Goal: Task Accomplishment & Management: Use online tool/utility

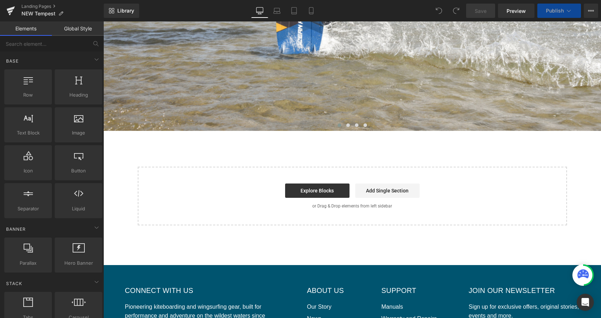
scroll to position [892, 0]
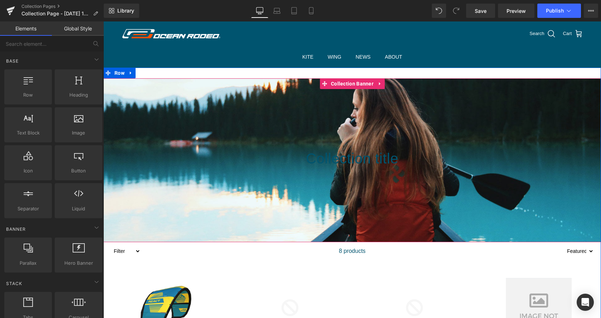
click at [284, 119] on div at bounding box center [352, 160] width 498 height 164
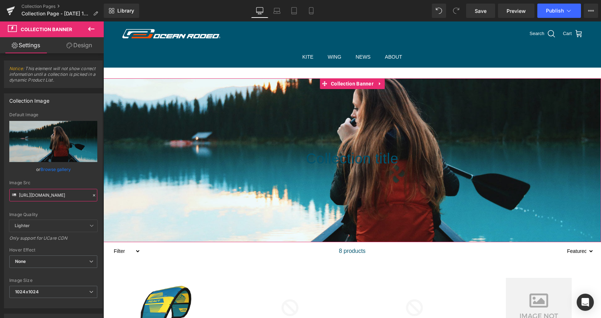
click at [53, 193] on input "[URL][DOMAIN_NAME]" at bounding box center [53, 195] width 88 height 13
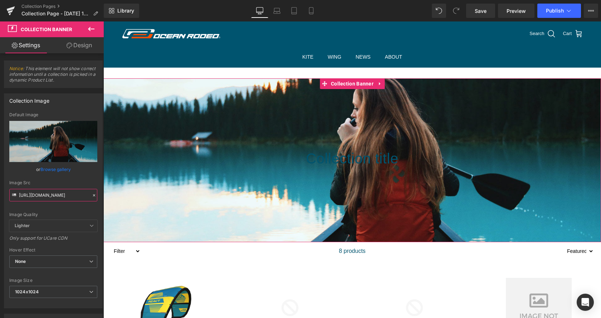
scroll to position [0, 187]
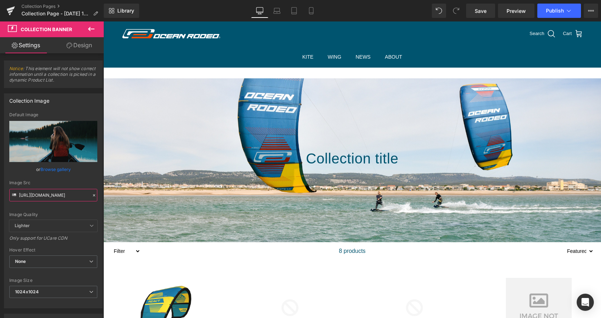
type input "[URL][DOMAIN_NAME]"
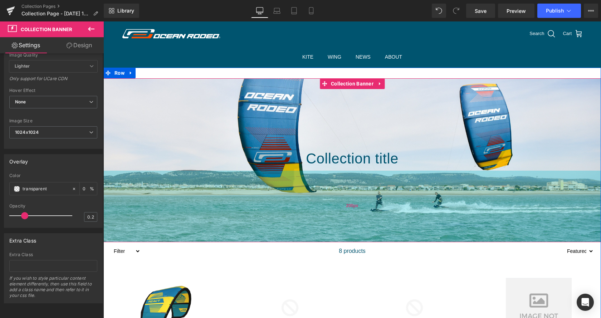
scroll to position [36, 0]
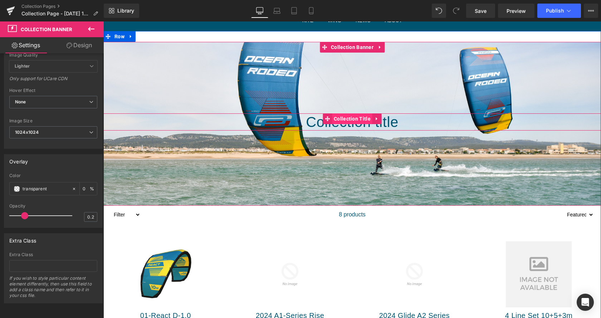
click at [356, 122] on span "Collection Title" at bounding box center [352, 118] width 40 height 11
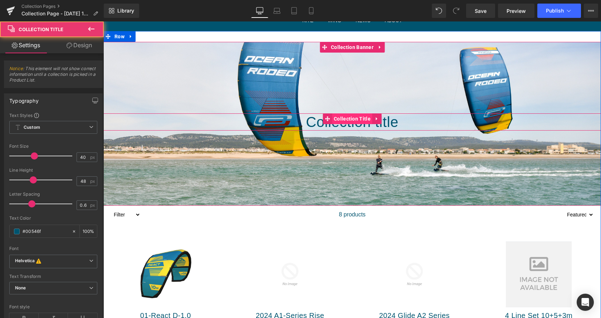
click at [356, 122] on span "Collection Title" at bounding box center [352, 118] width 40 height 11
click at [356, 127] on h1 "Collection title" at bounding box center [352, 121] width 498 height 17
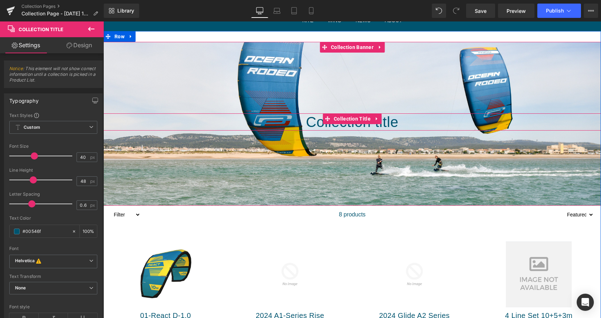
click at [400, 121] on h1 "Collection title" at bounding box center [352, 121] width 498 height 17
click at [409, 123] on h1 "Collection title" at bounding box center [352, 121] width 498 height 17
drag, startPoint x: 289, startPoint y: 121, endPoint x: 370, endPoint y: 103, distance: 83.5
click at [444, 126] on h1 "Collection title" at bounding box center [352, 121] width 498 height 17
click at [374, 123] on link at bounding box center [372, 118] width 8 height 9
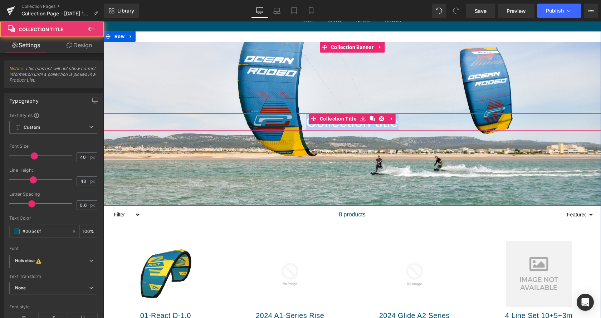
click at [358, 126] on h1 "Collection title" at bounding box center [352, 121] width 498 height 17
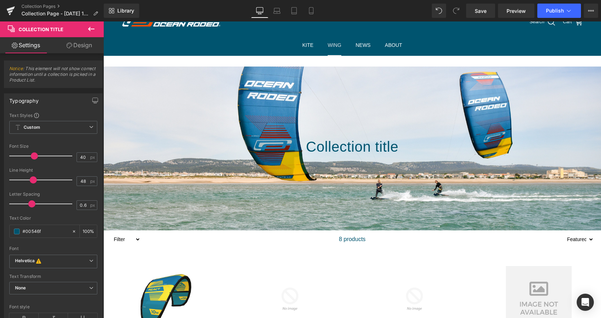
scroll to position [0, 0]
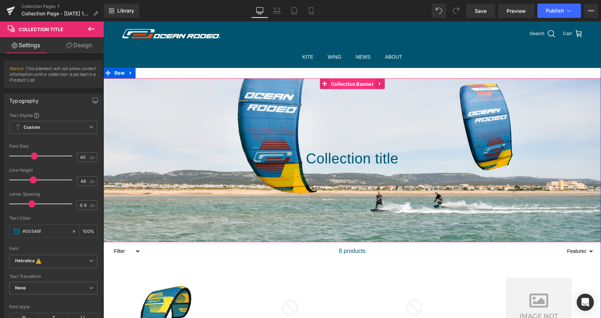
click at [352, 81] on span "Collection Banner" at bounding box center [352, 84] width 46 height 11
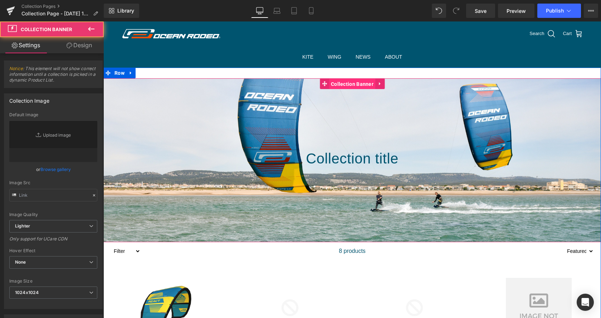
type input "[URL][DOMAIN_NAME]"
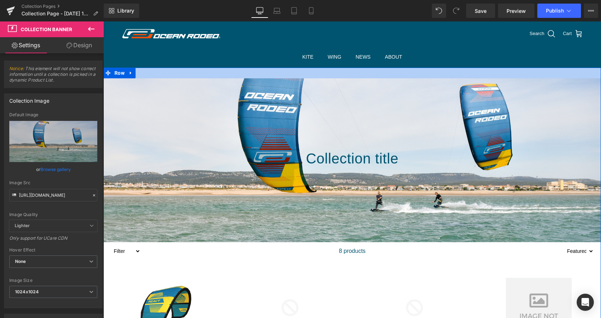
click at [309, 71] on div at bounding box center [352, 73] width 498 height 11
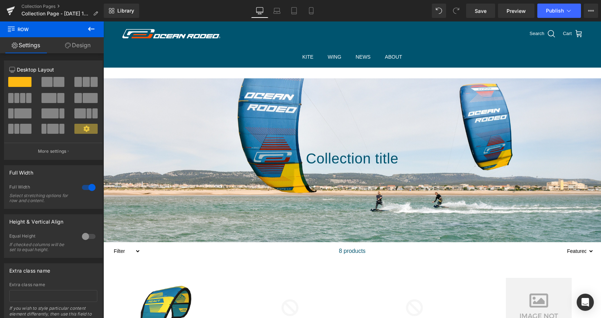
click at [93, 32] on icon at bounding box center [91, 29] width 9 height 9
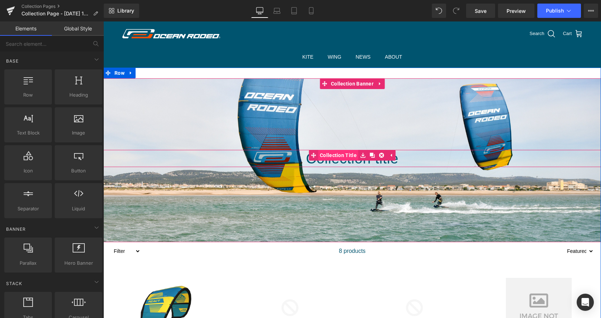
click at [319, 158] on div "Collection title Collection Title" at bounding box center [352, 158] width 498 height 17
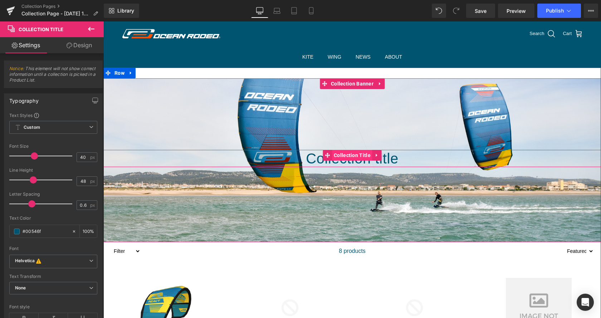
click at [359, 154] on span "Collection Title" at bounding box center [352, 155] width 40 height 11
click at [307, 161] on h1 "Collection title" at bounding box center [352, 158] width 498 height 17
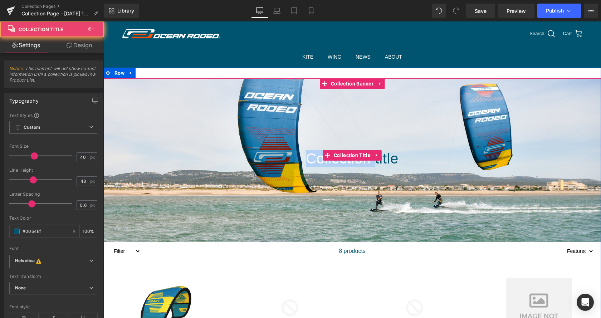
click at [307, 161] on h1 "Collection title" at bounding box center [352, 158] width 498 height 17
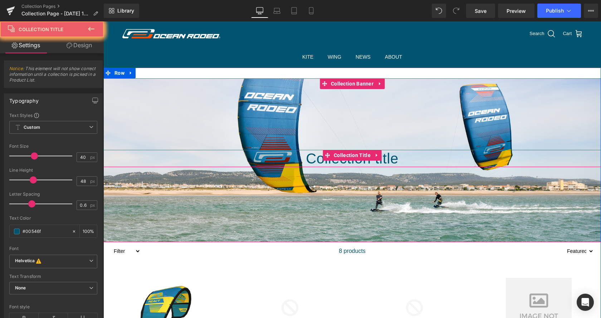
click at [307, 161] on h1 "Collection title" at bounding box center [352, 158] width 498 height 17
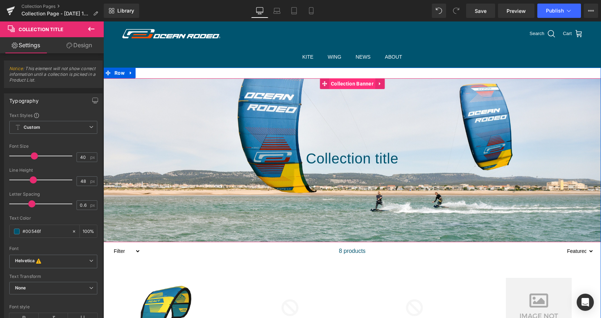
click at [351, 86] on span "Collection Banner" at bounding box center [352, 83] width 46 height 11
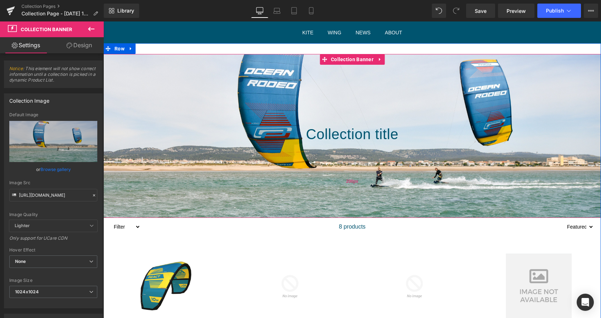
scroll to position [73, 0]
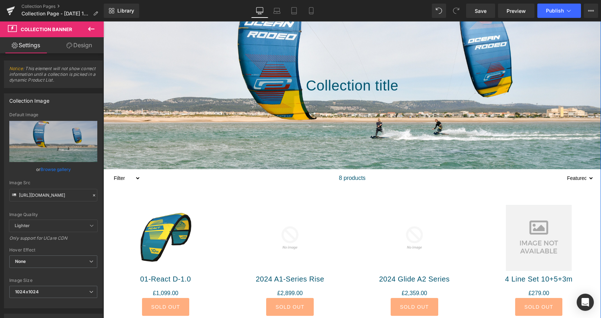
click at [347, 183] on span "8 products" at bounding box center [352, 178] width 27 height 18
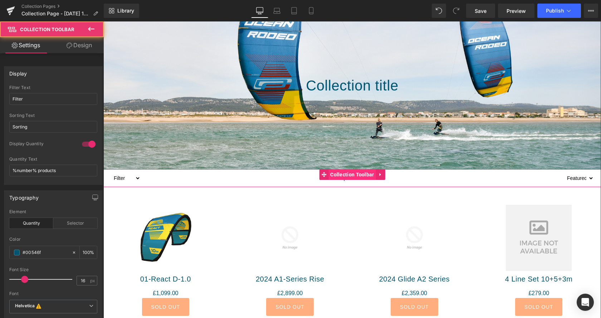
click at [358, 173] on span "Collection Toolbar" at bounding box center [351, 174] width 47 height 11
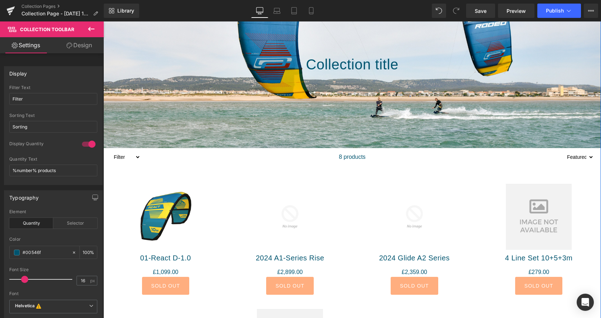
scroll to position [109, 0]
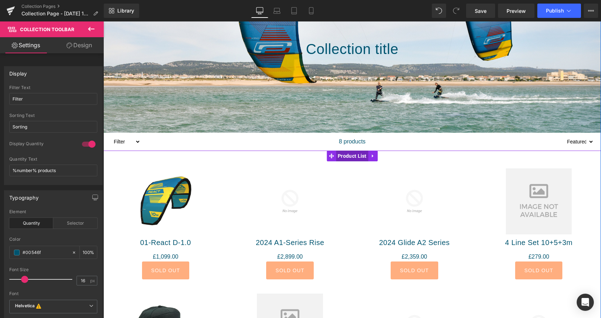
click at [344, 158] on span "Product List" at bounding box center [352, 156] width 33 height 11
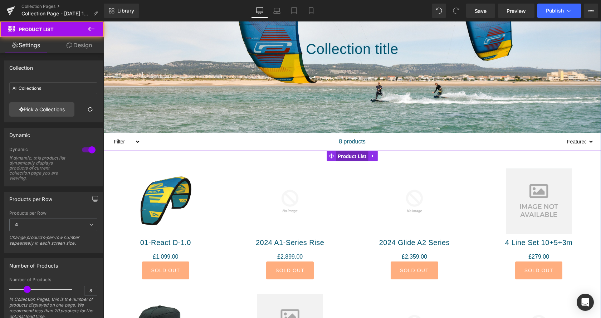
click at [344, 158] on span "Product List" at bounding box center [352, 156] width 33 height 11
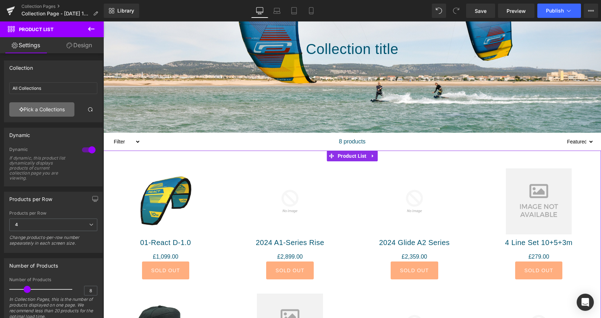
click at [47, 111] on link "Pick a Collections" at bounding box center [41, 109] width 65 height 14
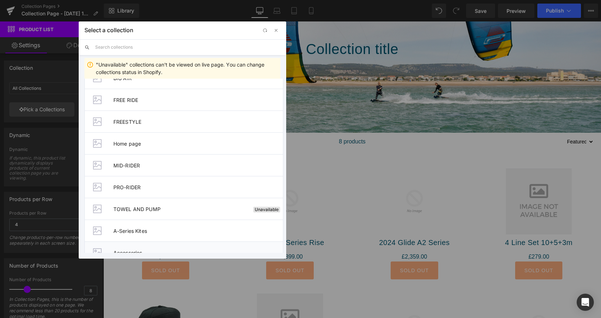
scroll to position [0, 0]
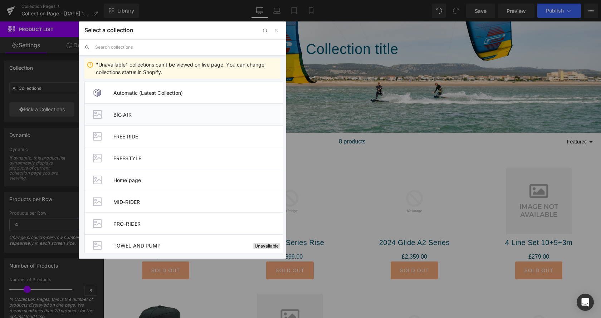
click at [125, 116] on span "BIG AIR" at bounding box center [198, 115] width 170 height 6
click at [125, 116] on div "Collection title Collection Title Collection Banner 200px 200px" at bounding box center [352, 51] width 498 height 164
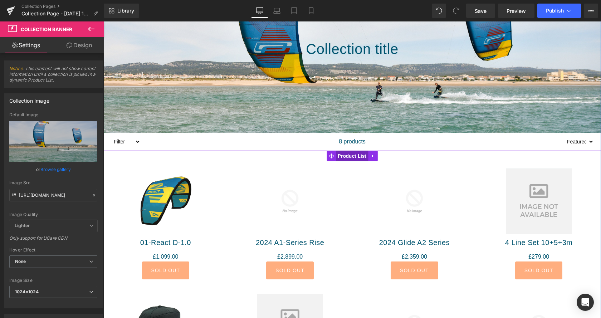
click at [356, 157] on span "Product List" at bounding box center [352, 156] width 33 height 11
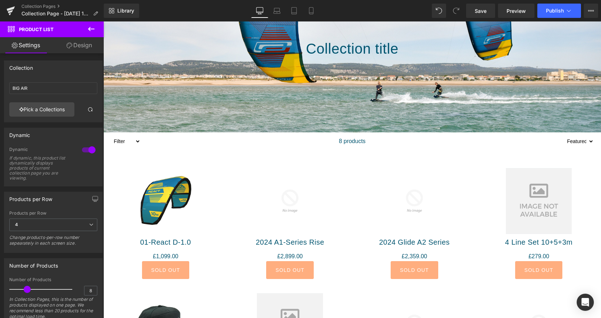
scroll to position [73, 0]
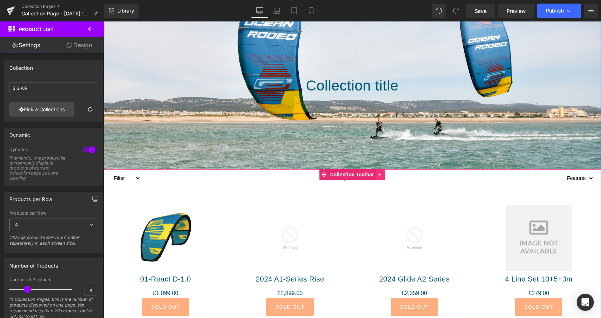
click at [380, 175] on link at bounding box center [380, 174] width 9 height 11
click at [385, 174] on link at bounding box center [385, 174] width 9 height 11
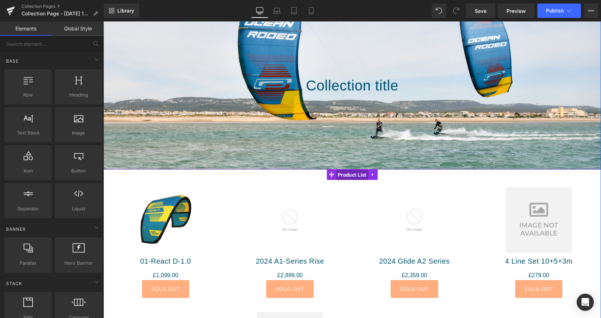
click at [355, 177] on span "Product List" at bounding box center [352, 175] width 33 height 11
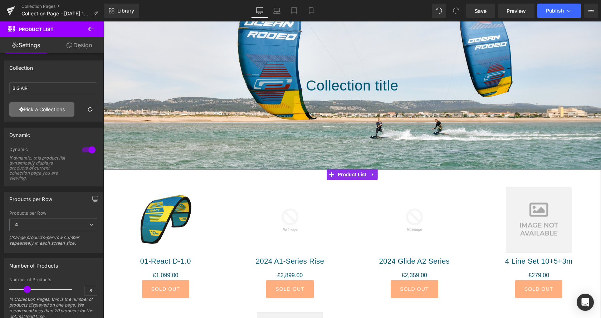
click at [46, 109] on link "Pick a Collections" at bounding box center [41, 109] width 65 height 14
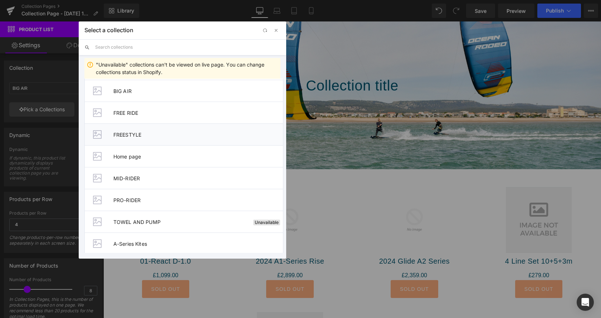
scroll to position [36, 0]
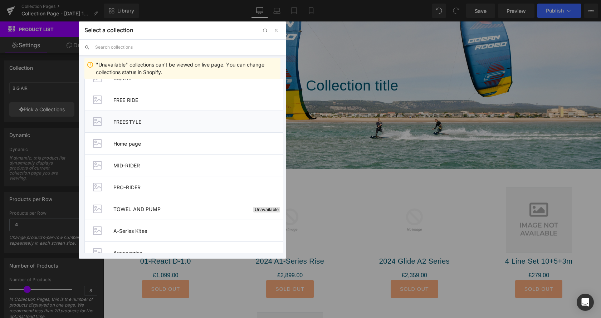
click at [127, 122] on span "FREESTYLE" at bounding box center [198, 122] width 170 height 6
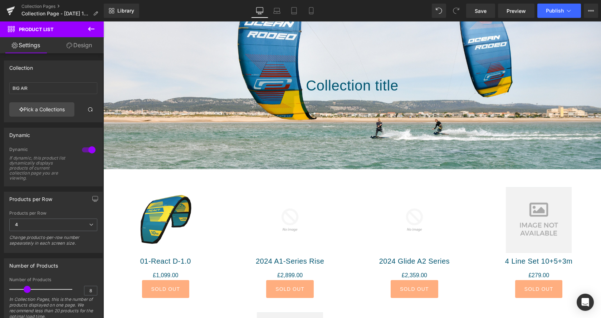
type input "FREESTYLE"
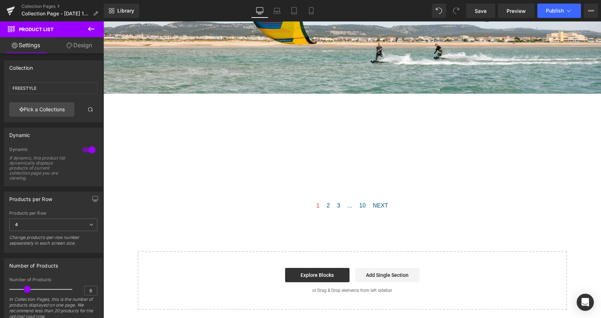
scroll to position [146, 0]
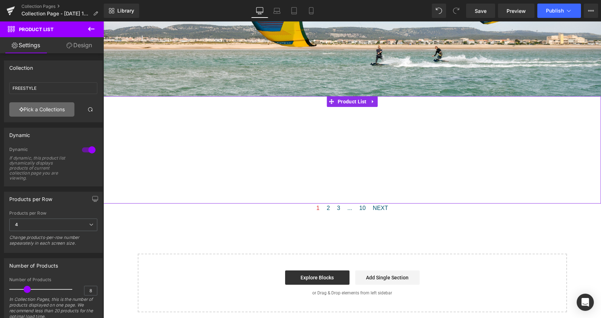
click at [44, 111] on link "Pick a Collections" at bounding box center [41, 109] width 65 height 14
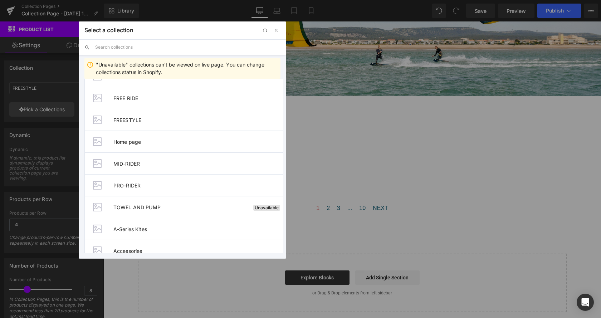
scroll to position [36, 0]
click at [276, 30] on span "button" at bounding box center [276, 31] width 6 height 6
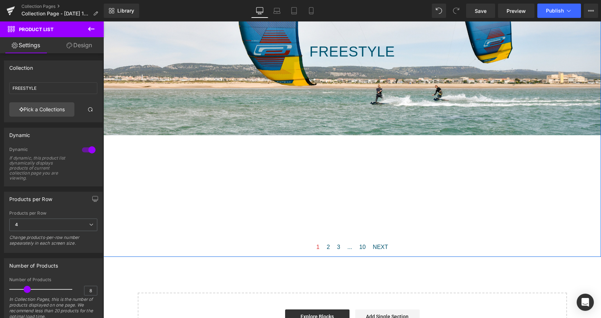
scroll to position [146, 0]
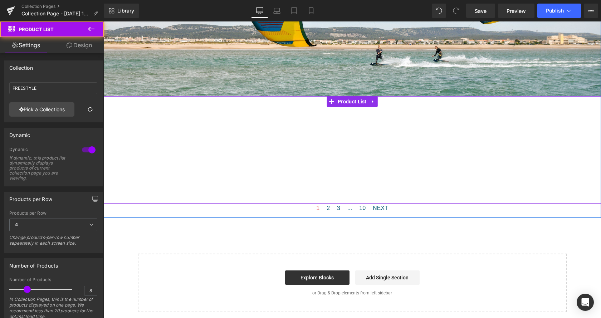
click at [213, 135] on div "Products not found. Product List" at bounding box center [352, 149] width 498 height 107
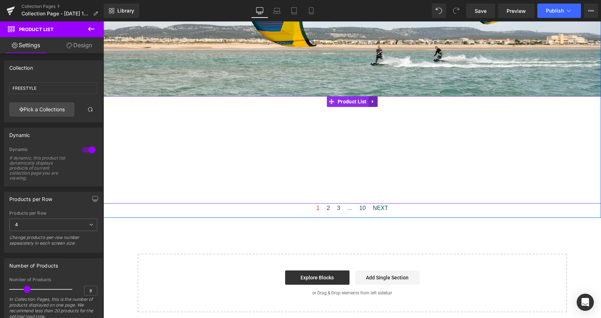
click at [374, 102] on link at bounding box center [372, 101] width 9 height 11
click at [379, 101] on link at bounding box center [377, 101] width 9 height 11
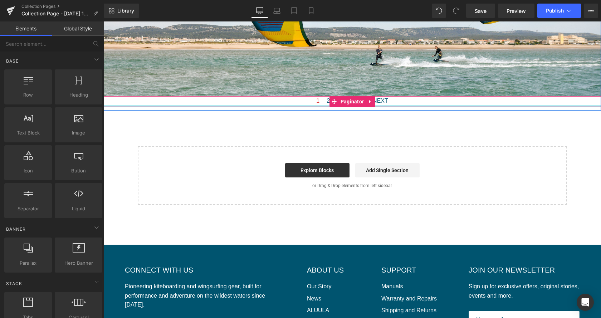
click at [392, 107] on div at bounding box center [352, 106] width 498 height 2
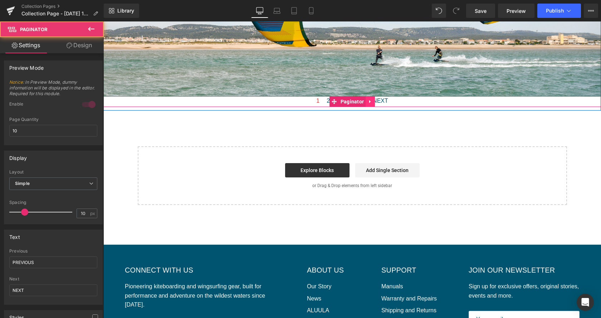
click at [369, 99] on link at bounding box center [370, 101] width 9 height 11
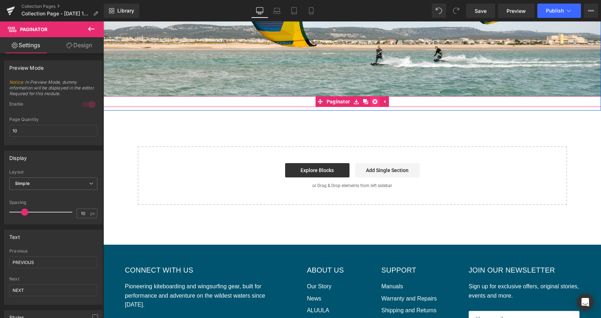
click at [375, 101] on link at bounding box center [374, 101] width 9 height 11
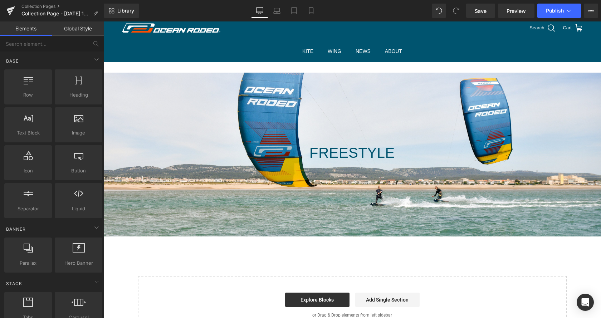
scroll to position [0, 0]
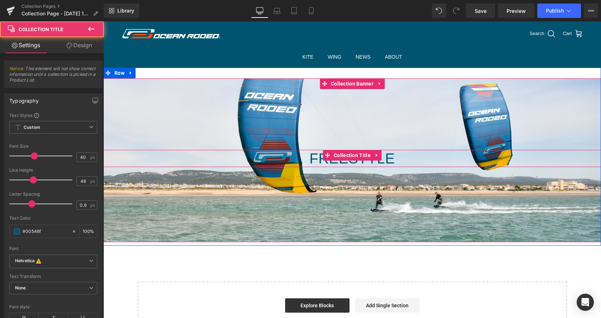
click at [350, 162] on h1 "FREESTYLE" at bounding box center [352, 158] width 498 height 17
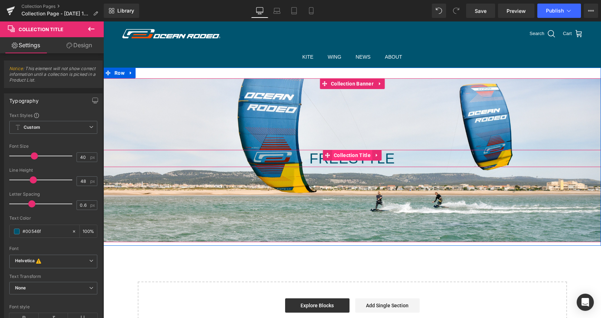
click at [347, 153] on span "Collection Title" at bounding box center [352, 155] width 40 height 11
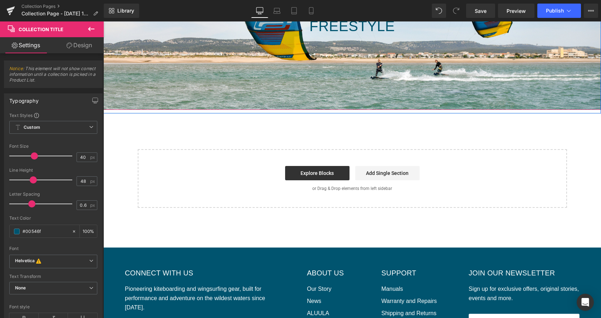
scroll to position [146, 0]
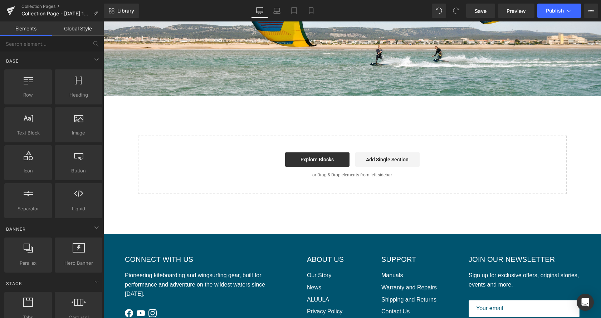
click at [347, 112] on div "FREESTYLE Collection Title Collection Banner 200px Row Select your layout" at bounding box center [352, 58] width 498 height 273
click at [170, 109] on div "FREESTYLE Collection Title Collection Banner 200px Row Select your layout" at bounding box center [352, 58] width 498 height 273
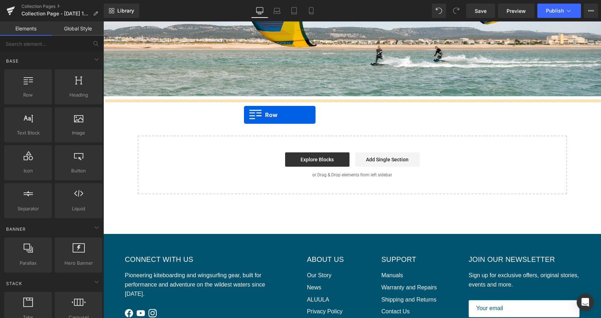
drag, startPoint x: 132, startPoint y: 115, endPoint x: 244, endPoint y: 115, distance: 112.0
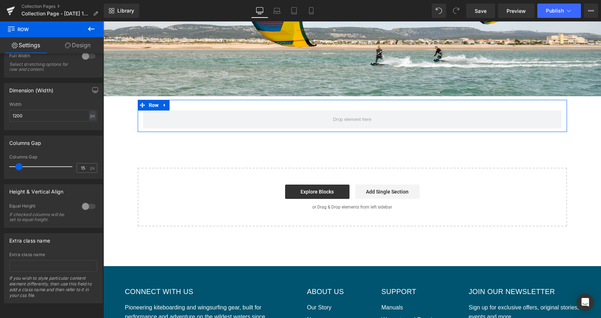
scroll to position [0, 0]
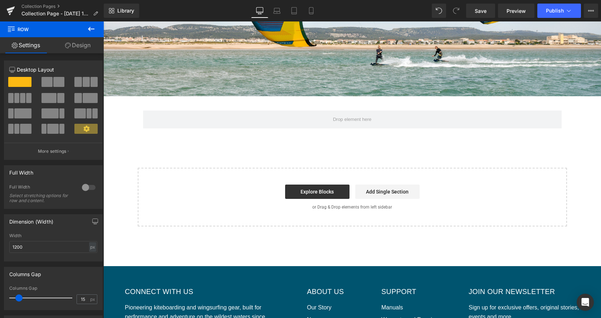
click at [94, 28] on icon at bounding box center [91, 29] width 9 height 9
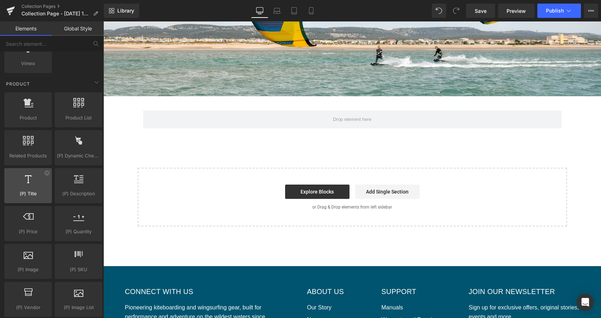
scroll to position [584, 0]
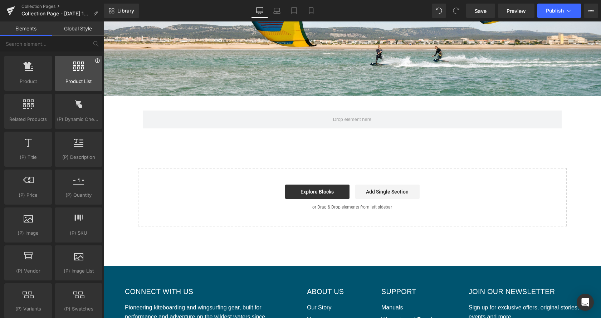
click at [96, 62] on icon at bounding box center [97, 60] width 4 height 4
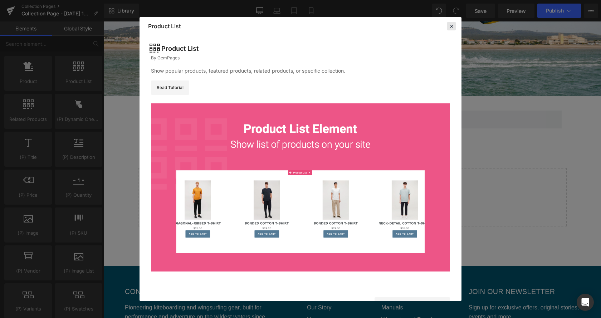
click at [450, 25] on icon at bounding box center [451, 26] width 6 height 6
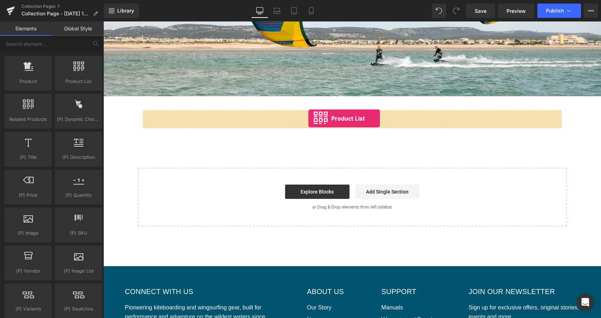
drag, startPoint x: 177, startPoint y: 91, endPoint x: 308, endPoint y: 118, distance: 133.7
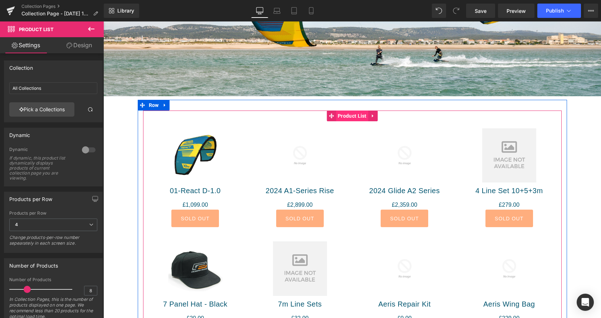
click at [357, 117] on span "Product List" at bounding box center [352, 116] width 33 height 11
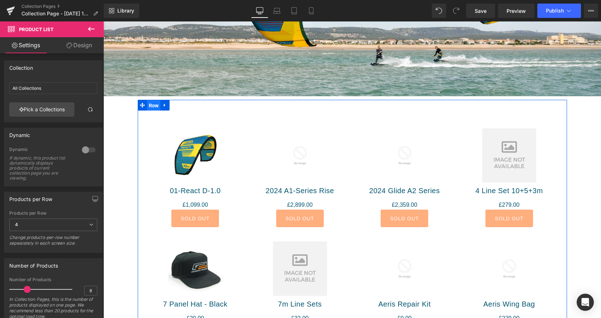
click at [157, 105] on span "Row" at bounding box center [154, 105] width 14 height 11
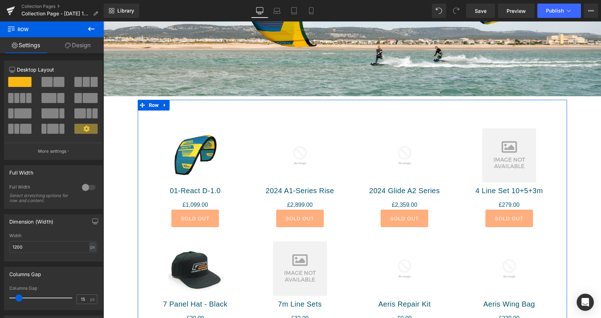
click at [20, 113] on span at bounding box center [22, 113] width 17 height 10
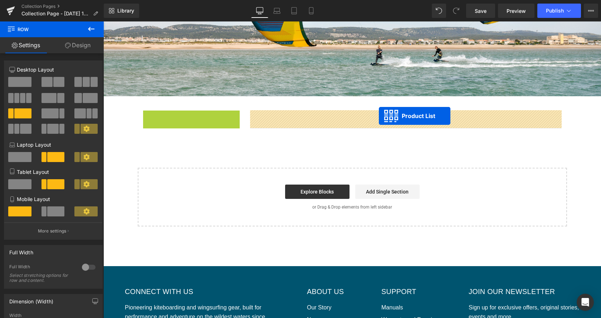
drag, startPoint x: 181, startPoint y: 116, endPoint x: 379, endPoint y: 116, distance: 197.8
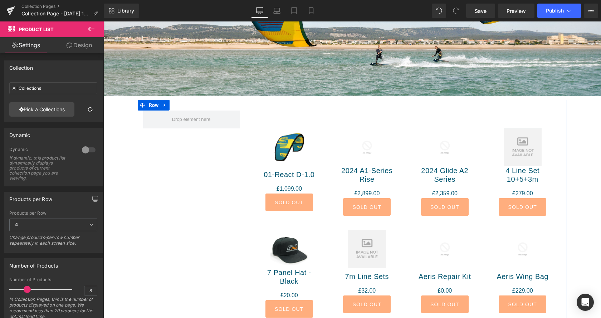
click at [187, 146] on div "Sale Off (P) Image 01-React D-1.0 (P) Title £0 £1,099.00 (P) Price Sold Out (P)…" at bounding box center [352, 221] width 429 height 243
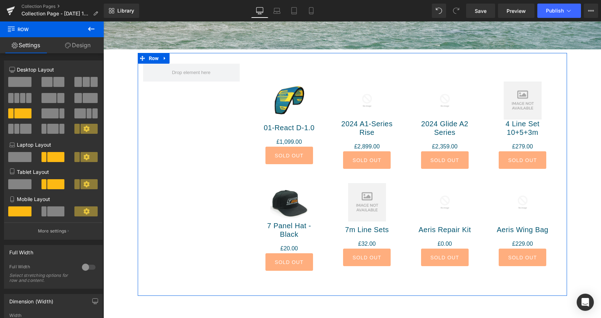
scroll to position [182, 0]
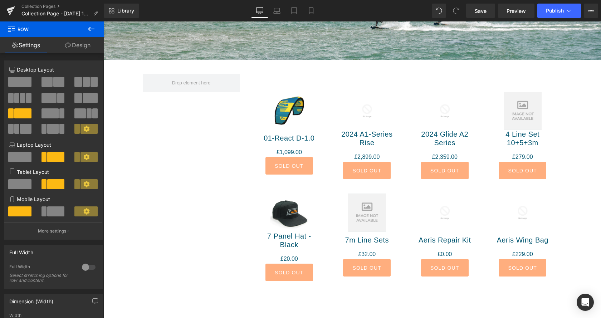
click at [94, 30] on icon at bounding box center [91, 29] width 9 height 9
click at [0, 0] on link "Global Style" at bounding box center [0, 0] width 0 height 0
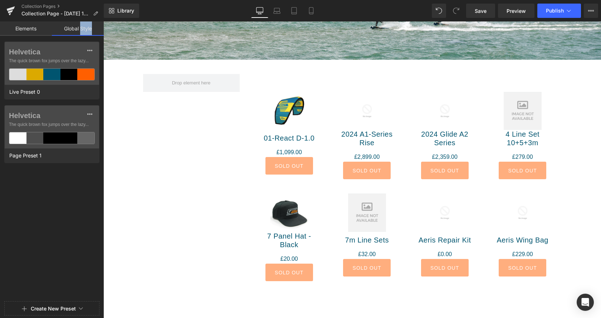
click at [35, 29] on link "Elements" at bounding box center [26, 28] width 52 height 14
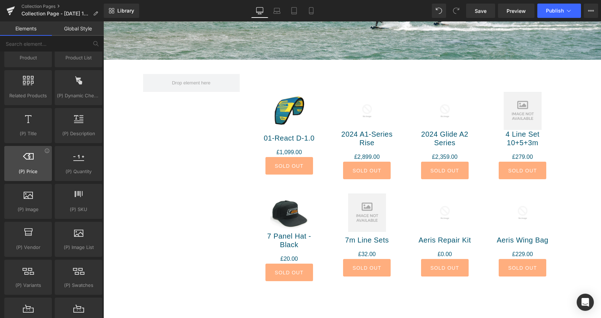
scroll to position [620, 0]
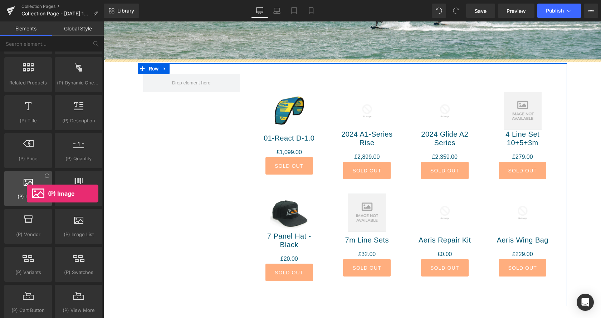
drag, startPoint x: 21, startPoint y: 188, endPoint x: 27, endPoint y: 193, distance: 8.1
click at [27, 193] on div "(P) Image products, goods, sells, images, photos, thumbnails" at bounding box center [28, 188] width 48 height 35
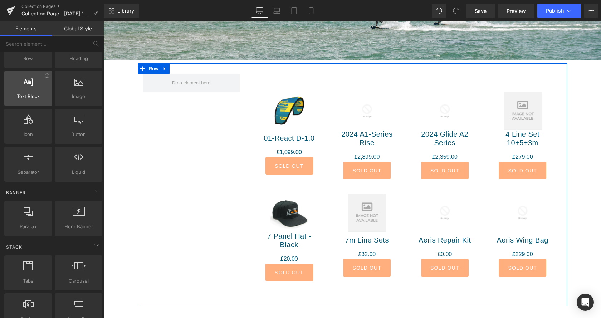
scroll to position [0, 0]
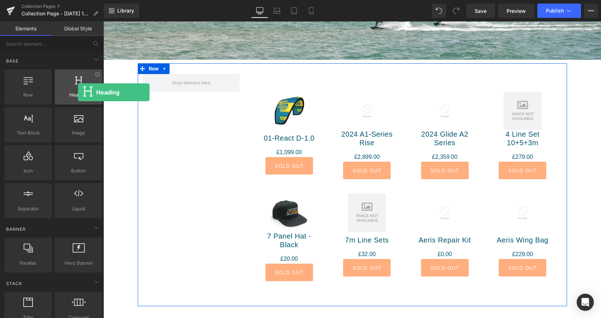
drag, startPoint x: 77, startPoint y: 87, endPoint x: 78, endPoint y: 92, distance: 5.1
click at [78, 92] on div "Heading headings, titles, h1,h2,h3,h4,h5,h6" at bounding box center [79, 86] width 48 height 35
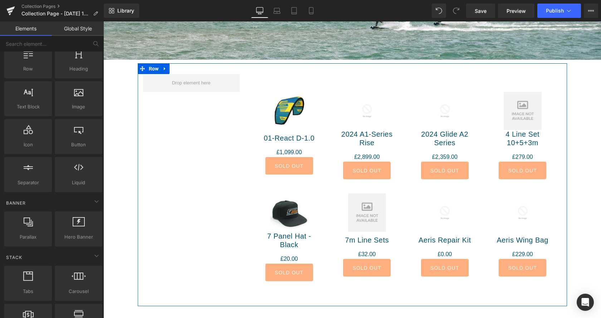
scroll to position [36, 0]
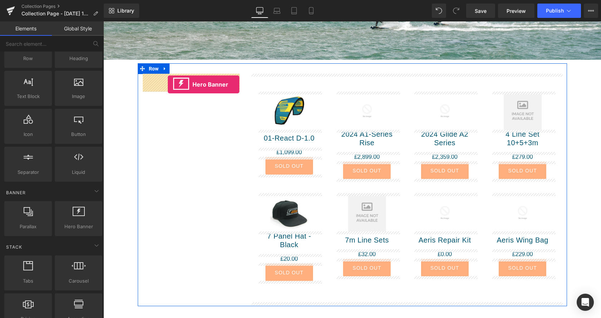
drag, startPoint x: 176, startPoint y: 235, endPoint x: 168, endPoint y: 84, distance: 150.4
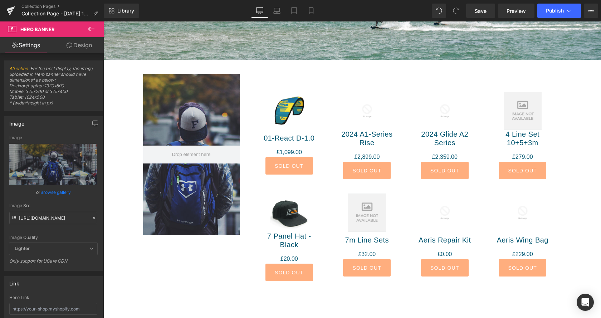
click at [92, 28] on icon at bounding box center [91, 29] width 9 height 9
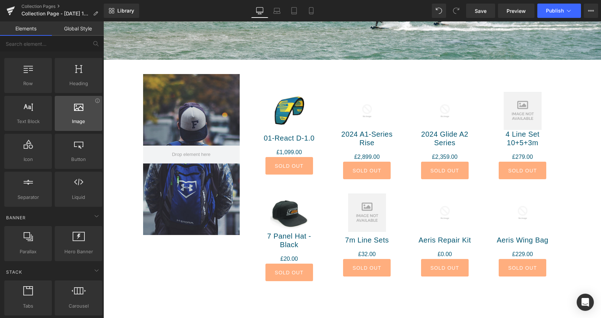
scroll to position [0, 0]
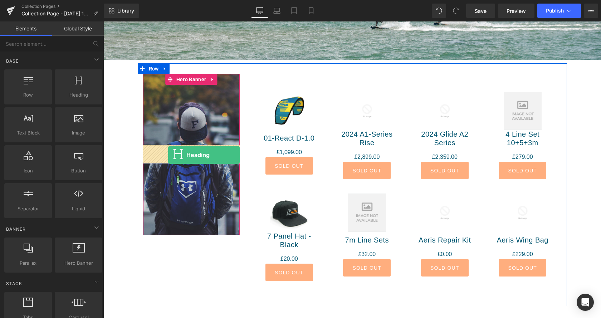
drag, startPoint x: 176, startPoint y: 114, endPoint x: 168, endPoint y: 155, distance: 41.5
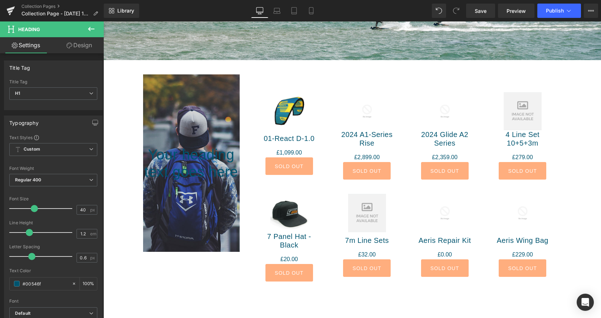
scroll to position [182, 0]
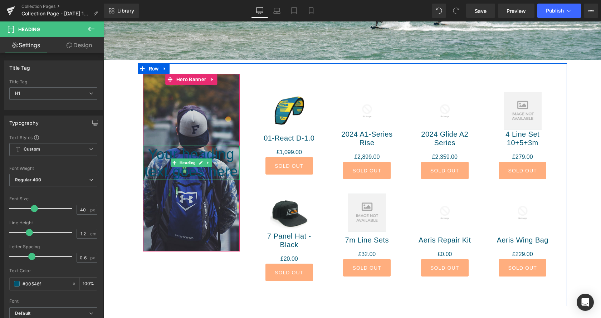
click at [158, 167] on h1 "Your heading text goes here" at bounding box center [191, 163] width 97 height 34
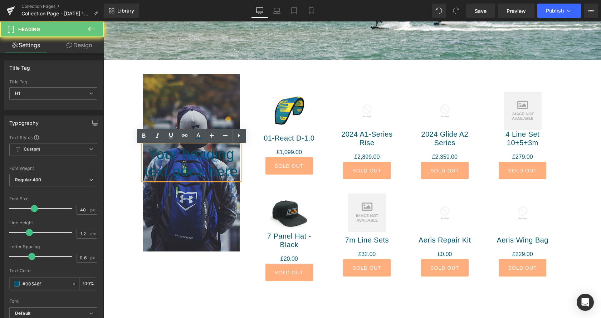
click at [188, 172] on h1 "Your heading text goes here" at bounding box center [191, 163] width 97 height 34
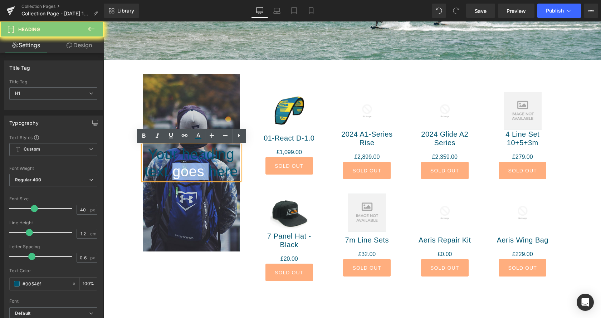
click at [188, 172] on h1 "Your heading text goes here" at bounding box center [191, 163] width 97 height 34
click at [189, 172] on h1 "Your heading text goes here" at bounding box center [191, 163] width 97 height 34
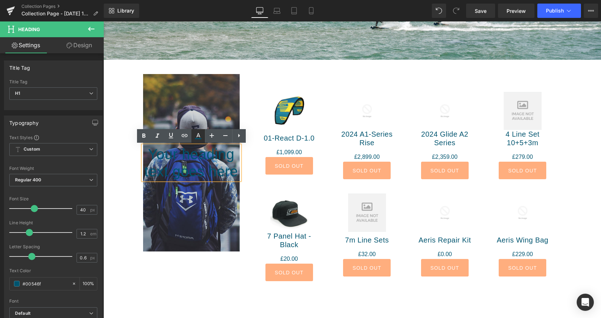
click at [199, 137] on icon at bounding box center [198, 136] width 9 height 9
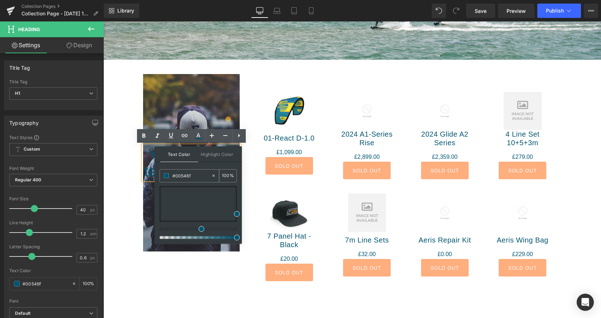
drag, startPoint x: 193, startPoint y: 175, endPoint x: 175, endPoint y: 175, distance: 18.2
click at [175, 175] on input "#00546f" at bounding box center [191, 176] width 39 height 8
type input "#f"
type input "0"
type input "#fff"
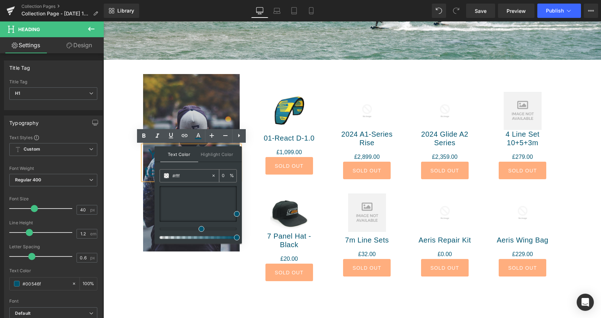
type input "100"
type input "#fffff"
type input "0"
type input "#ffff"
type input "100"
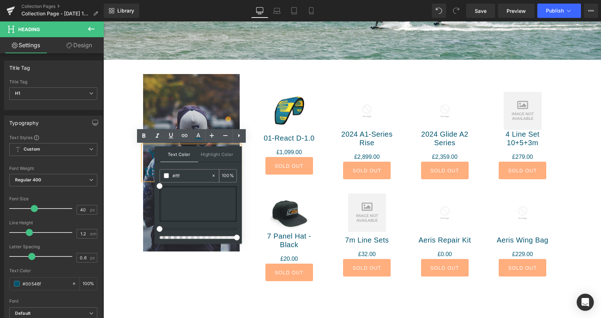
type input "#ff"
type input "0"
type input "#"
type input "#fff"
type input "100"
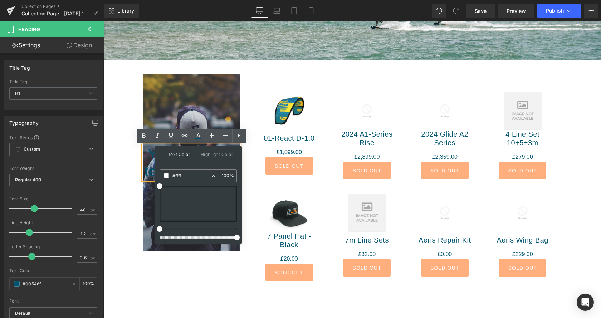
type input "#fffff"
type input "0"
type input "#ffff"
type input "100"
type input "#ff"
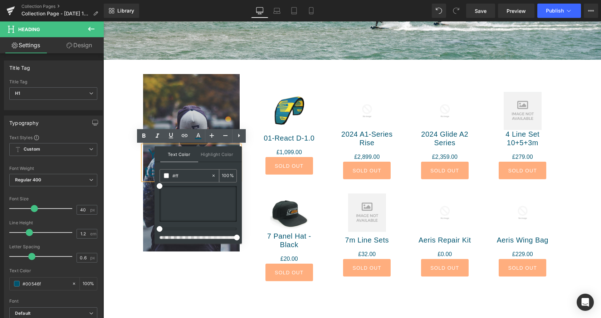
type input "0"
type input "#"
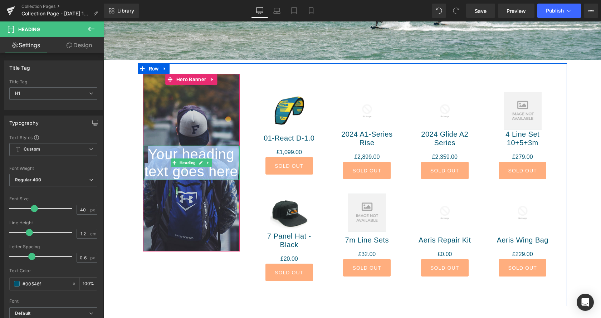
click at [197, 164] on ul "Heading" at bounding box center [191, 162] width 41 height 9
click at [199, 163] on link at bounding box center [201, 162] width 8 height 9
click at [199, 163] on h1 "Your heading text goes here" at bounding box center [191, 163] width 97 height 34
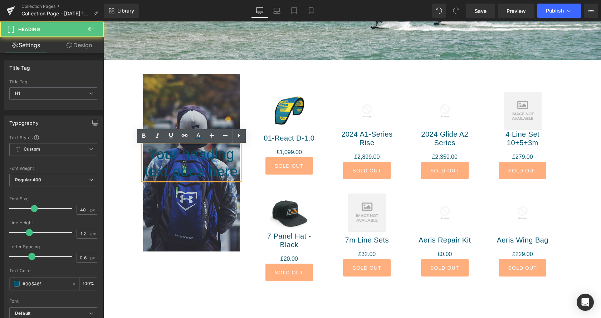
click at [219, 179] on span "Your heading text goes here" at bounding box center [191, 162] width 94 height 33
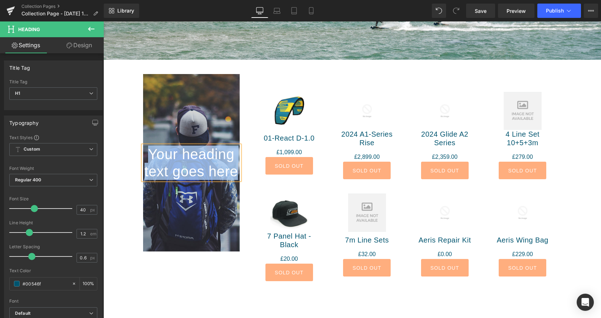
click at [196, 151] on span "Your heading text goes here" at bounding box center [191, 162] width 94 height 33
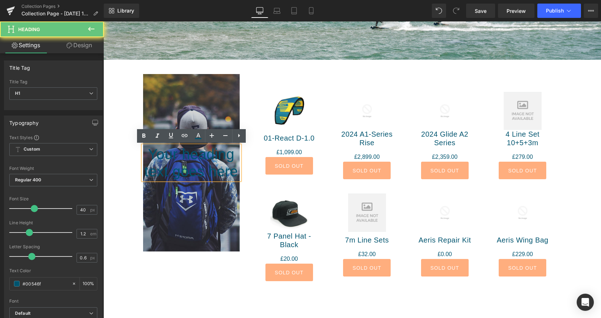
click at [209, 162] on h1 "Your heading text goes here" at bounding box center [191, 163] width 97 height 34
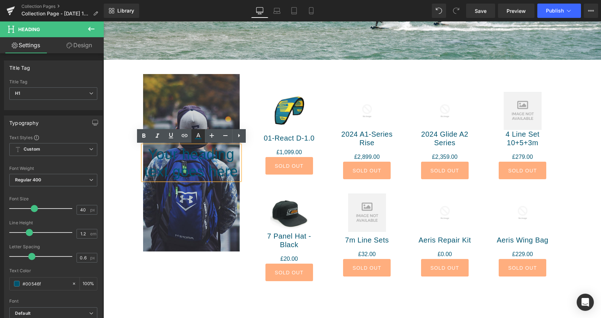
click at [198, 134] on icon at bounding box center [198, 135] width 4 height 4
type input "#00546f"
type input "100"
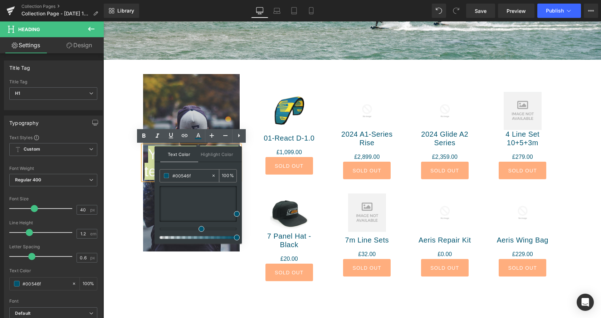
drag, startPoint x: 197, startPoint y: 175, endPoint x: 155, endPoint y: 178, distance: 41.6
click at [172, 178] on input "#00546f" at bounding box center [191, 176] width 39 height 8
paste input "FFFFFF"
type input "#ffffff"
click at [195, 288] on div "Your heading text goes here Heading Hero Banner Sale Off (P) Image 01-React D-1…" at bounding box center [352, 184] width 429 height 243
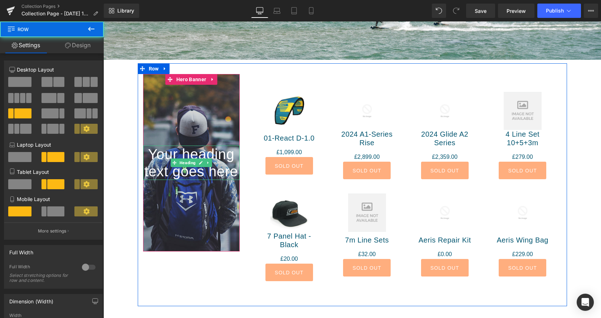
click at [166, 165] on span "Your heading text goes here" at bounding box center [191, 162] width 94 height 33
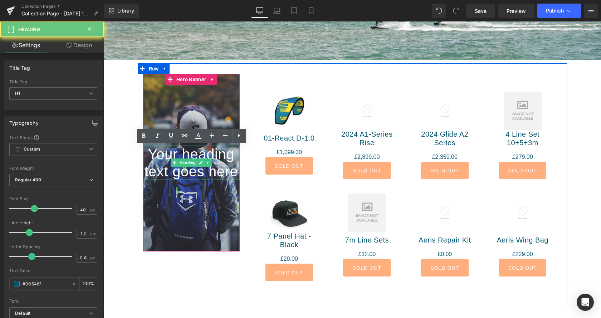
click at [166, 165] on span "Your heading text goes here" at bounding box center [191, 162] width 94 height 33
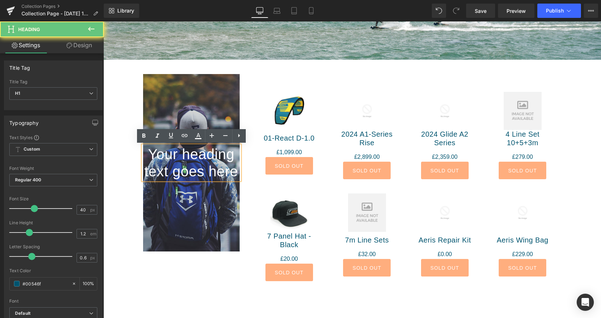
click at [166, 165] on span "Your heading text goes here" at bounding box center [191, 162] width 94 height 33
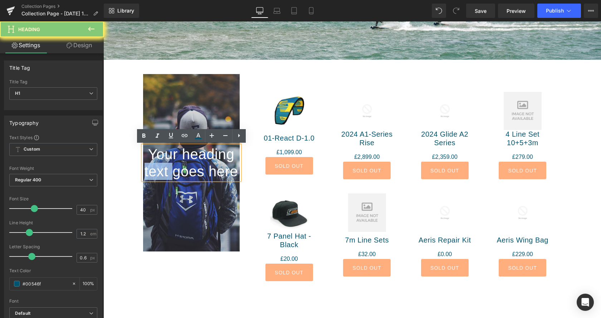
click at [166, 165] on span "Your heading text goes here" at bounding box center [191, 162] width 94 height 33
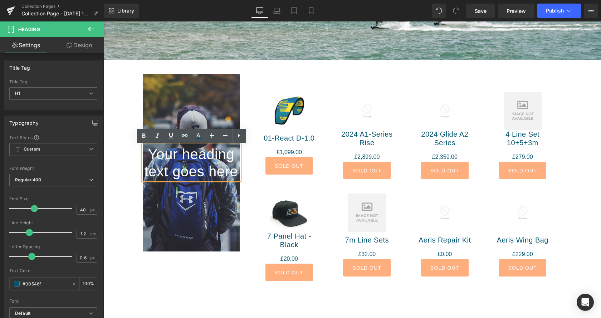
click at [197, 103] on div at bounding box center [191, 162] width 97 height 177
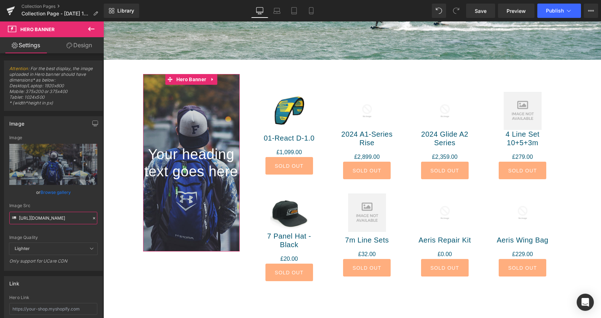
click at [50, 221] on input "[URL][DOMAIN_NAME]" at bounding box center [53, 218] width 88 height 13
type input "[URL][DOMAIN_NAME]"
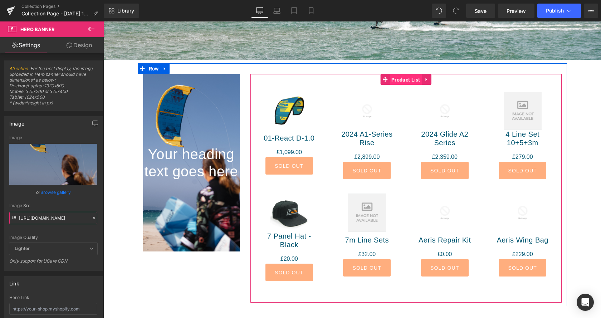
click at [403, 78] on span "Product List" at bounding box center [405, 79] width 33 height 11
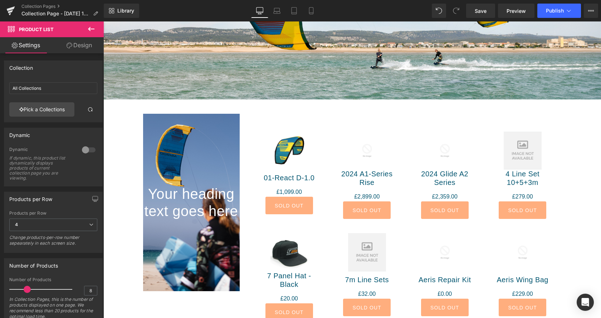
scroll to position [182, 0]
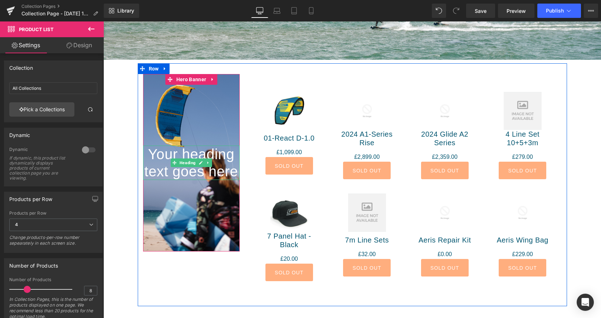
click at [194, 171] on span "Your heading text goes here" at bounding box center [191, 162] width 94 height 33
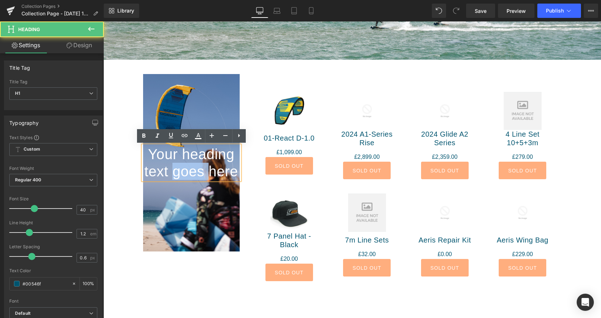
click at [194, 171] on span "Your heading text goes here" at bounding box center [191, 162] width 94 height 33
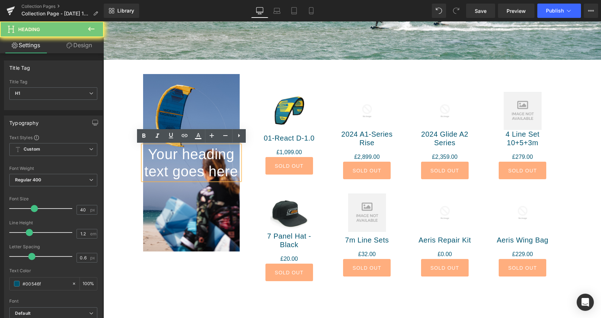
click at [194, 171] on span "Your heading text goes here" at bounding box center [191, 162] width 94 height 33
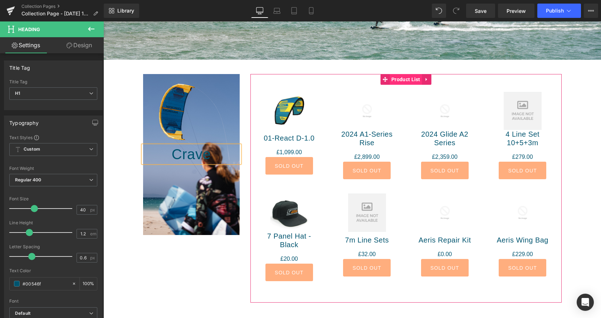
click at [410, 79] on span "Product List" at bounding box center [405, 79] width 33 height 11
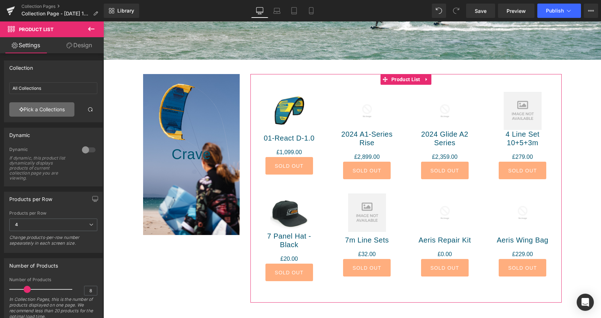
click at [49, 110] on link "Pick a Collections" at bounding box center [41, 109] width 65 height 14
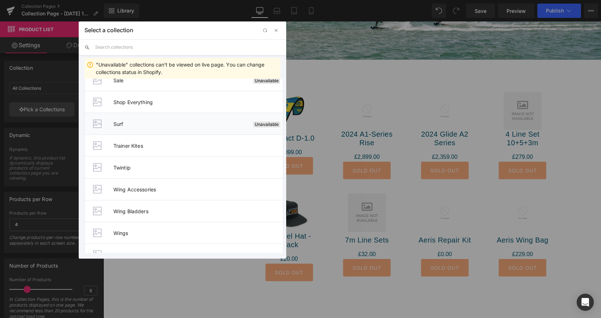
scroll to position [464, 0]
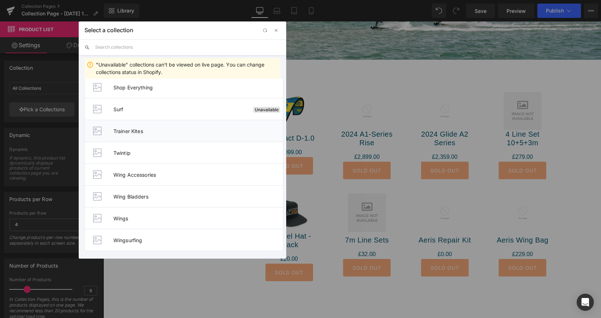
click at [121, 130] on span "Trainer Kites" at bounding box center [198, 131] width 170 height 6
click at [121, 130] on div "FREESTYLE Collection Title Collection Banner 200px Row Crave Heading Hero Banne…" at bounding box center [352, 143] width 498 height 516
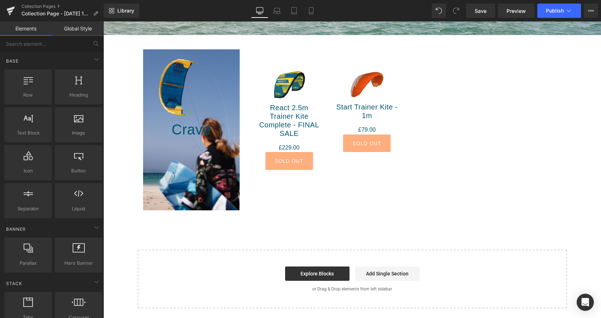
scroll to position [219, 0]
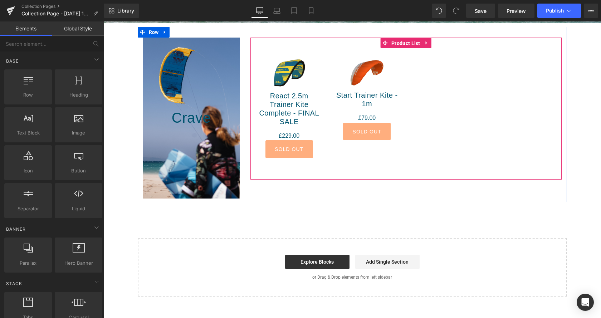
click at [405, 41] on span "Product List" at bounding box center [405, 43] width 33 height 11
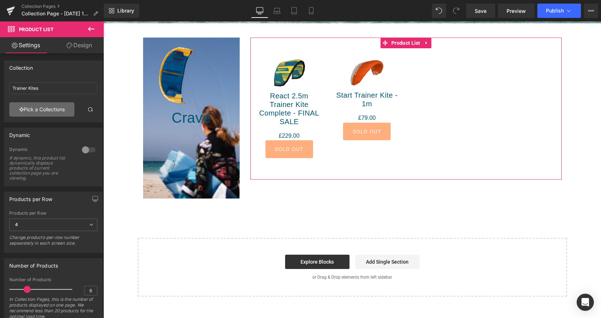
click at [43, 114] on link "Pick a Collections" at bounding box center [41, 109] width 65 height 14
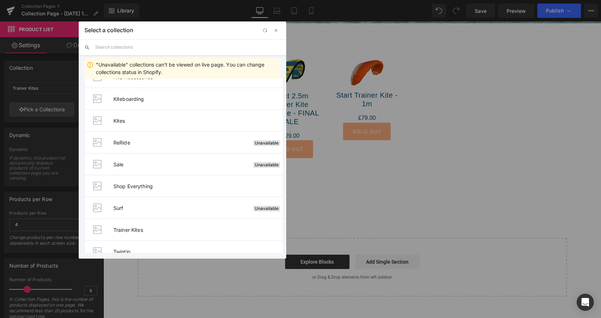
scroll to position [401, 0]
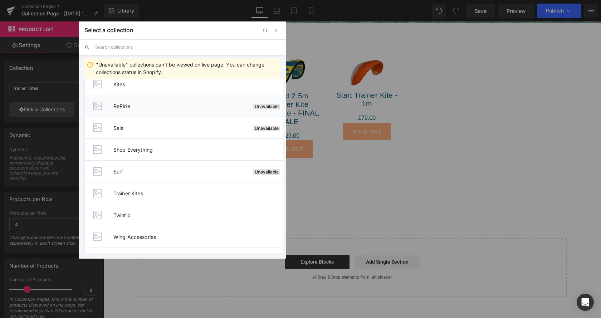
click at [120, 104] on span "ReRide" at bounding box center [181, 106] width 137 height 6
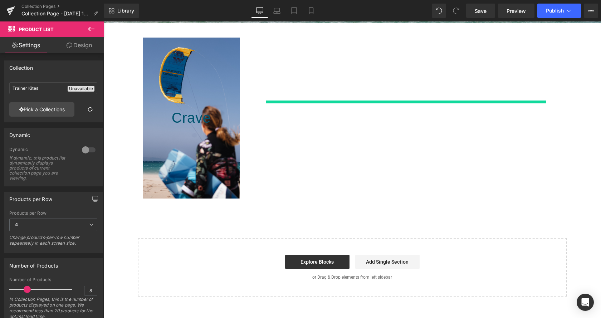
type input "ReRide"
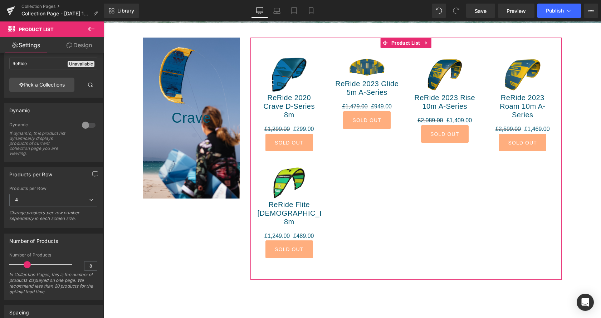
scroll to position [36, 0]
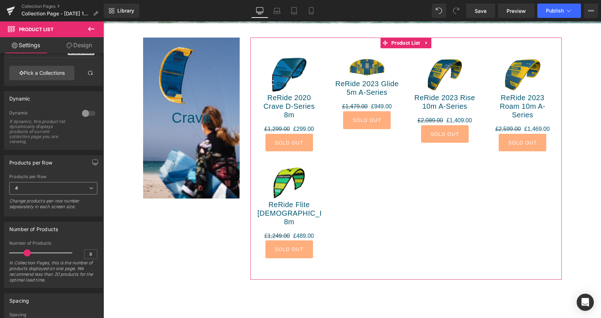
click at [84, 187] on span "4" at bounding box center [53, 188] width 88 height 13
click at [81, 193] on span "4" at bounding box center [53, 188] width 88 height 13
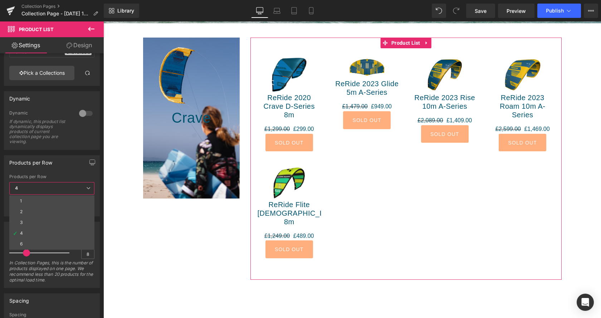
click at [58, 223] on li "3" at bounding box center [51, 222] width 85 height 11
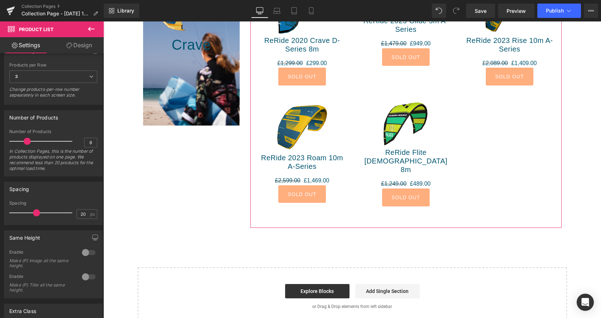
scroll to position [219, 0]
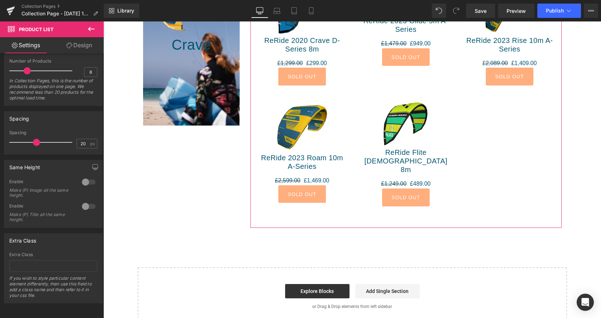
click at [89, 183] on div at bounding box center [88, 181] width 17 height 11
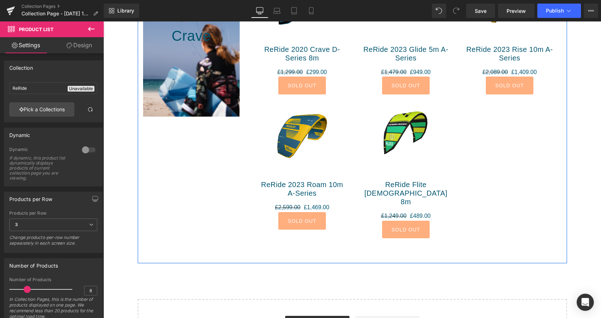
scroll to position [255, 0]
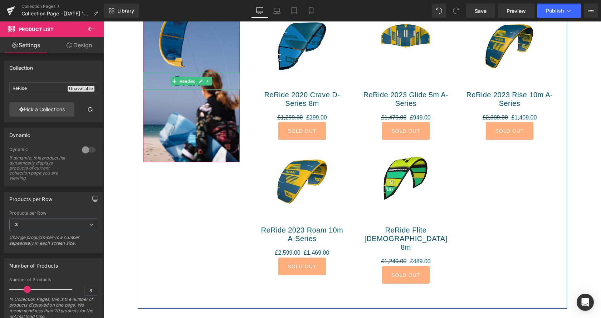
click at [190, 84] on span "Heading" at bounding box center [187, 81] width 19 height 9
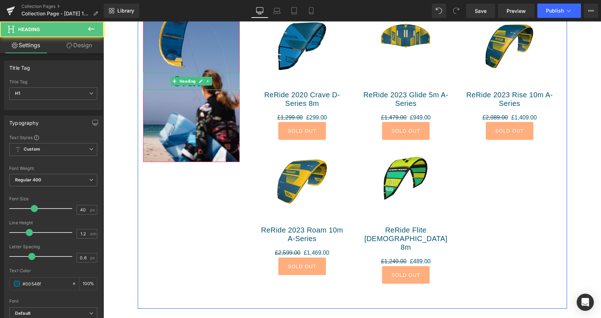
click at [190, 84] on span "Heading" at bounding box center [187, 81] width 19 height 9
click at [166, 82] on h1 "Crave" at bounding box center [191, 81] width 97 height 17
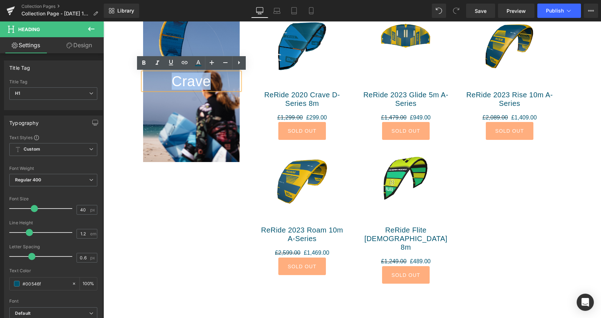
drag, startPoint x: 167, startPoint y: 82, endPoint x: 217, endPoint y: 82, distance: 50.8
click at [217, 82] on h1 "Crave" at bounding box center [191, 81] width 97 height 17
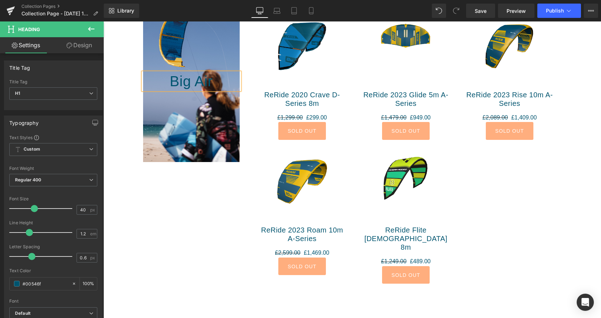
click at [214, 77] on h1 "Big Air" at bounding box center [191, 81] width 97 height 17
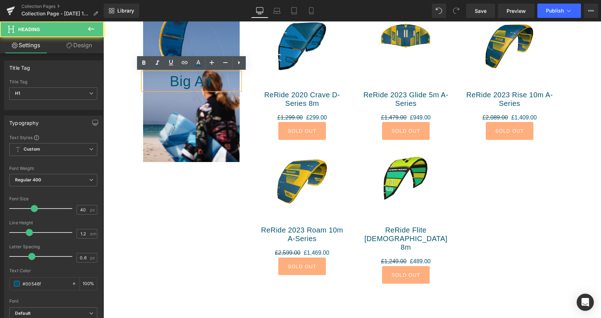
click at [214, 77] on h1 "Big Air" at bounding box center [191, 81] width 97 height 17
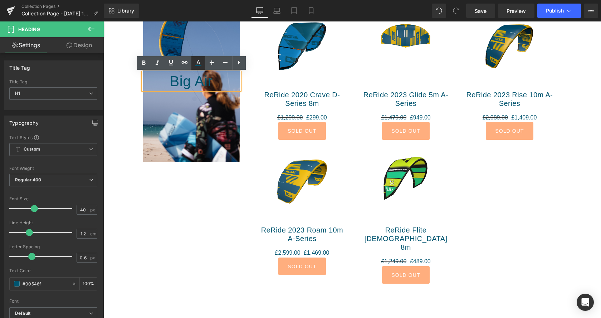
click at [198, 65] on icon at bounding box center [198, 63] width 9 height 9
type input "#00546f"
type input "100"
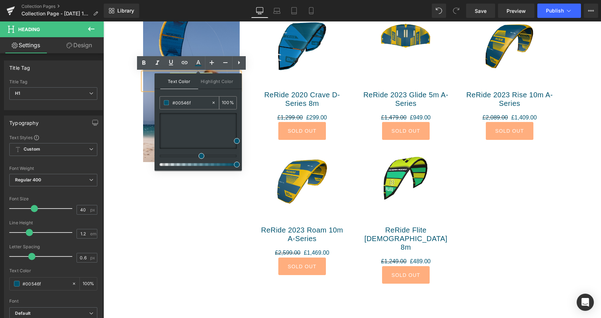
drag, startPoint x: 199, startPoint y: 104, endPoint x: 168, endPoint y: 105, distance: 30.8
click at [172, 105] on input "#00546f" at bounding box center [191, 103] width 39 height 8
type input "#"
type input "0"
type input "#fff"
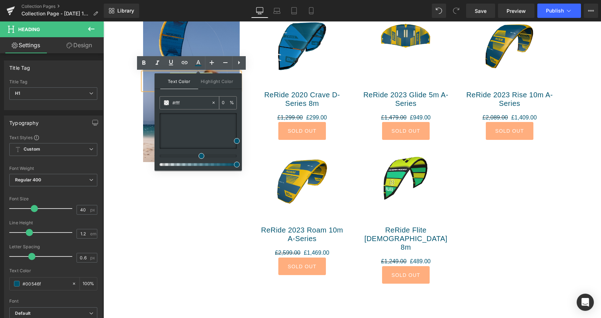
type input "100"
type input "#fffff"
type input "0"
type input "#ffff"
type input "100"
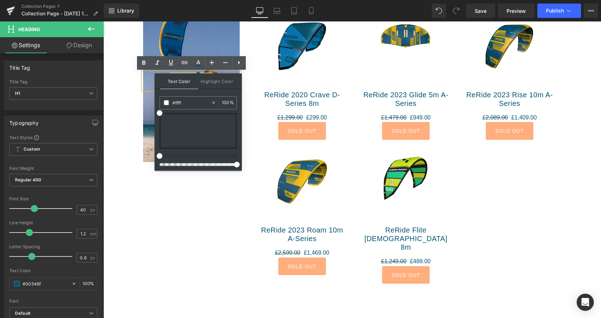
type input "#ffffff"
click at [214, 194] on div "Big Air Heading Hero Banner 200px 200px Sale Off (P) Image ReRide 2020 Crave D-…" at bounding box center [352, 149] width 429 height 319
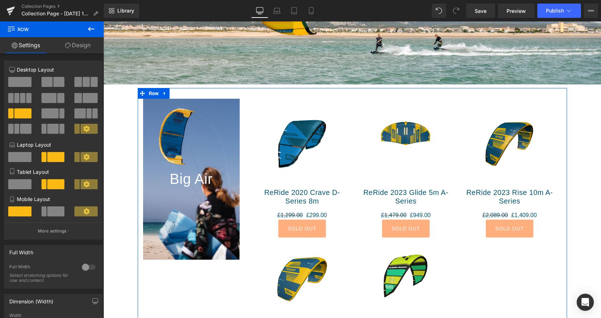
scroll to position [146, 0]
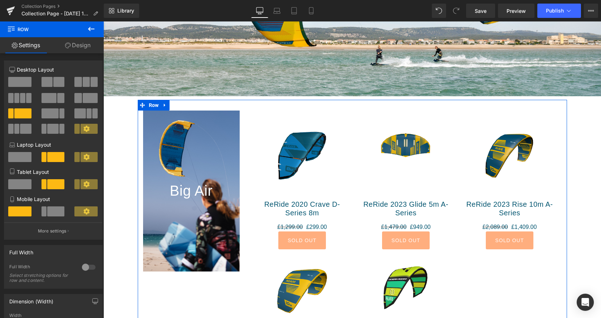
click at [207, 105] on div "Big Air Heading Hero Banner 200px 200px Sale Off (P) Image ReRide 2020 Crave D-…" at bounding box center [352, 259] width 429 height 319
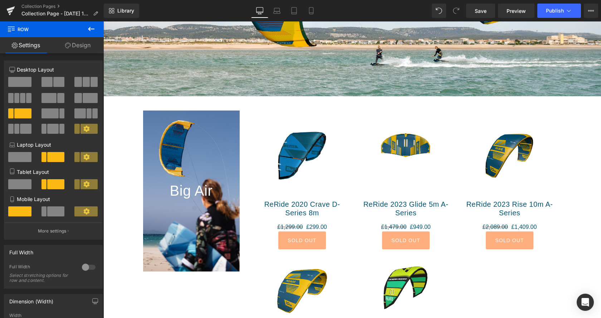
click at [91, 28] on icon at bounding box center [91, 29] width 9 height 9
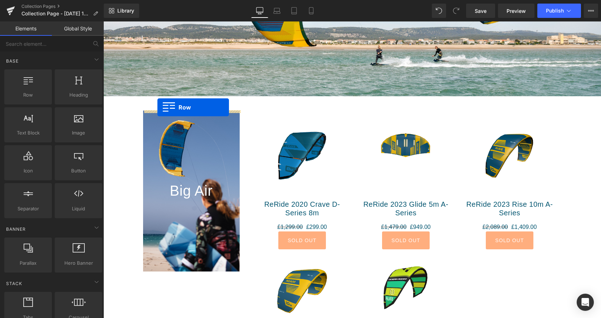
drag, startPoint x: 136, startPoint y: 115, endPoint x: 157, endPoint y: 107, distance: 23.1
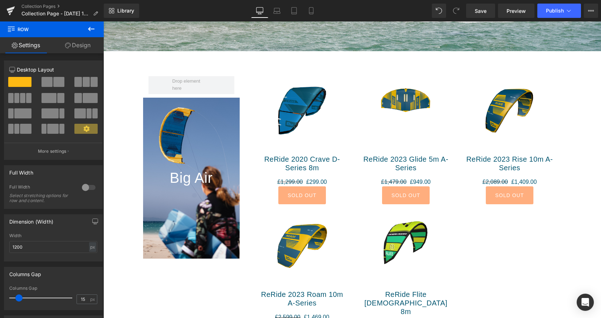
scroll to position [109, 0]
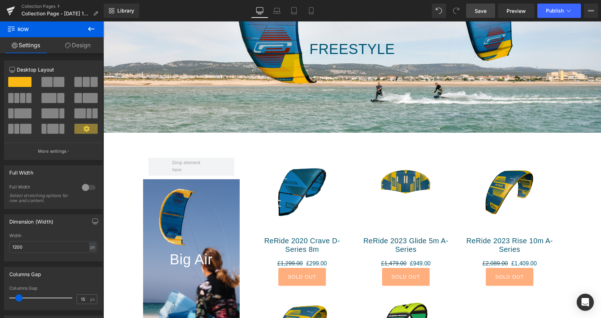
click at [486, 9] on span "Save" at bounding box center [481, 11] width 12 height 8
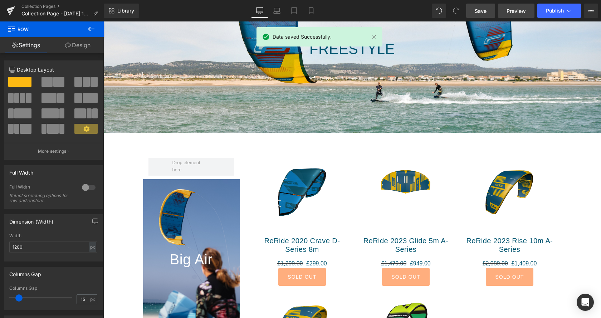
click at [506, 13] on link "Preview" at bounding box center [516, 11] width 36 height 14
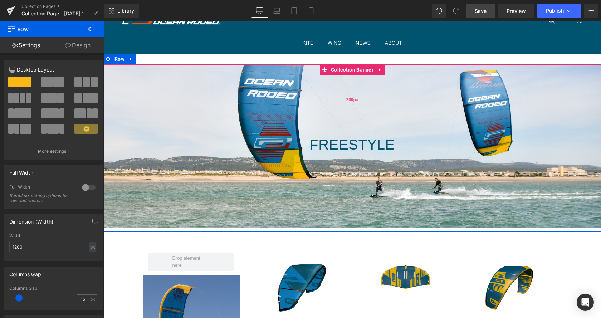
scroll to position [0, 0]
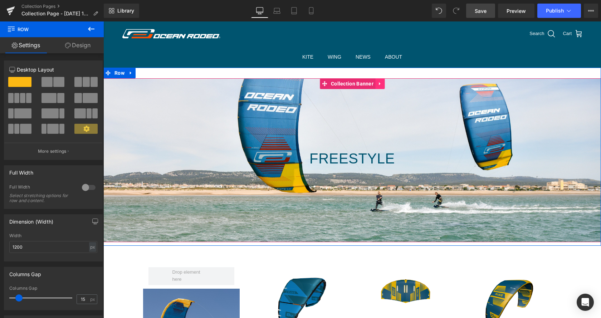
click at [379, 84] on link at bounding box center [379, 83] width 9 height 11
click at [385, 83] on link at bounding box center [384, 83] width 9 height 11
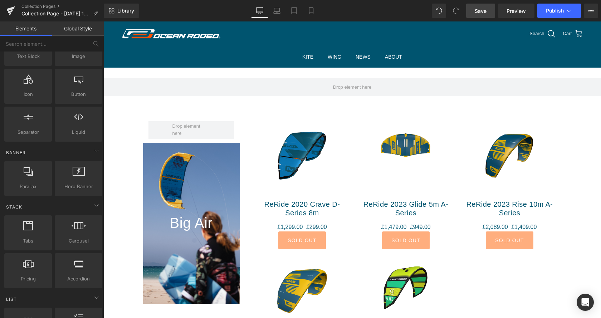
scroll to position [109, 0]
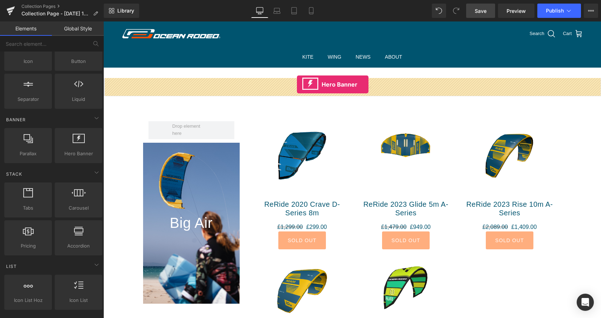
drag, startPoint x: 175, startPoint y: 165, endPoint x: 297, endPoint y: 84, distance: 145.9
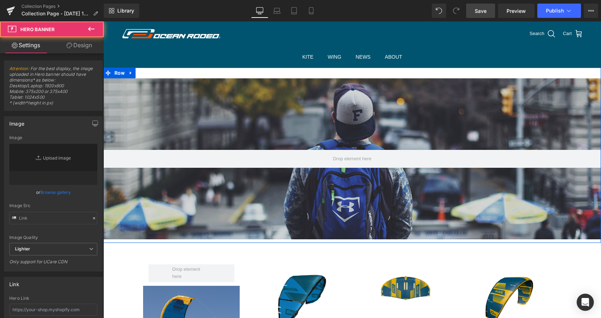
type input "[URL][DOMAIN_NAME]"
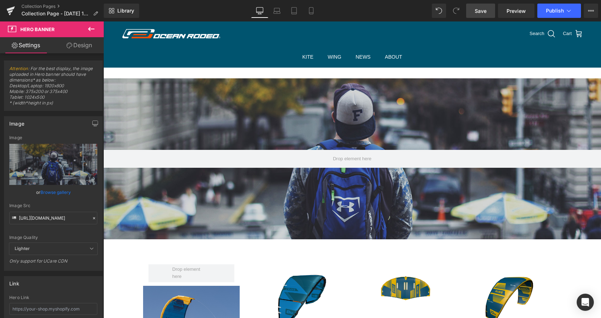
click at [91, 29] on icon at bounding box center [91, 29] width 6 height 4
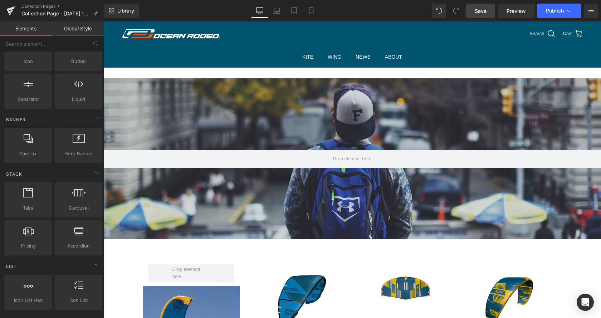
scroll to position [0, 0]
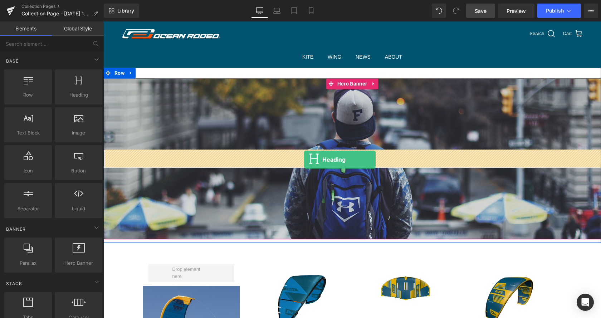
drag, startPoint x: 183, startPoint y: 107, endPoint x: 304, endPoint y: 160, distance: 131.4
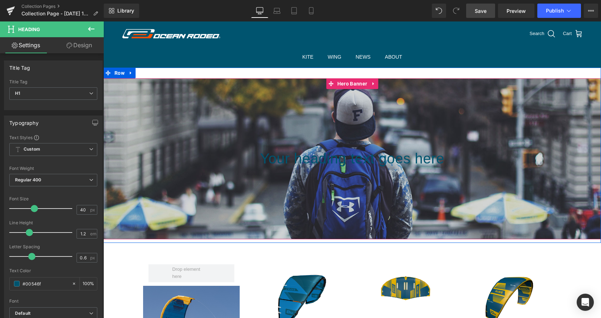
click at [220, 107] on div at bounding box center [352, 158] width 498 height 161
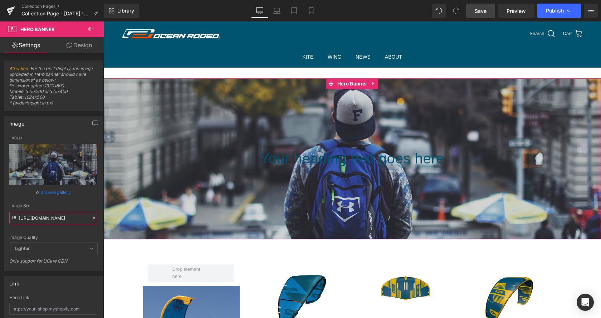
click at [52, 212] on input "[URL][DOMAIN_NAME]" at bounding box center [53, 218] width 88 height 13
paste input "[DOMAIN_NAME][URL]"
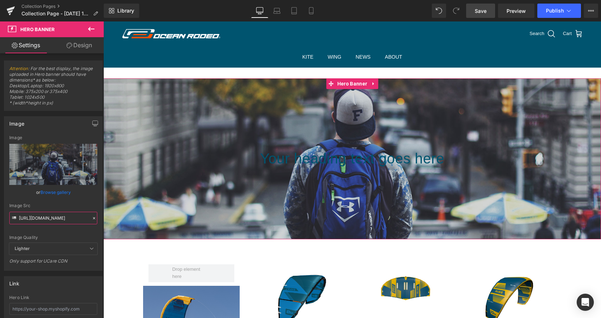
type input "[URL][DOMAIN_NAME]"
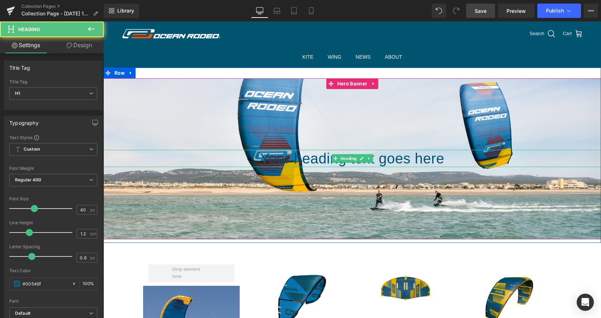
click at [299, 159] on h1 "Your heading text goes here" at bounding box center [352, 158] width 498 height 17
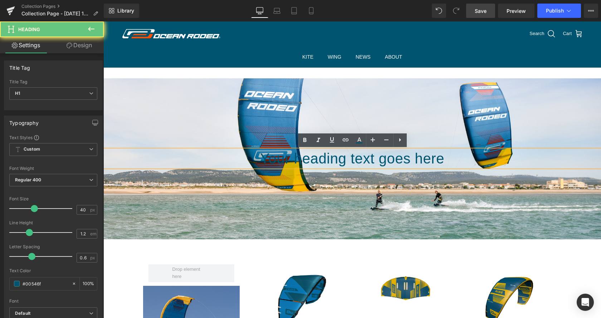
click at [280, 159] on h1 "Your heading text goes here" at bounding box center [352, 158] width 498 height 17
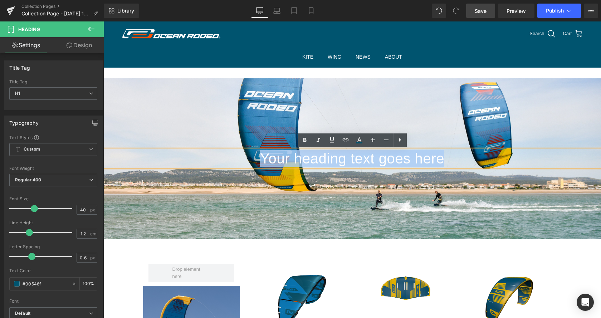
drag, startPoint x: 253, startPoint y: 159, endPoint x: 478, endPoint y: 162, distance: 225.4
click at [478, 162] on h1 "Your heading text goes here" at bounding box center [352, 158] width 498 height 17
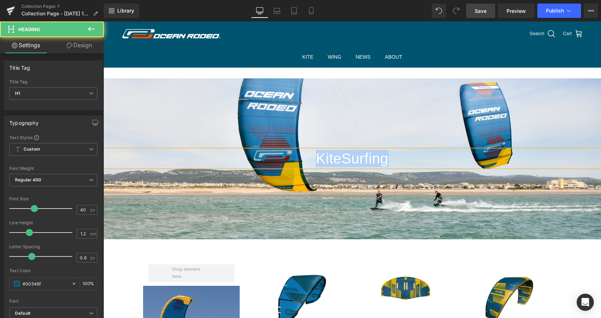
drag, startPoint x: 318, startPoint y: 155, endPoint x: 405, endPoint y: 154, distance: 87.3
click at [405, 154] on h1 "KiteSurfing" at bounding box center [352, 158] width 498 height 17
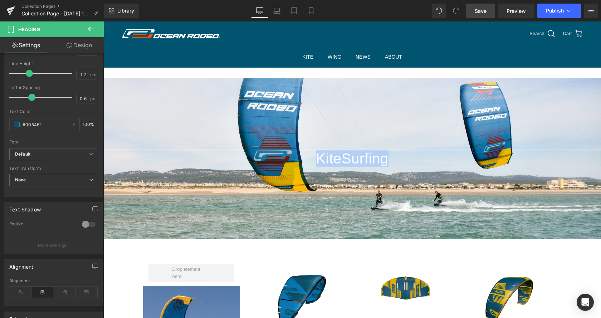
scroll to position [182, 0]
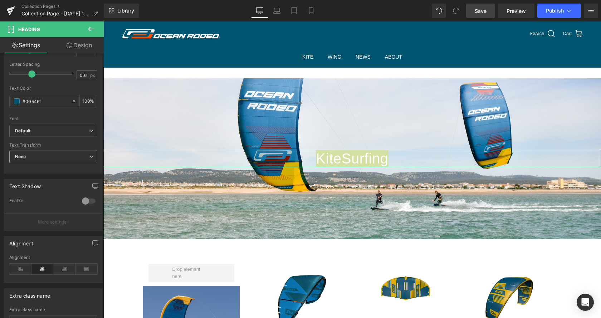
click at [58, 161] on span "None" at bounding box center [53, 157] width 88 height 13
click at [58, 162] on span "None" at bounding box center [53, 157] width 88 height 13
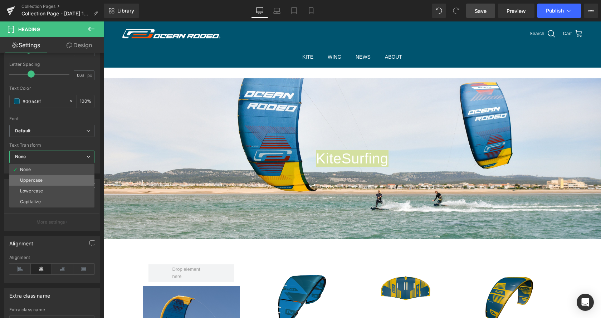
click at [55, 183] on li "Uppercase" at bounding box center [51, 180] width 85 height 11
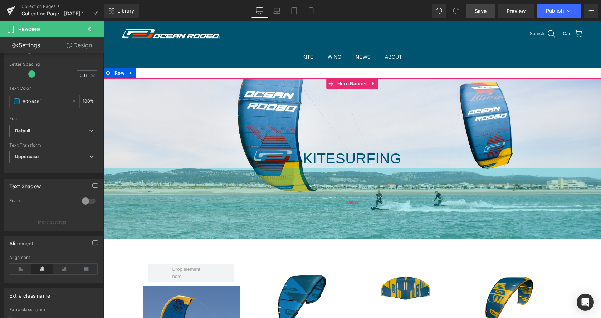
click at [301, 192] on div "200px" at bounding box center [352, 204] width 498 height 72
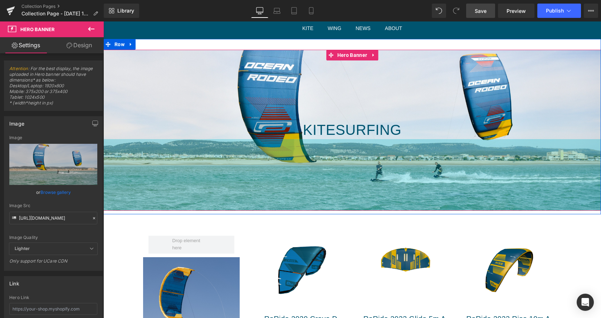
scroll to position [73, 0]
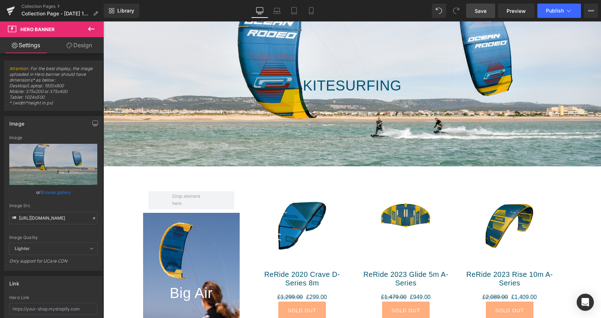
click at [118, 194] on div "KiteSurfing Heading Hero Banner 200px 200px Row Row Big Air Heading Hero Banner…" at bounding box center [352, 289] width 498 height 588
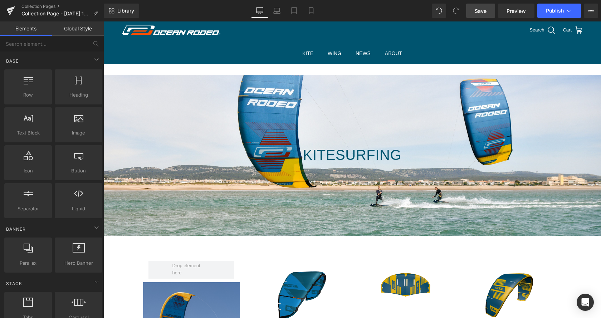
scroll to position [0, 0]
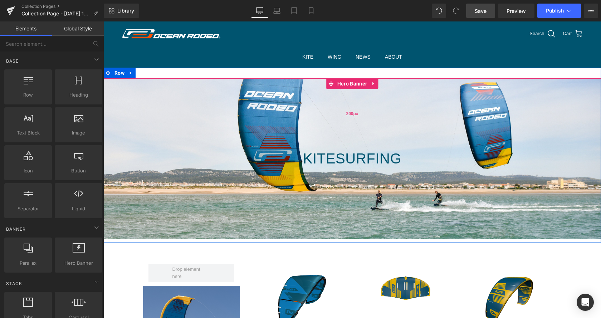
click at [190, 105] on div "200px" at bounding box center [352, 114] width 498 height 72
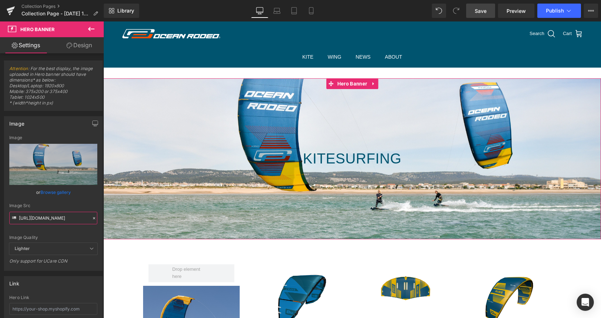
click at [44, 215] on input "[URL][DOMAIN_NAME]" at bounding box center [53, 218] width 88 height 13
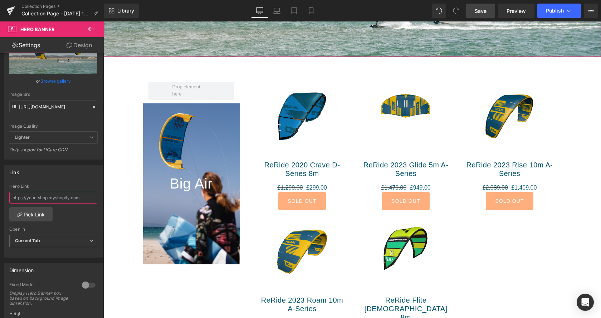
scroll to position [146, 0]
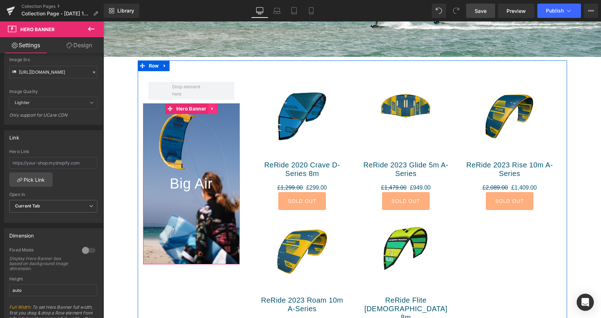
click at [212, 109] on link at bounding box center [212, 108] width 9 height 11
click at [103, 21] on link at bounding box center [103, 21] width 0 height 0
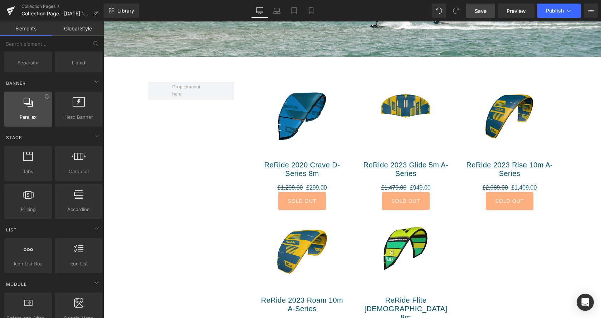
click at [29, 113] on div at bounding box center [27, 105] width 43 height 16
click at [47, 99] on icon at bounding box center [46, 96] width 5 height 5
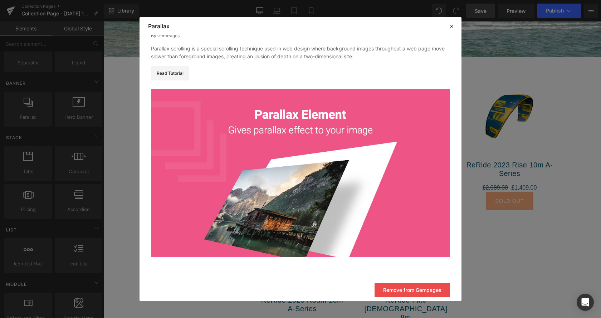
scroll to position [27, 0]
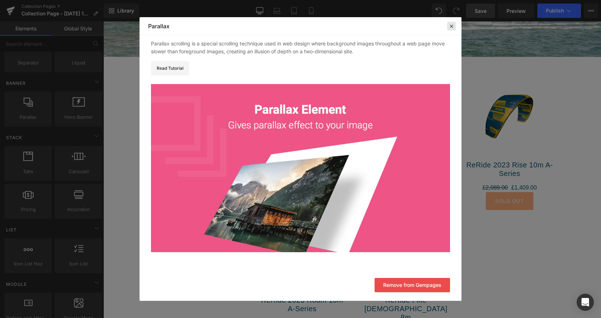
drag, startPoint x: 451, startPoint y: 28, endPoint x: 293, endPoint y: 8, distance: 159.7
click at [451, 28] on icon at bounding box center [451, 26] width 6 height 6
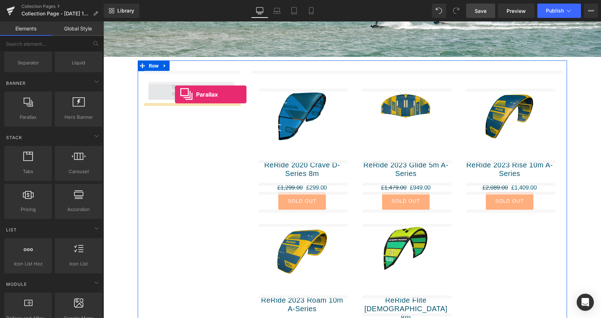
drag, startPoint x: 132, startPoint y: 126, endPoint x: 175, endPoint y: 94, distance: 54.0
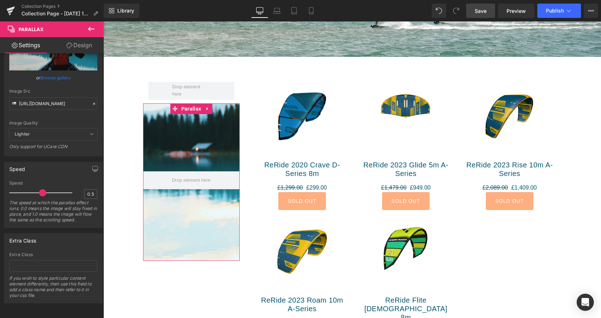
scroll to position [0, 0]
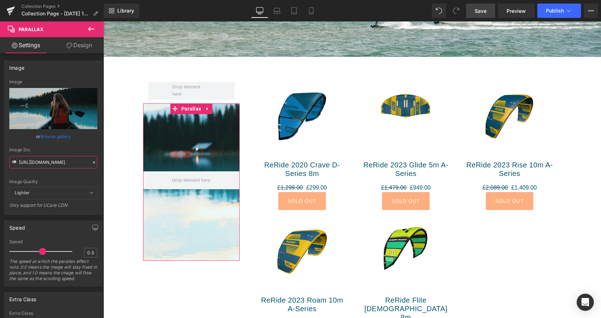
click at [49, 158] on input "[URL][DOMAIN_NAME]" at bounding box center [53, 162] width 88 height 13
paste input "412/5451/8938/files/OR_Rio_Jara_Crave-24.jpg?v=1760434111"
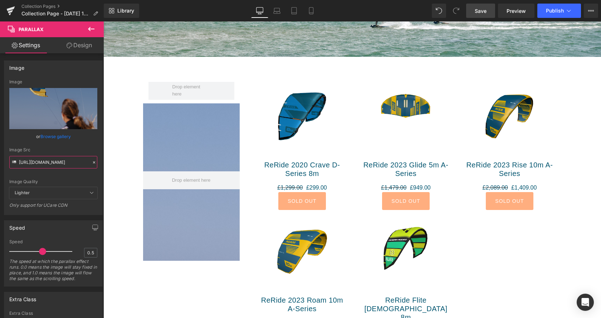
type input "[URL][DOMAIN_NAME]"
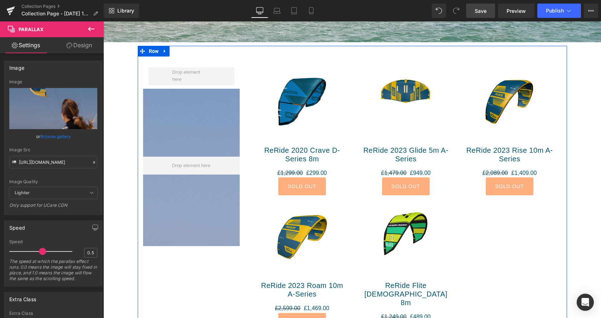
scroll to position [195, 0]
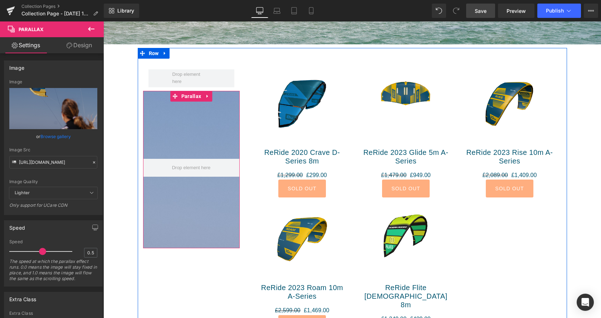
click at [205, 135] on div at bounding box center [352, 169] width 498 height 283
click at [185, 99] on span "Parallax" at bounding box center [191, 96] width 23 height 11
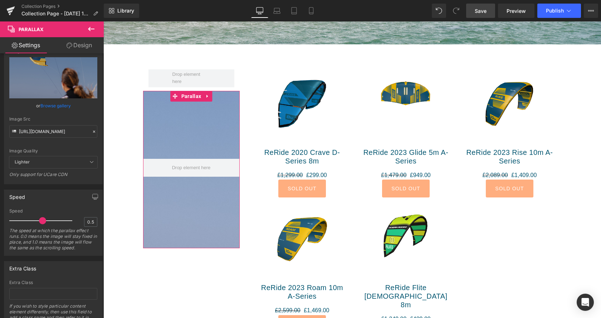
scroll to position [0, 0]
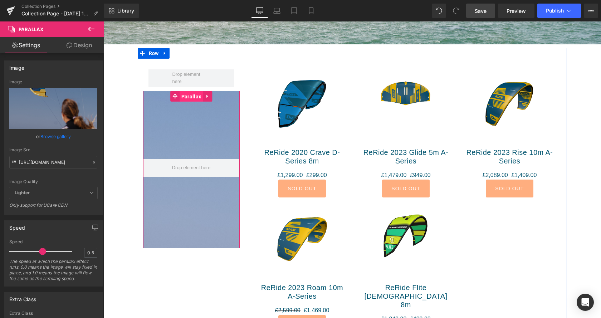
click at [181, 94] on span "Parallax" at bounding box center [191, 96] width 23 height 11
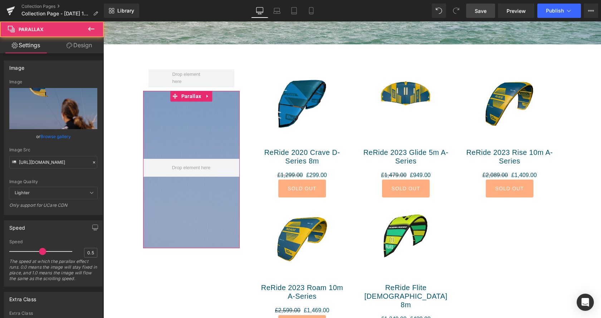
click at [86, 52] on link "Design" at bounding box center [79, 45] width 52 height 16
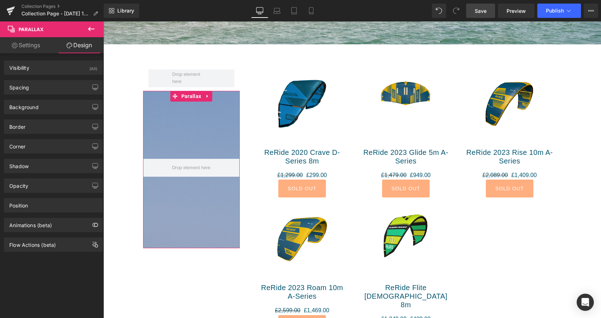
click at [22, 49] on link "Settings" at bounding box center [26, 45] width 52 height 16
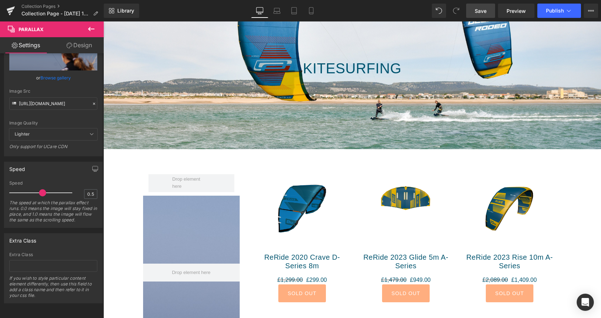
scroll to position [85, 0]
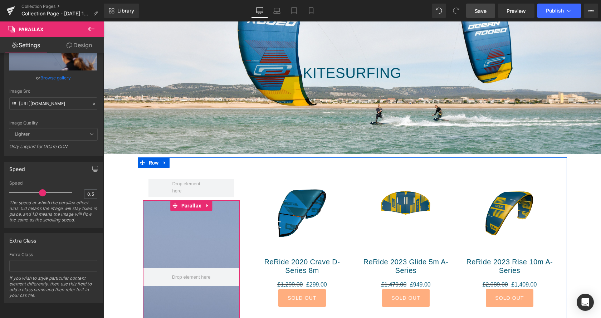
drag, startPoint x: 205, startPoint y: 206, endPoint x: 143, endPoint y: 221, distance: 64.4
click at [143, 221] on div "Parallax" at bounding box center [191, 278] width 97 height 157
drag, startPoint x: 143, startPoint y: 221, endPoint x: 116, endPoint y: 210, distance: 29.1
click at [141, 220] on div "Row Parallax" at bounding box center [191, 263] width 107 height 190
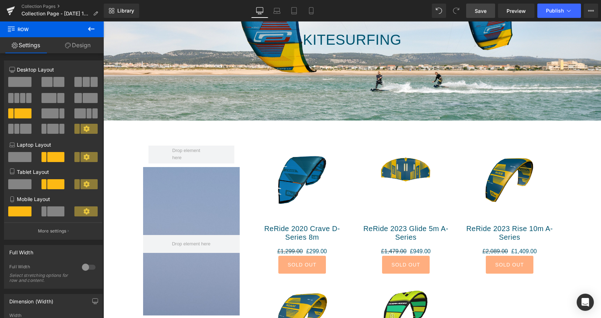
scroll to position [158, 0]
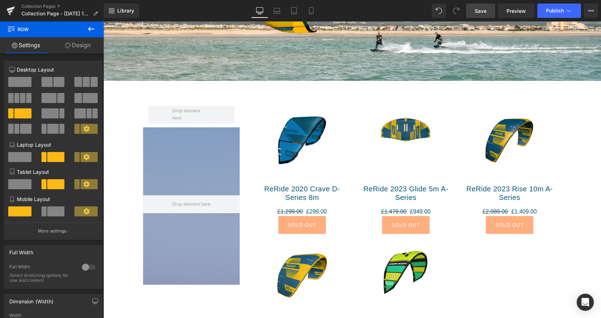
click at [185, 165] on div at bounding box center [352, 173] width 498 height 283
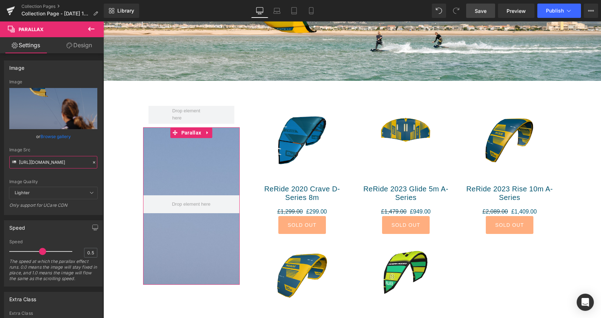
click at [50, 160] on input "[URL][DOMAIN_NAME]" at bounding box center [53, 162] width 88 height 13
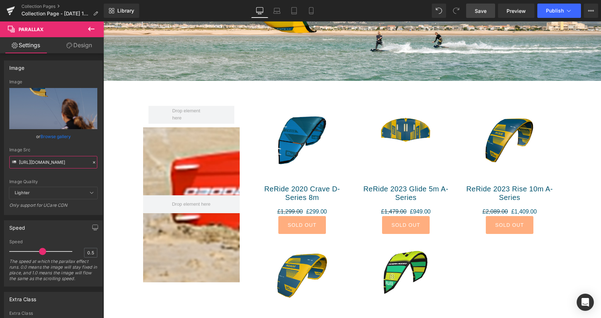
type input "[URL][DOMAIN_NAME]"
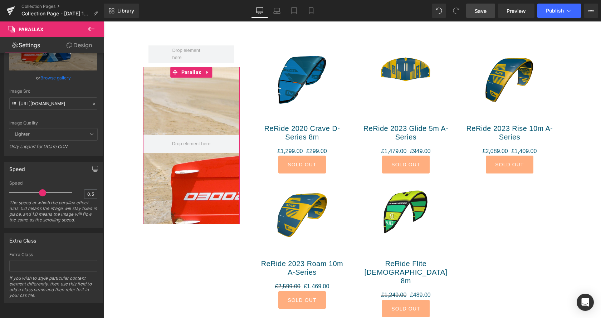
scroll to position [0, 0]
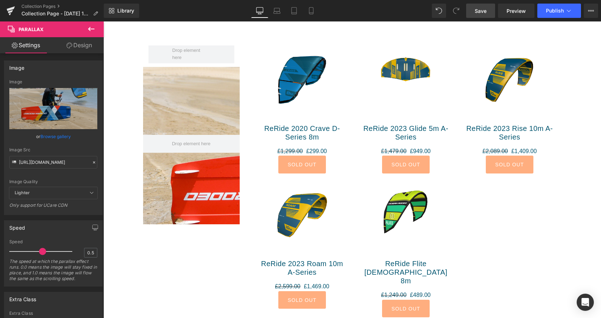
click at [89, 26] on icon at bounding box center [91, 29] width 9 height 9
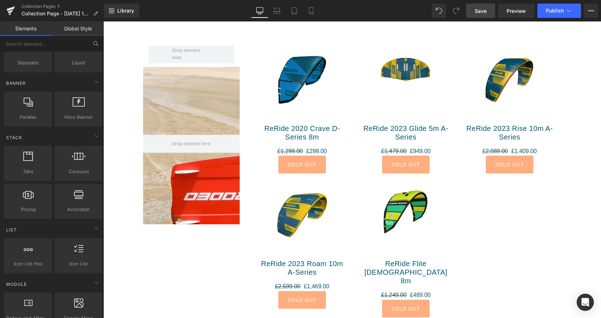
scroll to position [146, 0]
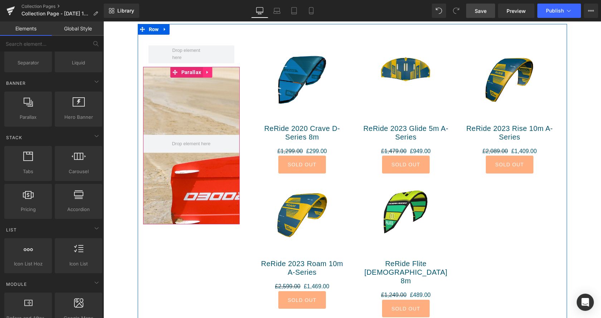
click at [206, 73] on link at bounding box center [207, 72] width 9 height 11
click at [214, 71] on link at bounding box center [211, 72] width 9 height 11
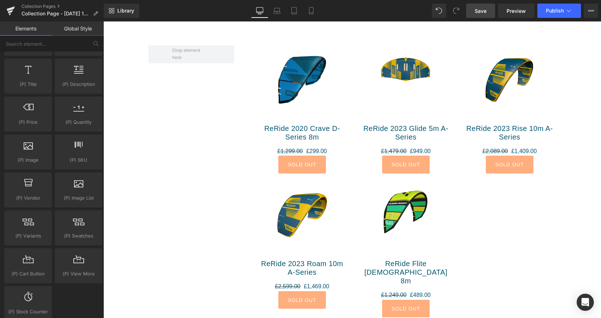
scroll to position [693, 0]
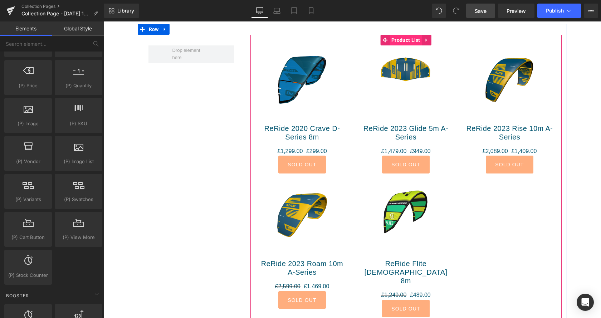
click at [407, 40] on span "Product List" at bounding box center [405, 40] width 33 height 11
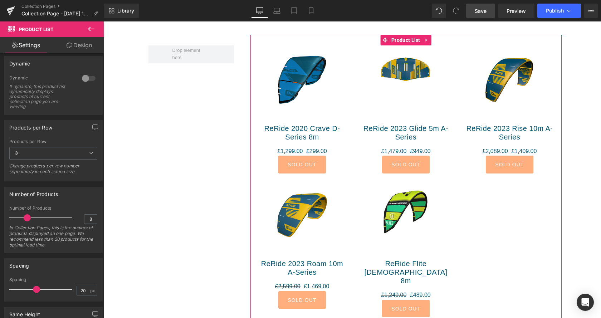
scroll to position [73, 0]
click at [90, 75] on div at bounding box center [88, 76] width 17 height 11
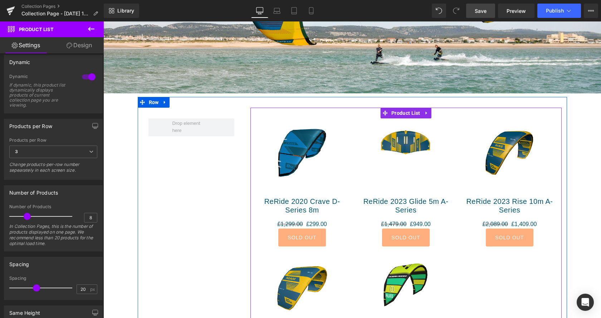
scroll to position [182, 0]
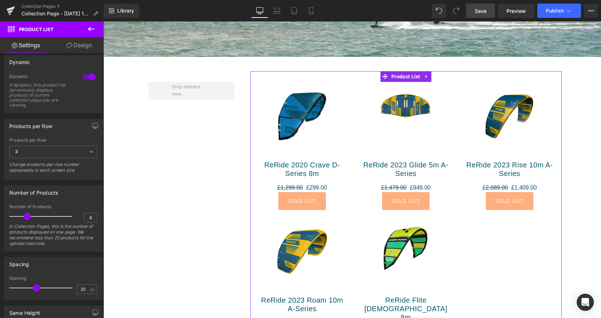
click at [83, 76] on div at bounding box center [88, 76] width 17 height 11
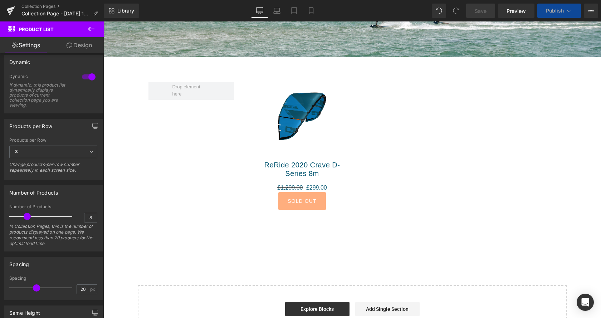
click at [85, 77] on div at bounding box center [88, 76] width 17 height 11
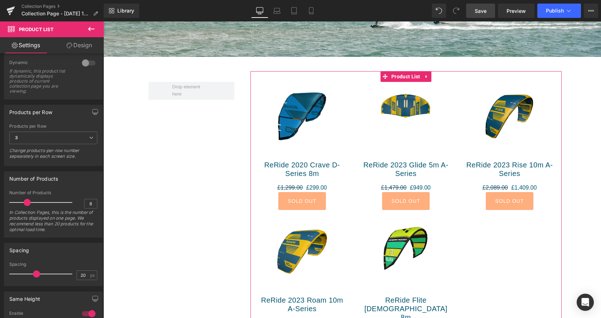
scroll to position [24, 0]
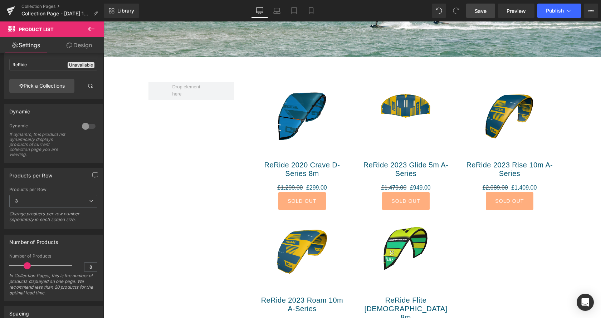
click at [88, 30] on icon at bounding box center [91, 29] width 9 height 9
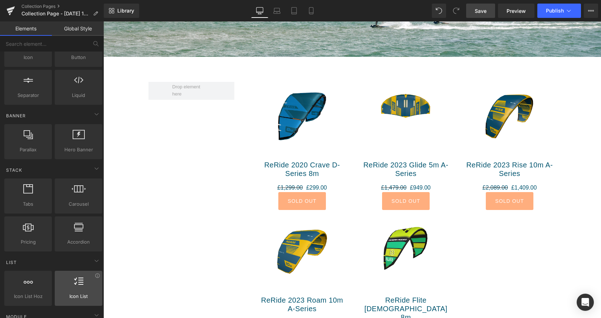
scroll to position [109, 0]
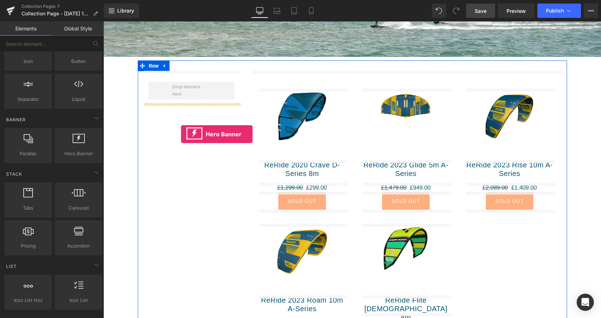
drag, startPoint x: 178, startPoint y: 165, endPoint x: 181, endPoint y: 134, distance: 31.2
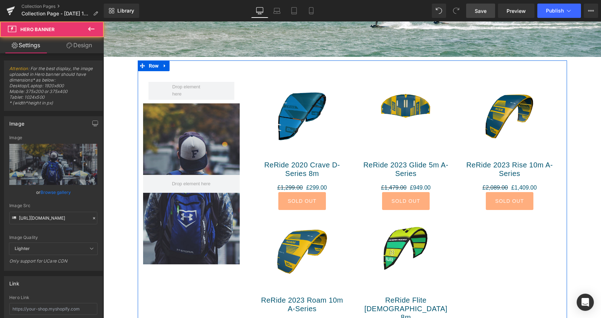
scroll to position [24, 0]
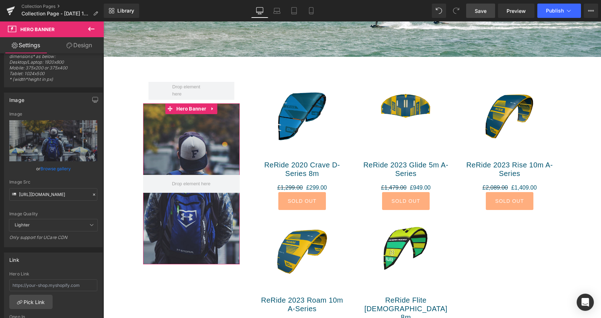
click at [64, 168] on link "Browse gallery" at bounding box center [55, 168] width 30 height 13
click at [64, 0] on div "Hero Banner You are previewing how the will restyle your page. You can not edit…" at bounding box center [300, 0] width 601 height 0
click at [60, 171] on link "Browse gallery" at bounding box center [55, 168] width 30 height 13
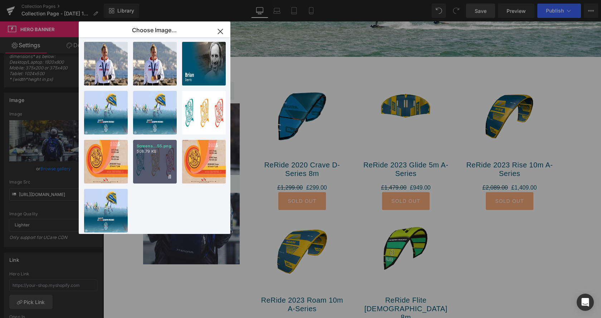
scroll to position [351, 0]
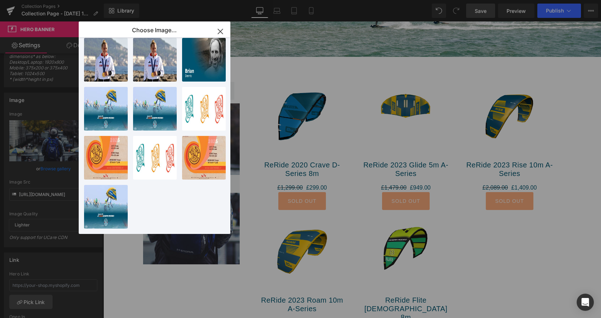
click at [220, 30] on icon "button" at bounding box center [220, 31] width 11 height 11
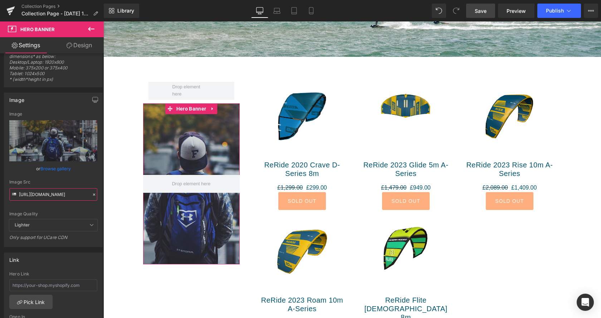
click at [49, 194] on input "[URL][DOMAIN_NAME]" at bounding box center [53, 194] width 88 height 13
paste input "[DOMAIN_NAME][URL]"
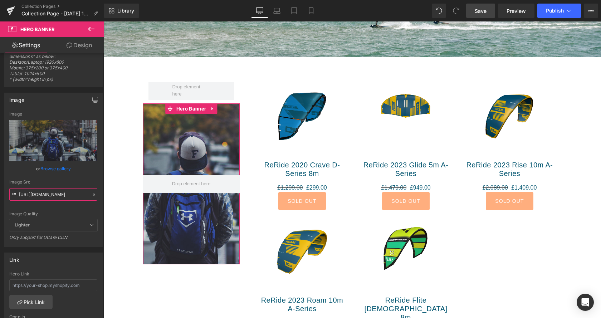
type input "[URL][DOMAIN_NAME]"
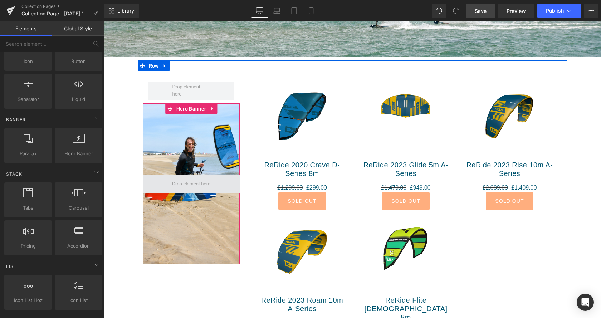
click at [180, 181] on span at bounding box center [192, 183] width 44 height 11
click at [206, 180] on span at bounding box center [192, 183] width 44 height 11
click at [202, 185] on span at bounding box center [192, 183] width 44 height 11
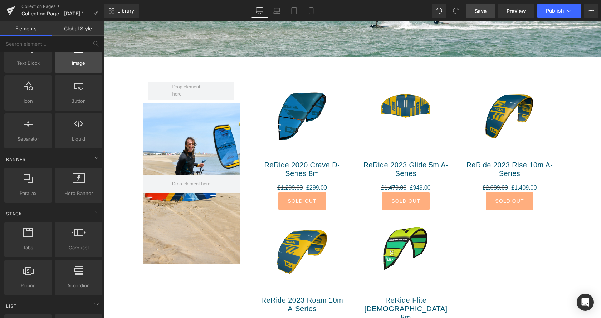
scroll to position [0, 0]
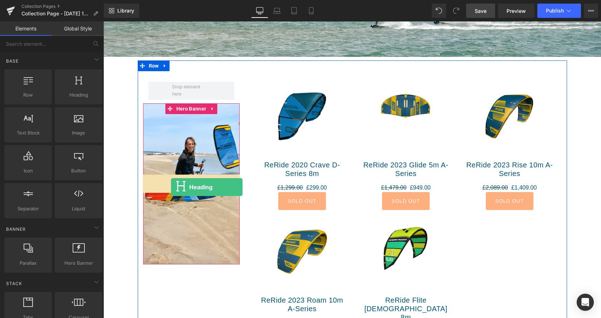
drag, startPoint x: 172, startPoint y: 113, endPoint x: 171, endPoint y: 187, distance: 73.7
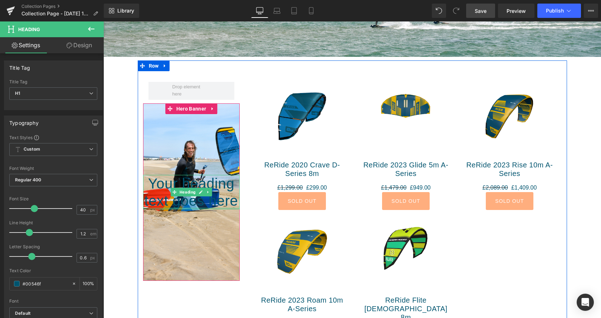
click at [169, 208] on div at bounding box center [191, 208] width 97 height 2
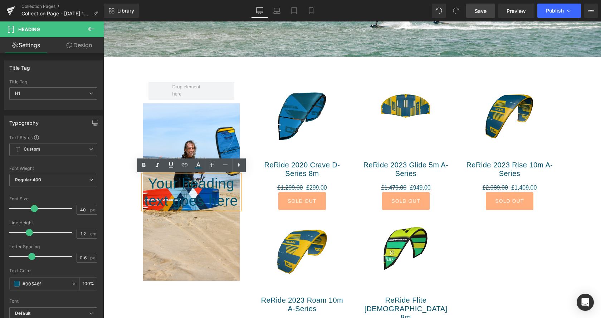
click at [171, 201] on h1 "Your heading text goes here" at bounding box center [191, 192] width 97 height 34
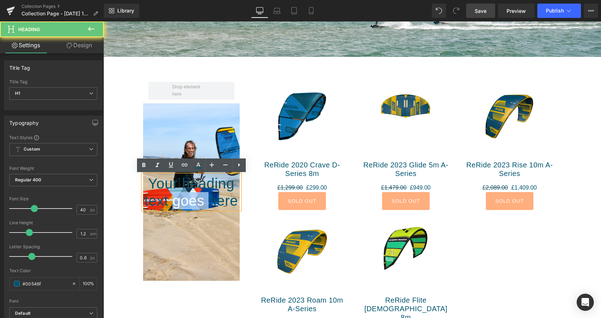
click at [171, 201] on h1 "Your heading text goes here" at bounding box center [191, 192] width 97 height 34
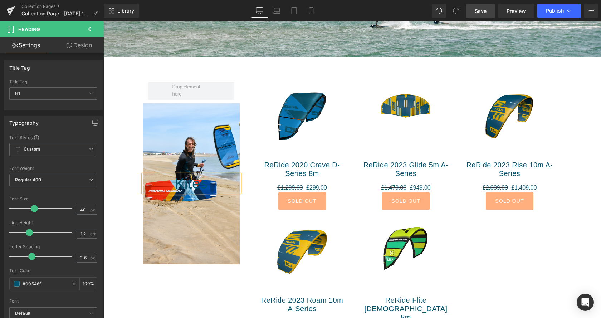
click at [192, 183] on h1 "Kites" at bounding box center [191, 183] width 97 height 17
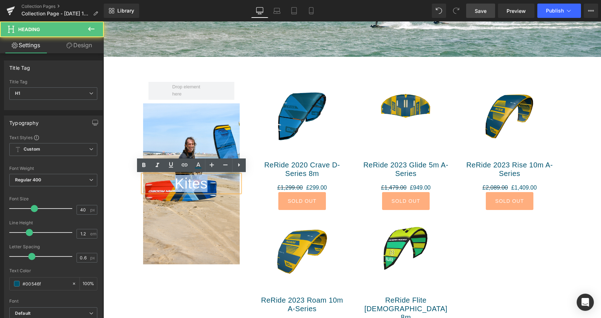
click at [192, 183] on h1 "Kites" at bounding box center [191, 183] width 97 height 17
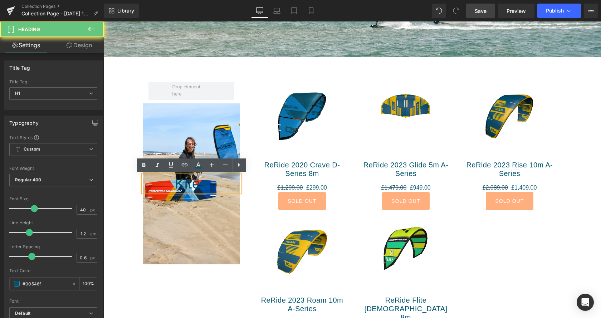
click at [192, 183] on h1 "Kites" at bounding box center [191, 183] width 97 height 17
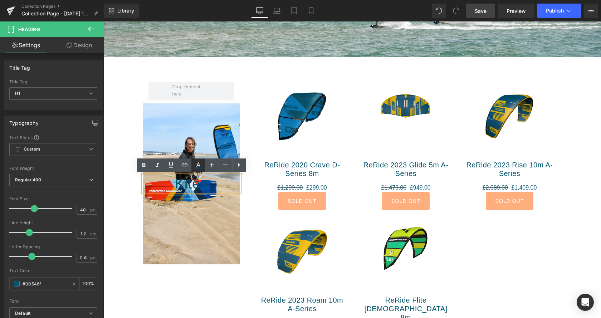
click at [202, 167] on link at bounding box center [198, 165] width 14 height 14
type input "#00546f"
type input "100"
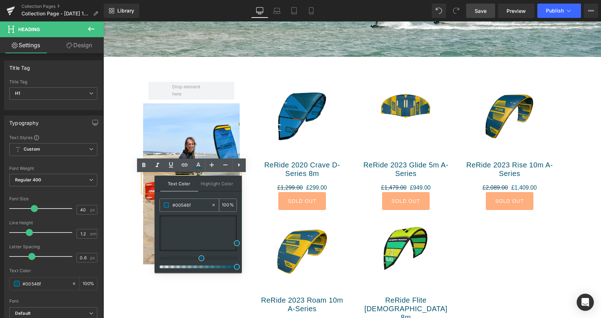
drag, startPoint x: 193, startPoint y: 205, endPoint x: 174, endPoint y: 201, distance: 19.6
click at [174, 203] on input "#00546f" at bounding box center [191, 205] width 39 height 8
type input "#f"
type input "0"
type input "#fff"
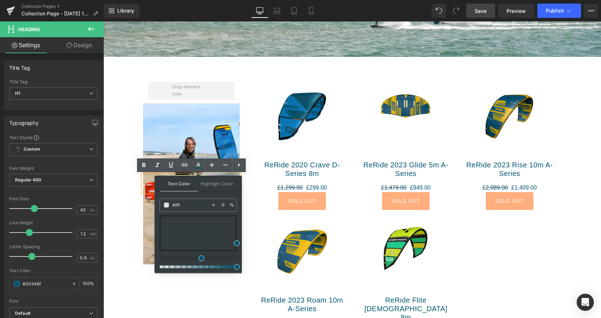
type input "100"
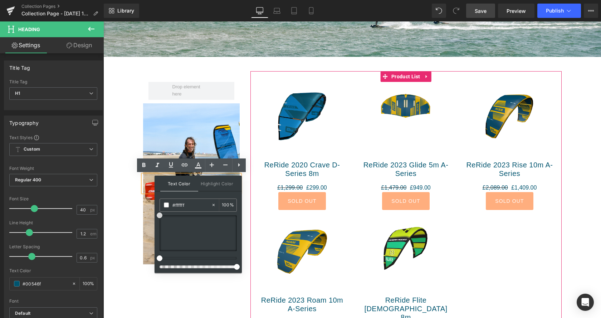
click at [255, 89] on div "Sale Off (P) Image ReRide 2020 Crave D-Series 8m (P) Title £1,299.00 £299.00 (P…" at bounding box center [302, 149] width 104 height 135
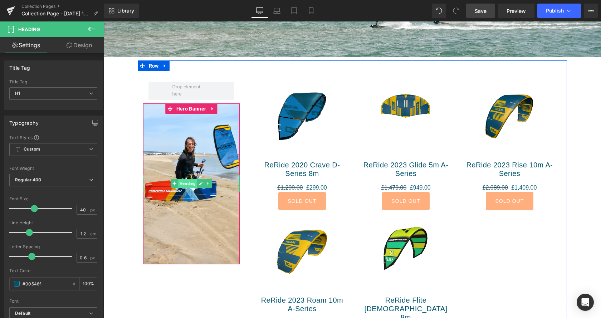
click at [183, 185] on span "Heading" at bounding box center [187, 183] width 19 height 9
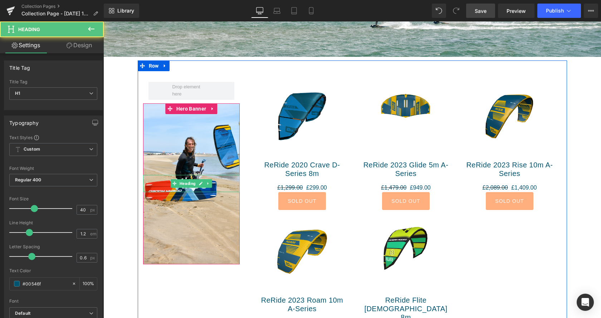
click at [166, 189] on h1 "Kites" at bounding box center [191, 183] width 97 height 17
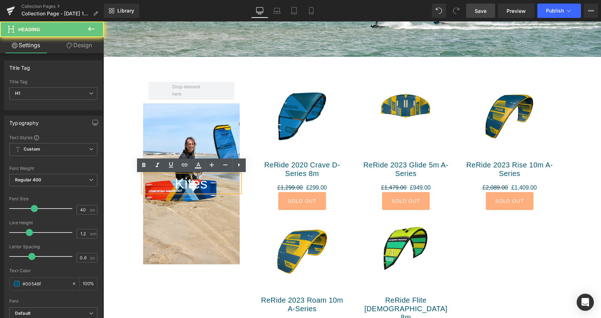
click at [166, 189] on h1 "Kites" at bounding box center [191, 183] width 97 height 17
click at [166, 188] on h1 "Kites" at bounding box center [191, 183] width 97 height 17
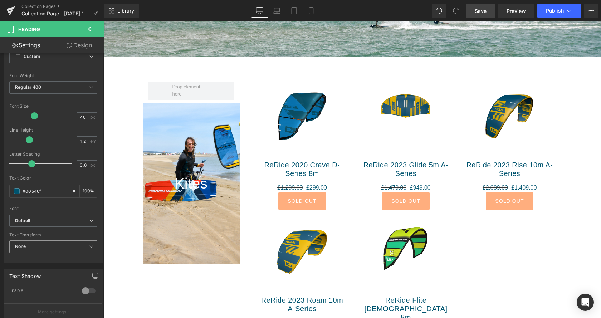
scroll to position [109, 0]
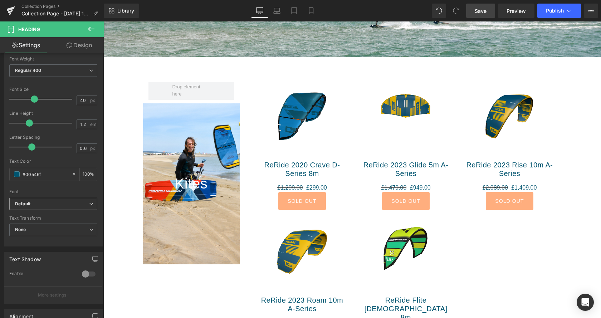
click at [72, 204] on b "Default" at bounding box center [52, 204] width 74 height 6
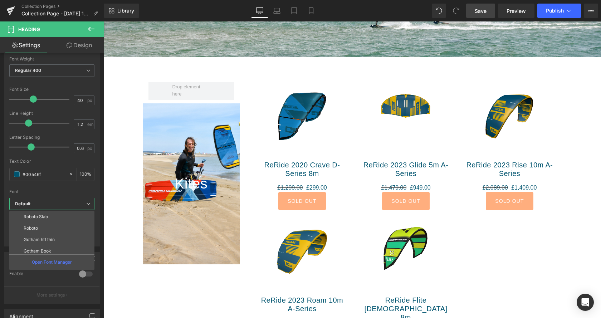
scroll to position [37, 0]
click at [57, 245] on li "Gotham Book" at bounding box center [53, 247] width 88 height 11
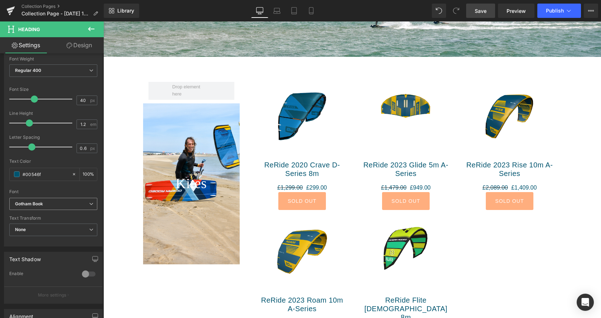
click at [70, 207] on span "Gotham Book" at bounding box center [53, 204] width 88 height 13
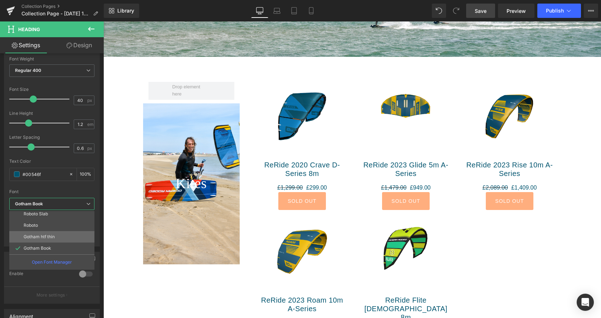
click at [57, 237] on li "Gotham htf thin" at bounding box center [53, 236] width 88 height 11
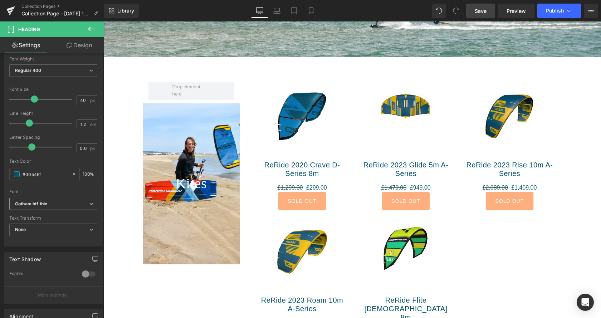
click at [74, 208] on span "Gotham htf thin" at bounding box center [53, 204] width 88 height 13
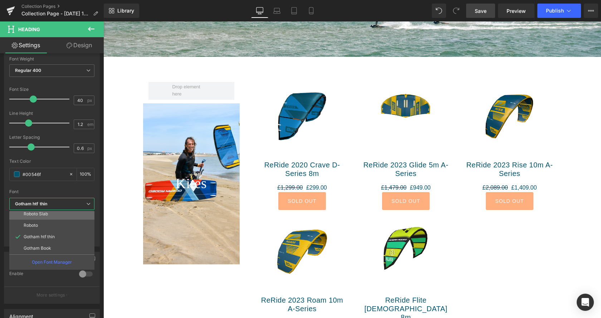
scroll to position [0, 0]
click at [62, 215] on li "Default" at bounding box center [53, 216] width 88 height 11
click at [62, 215] on div "Default Arimo Work Sans Roboto Slab Roboto Gotham htf thin Gotham Book Gotham h…" at bounding box center [51, 207] width 85 height 18
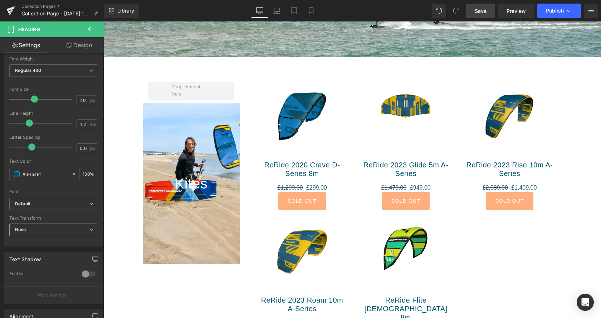
click at [74, 226] on span "None" at bounding box center [53, 230] width 88 height 13
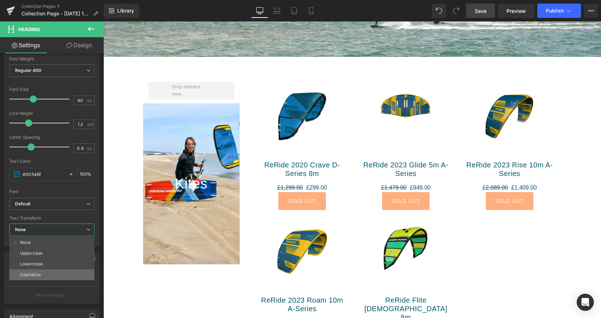
click at [54, 273] on li "Capitalize" at bounding box center [51, 274] width 85 height 11
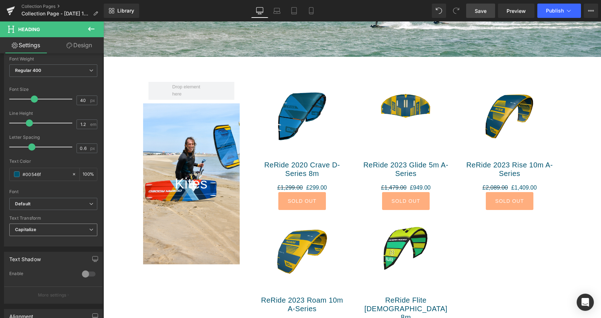
click at [58, 228] on span "Capitalize" at bounding box center [53, 230] width 88 height 13
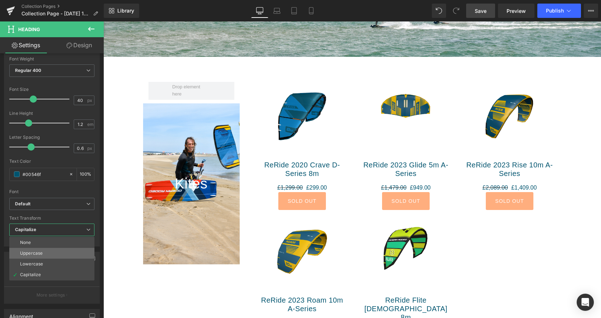
click at [48, 253] on li "Uppercase" at bounding box center [51, 253] width 85 height 11
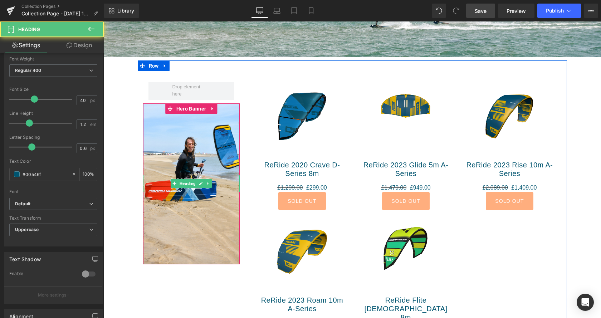
click at [230, 183] on h1 "Kites" at bounding box center [191, 183] width 97 height 17
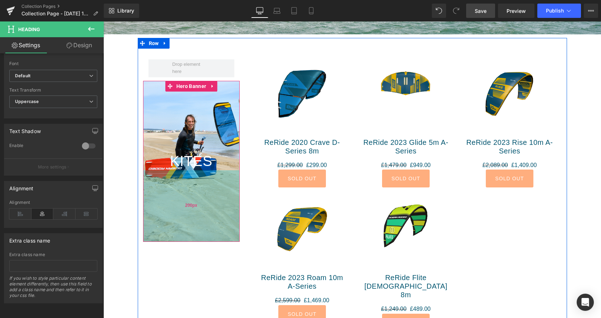
scroll to position [219, 0]
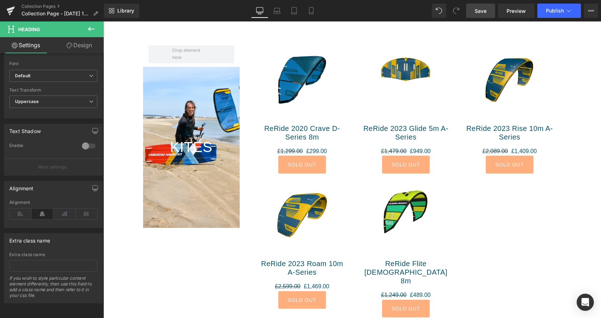
click at [481, 12] on span "Save" at bounding box center [481, 11] width 12 height 8
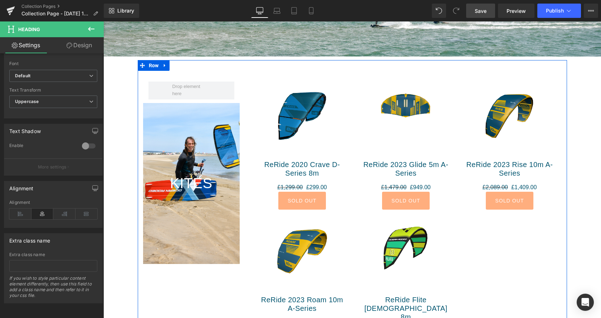
scroll to position [182, 0]
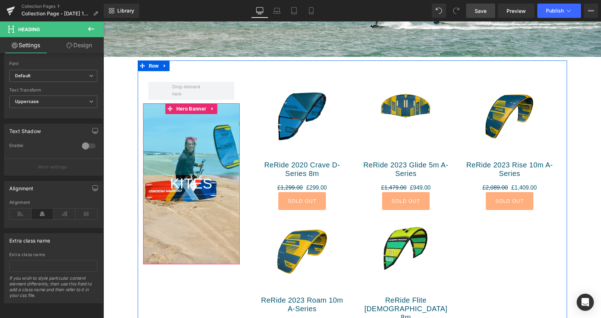
click at [191, 139] on span "200px" at bounding box center [191, 139] width 12 height 7
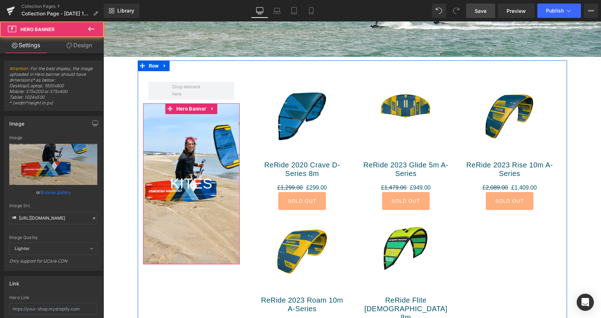
scroll to position [24, 0]
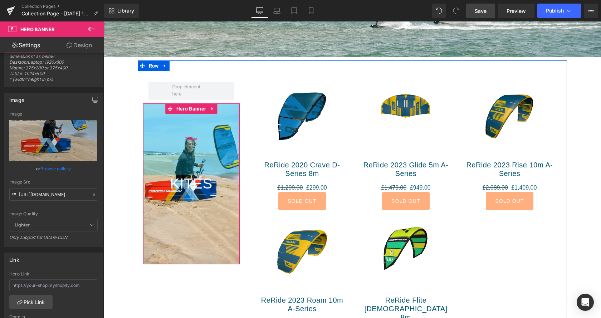
click at [208, 143] on div "200px" at bounding box center [191, 139] width 97 height 72
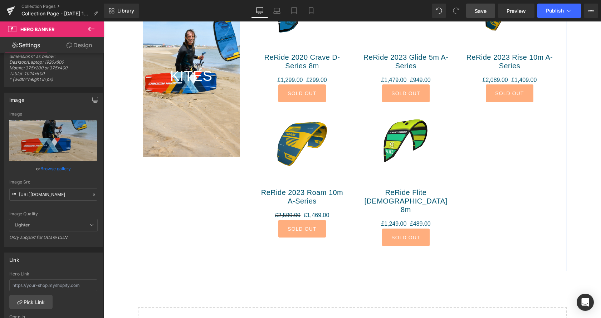
scroll to position [292, 0]
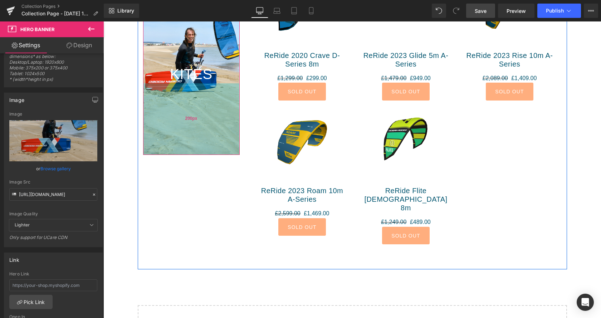
click at [195, 139] on div "200px" at bounding box center [191, 119] width 97 height 72
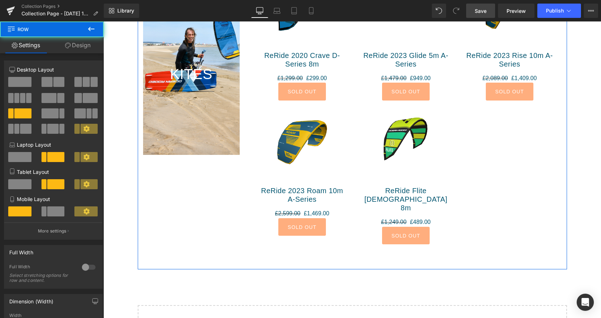
click at [197, 155] on div "Row Kites Heading Hero Banner 200px 200px Sale Off (P) Image ReRide 2020 Crave …" at bounding box center [352, 110] width 429 height 319
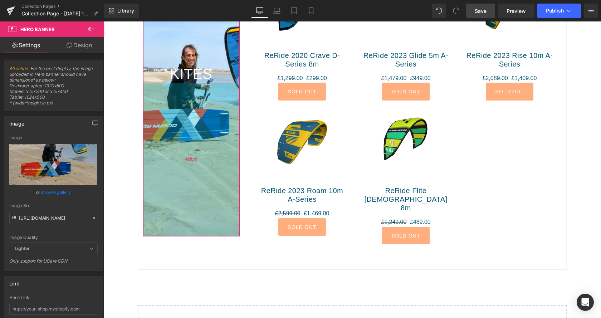
drag, startPoint x: 199, startPoint y: 151, endPoint x: 206, endPoint y: 231, distance: 80.9
click at [205, 232] on div "428px" at bounding box center [191, 159] width 97 height 153
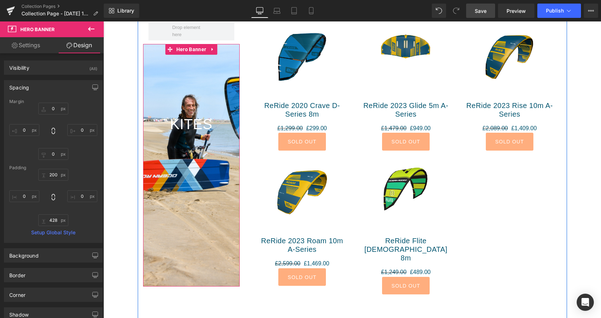
scroll to position [255, 0]
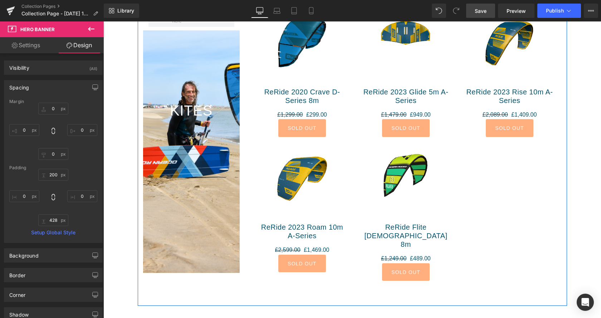
click at [508, 198] on div "Sale Off (P) Image ReRide 2020 Crave D-Series 8m (P) Title £1,299.00 £299.00 (P…" at bounding box center [405, 145] width 311 height 294
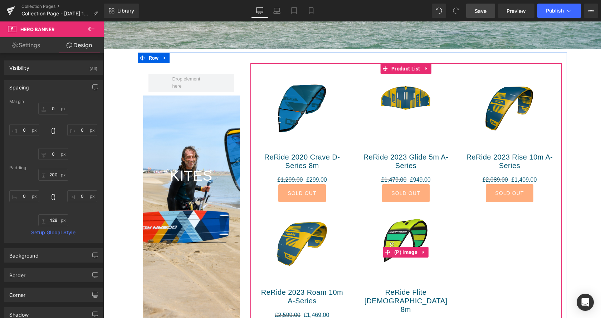
scroll to position [182, 0]
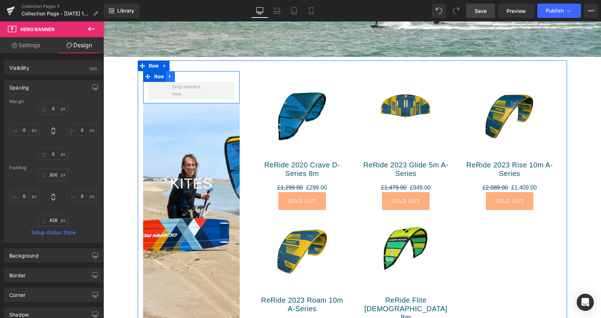
click at [171, 75] on link at bounding box center [170, 76] width 9 height 11
click at [103, 21] on link at bounding box center [103, 21] width 0 height 0
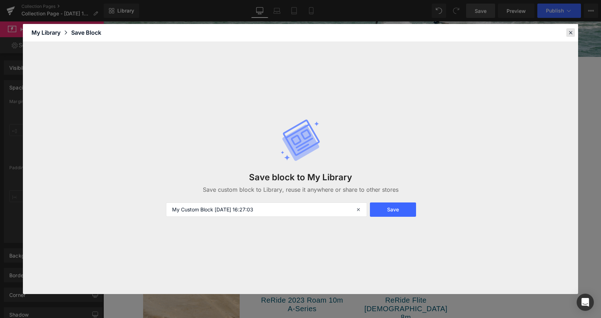
click at [569, 34] on icon at bounding box center [570, 32] width 6 height 6
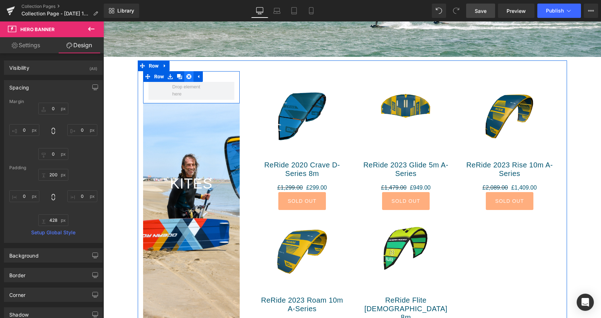
click at [191, 76] on link at bounding box center [188, 76] width 9 height 11
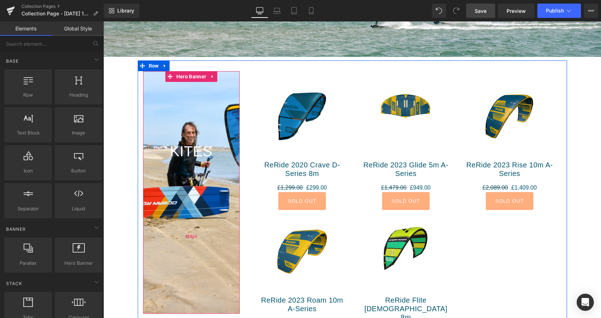
scroll to position [292, 0]
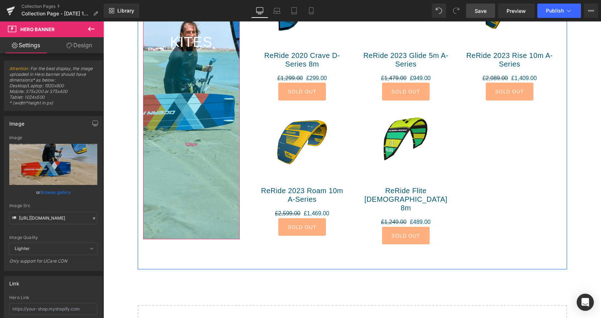
drag, startPoint x: 199, startPoint y: 203, endPoint x: 209, endPoint y: 235, distance: 33.7
click at [203, 238] on div "526px" at bounding box center [191, 145] width 97 height 188
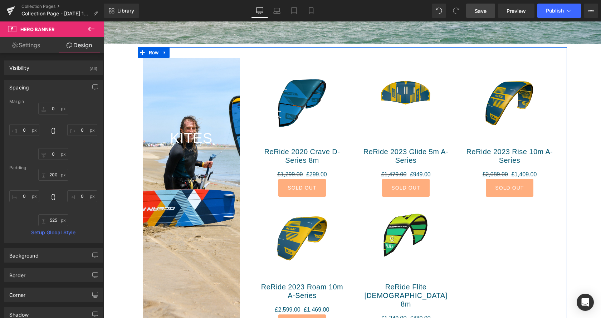
scroll to position [182, 0]
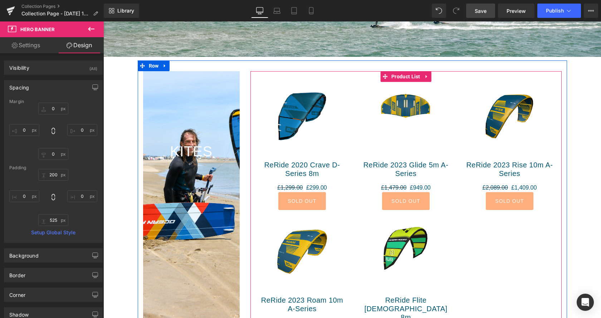
click at [508, 241] on div "Sale Off (P) Image ReRide 2020 Crave D-Series 8m (P) Title £1,299.00 £299.00 (P…" at bounding box center [405, 218] width 311 height 294
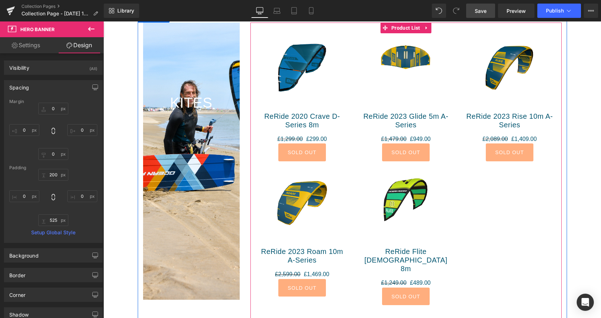
scroll to position [292, 0]
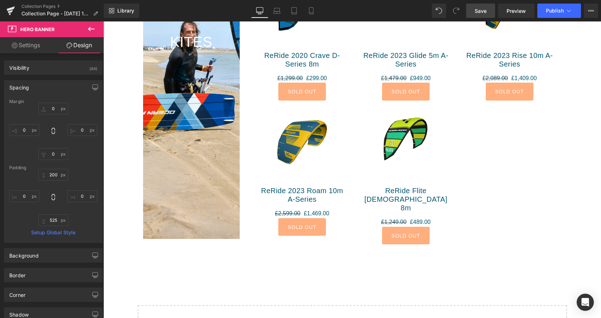
click at [478, 8] on span "Save" at bounding box center [481, 11] width 12 height 8
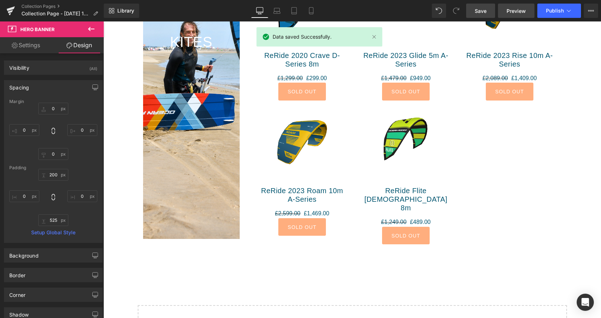
click at [515, 13] on span "Preview" at bounding box center [515, 11] width 19 height 8
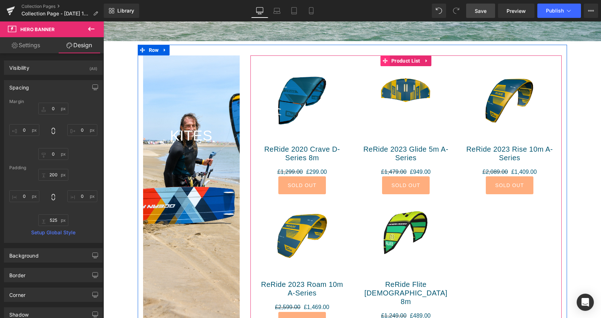
scroll to position [182, 0]
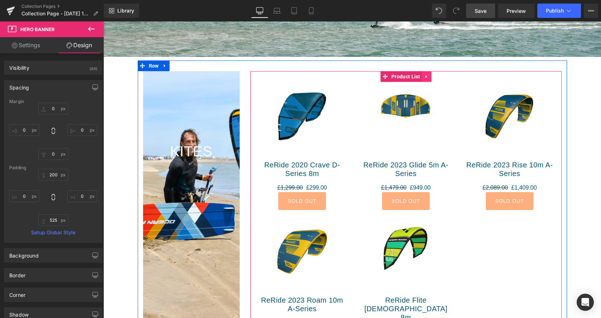
click at [426, 78] on link at bounding box center [426, 76] width 9 height 11
click at [103, 21] on link at bounding box center [103, 21] width 0 height 0
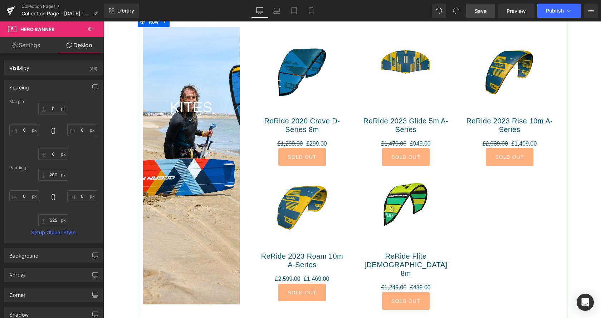
scroll to position [170, 0]
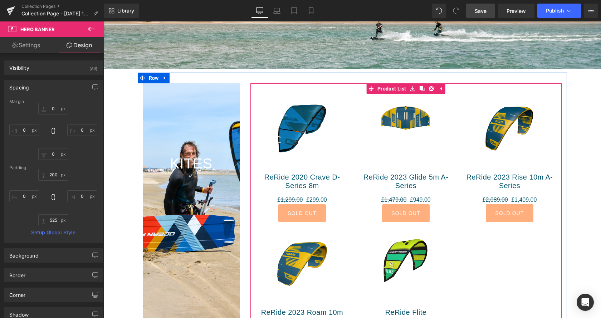
click at [474, 251] on div "Sale Off (P) Image ReRide 2020 Crave D-Series 8m (P) Title £1,299.00 £299.00 (P…" at bounding box center [405, 230] width 311 height 294
click at [399, 89] on span "Product List" at bounding box center [392, 88] width 33 height 11
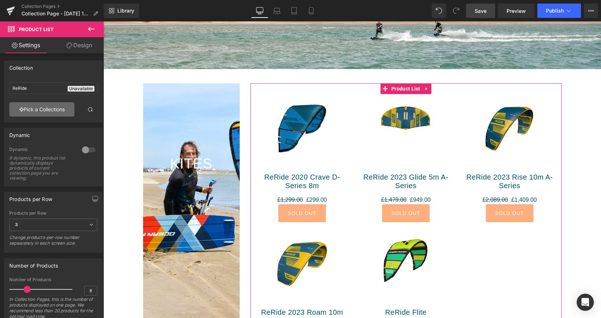
click at [34, 108] on link "Pick a Collections" at bounding box center [41, 109] width 65 height 14
click at [34, 0] on div "Product List You are previewing how the will restyle your page. You can not edi…" at bounding box center [300, 0] width 601 height 0
click at [41, 111] on link "Pick a Collections" at bounding box center [41, 109] width 65 height 14
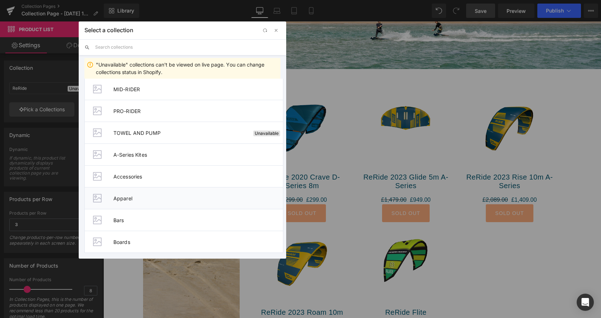
scroll to position [62, 0]
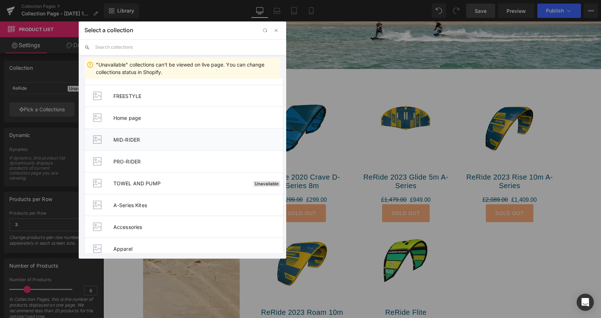
click at [169, 139] on span "MID-RIDER" at bounding box center [198, 140] width 170 height 6
click at [169, 139] on div "Kites Heading Hero Banner 200px 525px" at bounding box center [191, 221] width 97 height 277
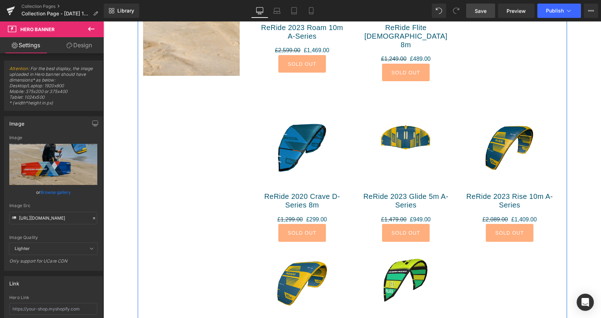
scroll to position [462, 0]
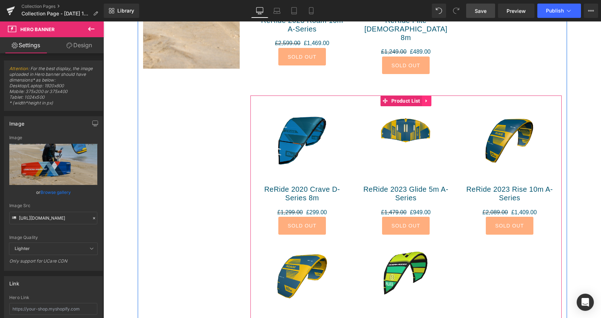
click at [429, 95] on link at bounding box center [426, 100] width 9 height 11
click at [433, 95] on link at bounding box center [431, 100] width 9 height 11
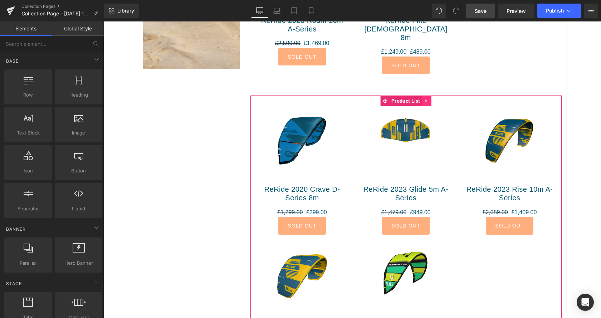
click at [428, 95] on link at bounding box center [426, 100] width 9 height 11
click at [433, 95] on link at bounding box center [431, 100] width 9 height 11
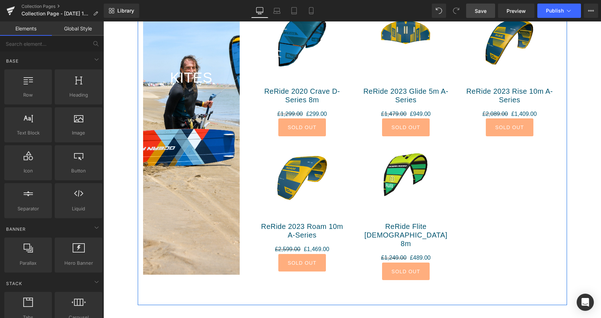
scroll to position [170, 0]
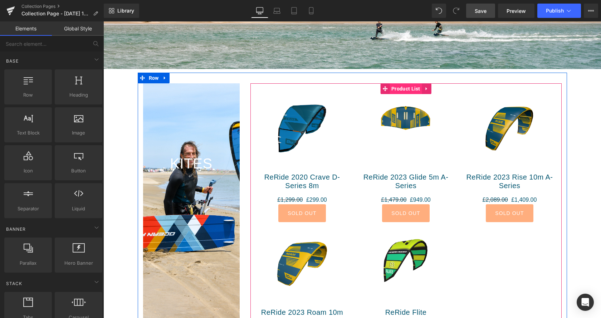
click at [399, 91] on span "Product List" at bounding box center [405, 88] width 33 height 11
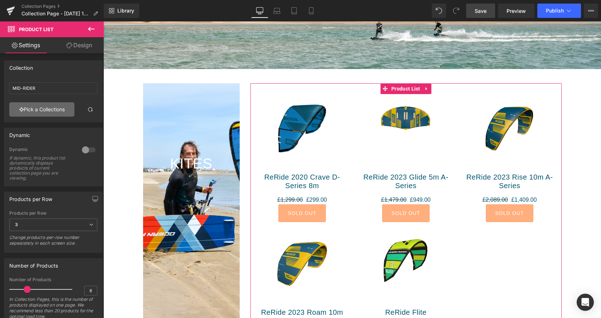
click at [51, 111] on link "Pick a Collections" at bounding box center [41, 109] width 65 height 14
click at [51, 0] on div "Product List You are previewing how the will restyle your page. You can not edi…" at bounding box center [300, 0] width 601 height 0
click at [31, 108] on link "Pick a Collections" at bounding box center [41, 109] width 65 height 14
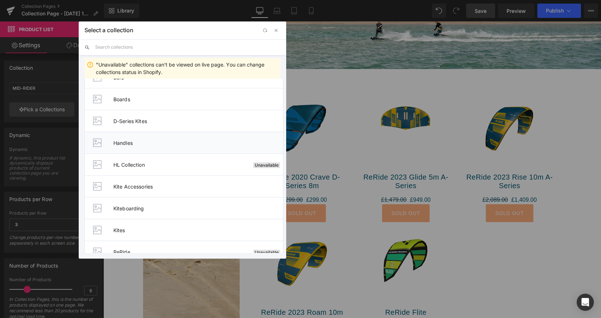
scroll to position [292, 0]
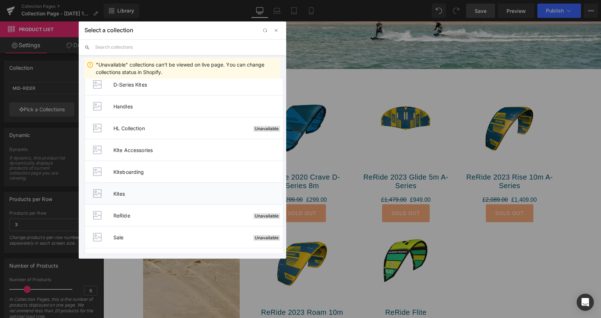
drag, startPoint x: 116, startPoint y: 194, endPoint x: 14, endPoint y: 172, distance: 103.5
click at [116, 194] on span "Kites" at bounding box center [198, 194] width 170 height 6
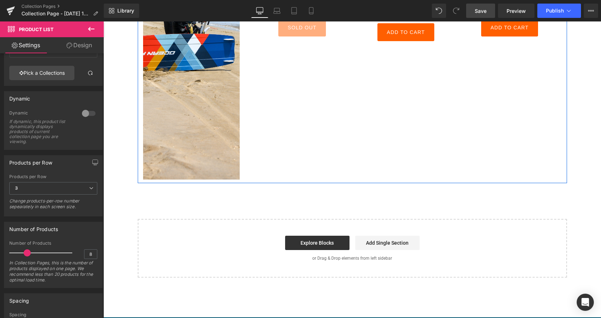
scroll to position [353, 0]
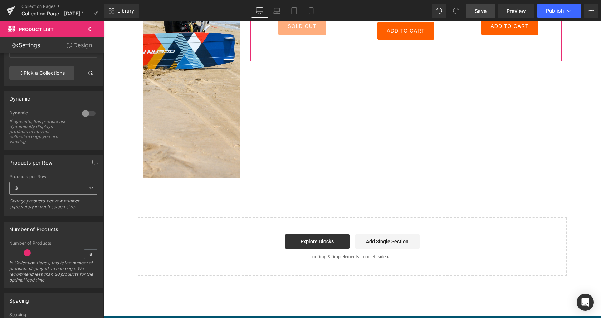
click at [75, 187] on span "3" at bounding box center [53, 188] width 88 height 13
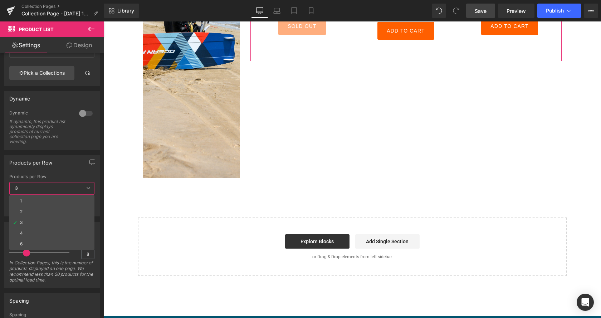
click at [79, 186] on span "3" at bounding box center [51, 188] width 85 height 13
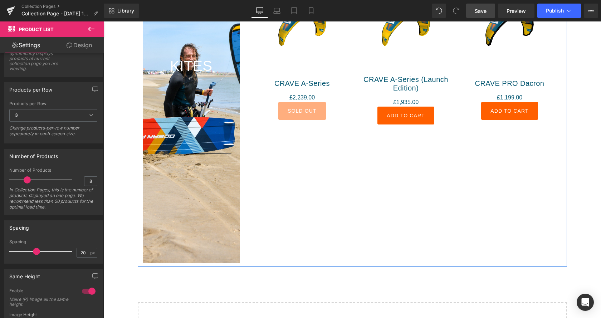
scroll to position [243, 0]
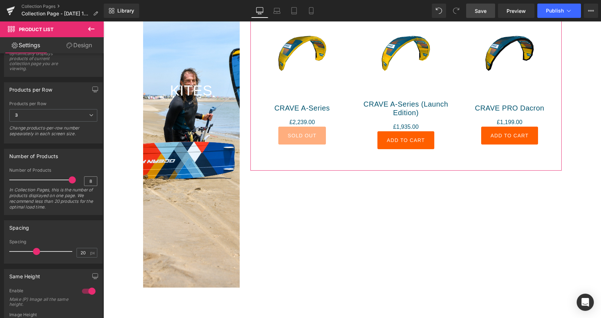
drag, startPoint x: 29, startPoint y: 180, endPoint x: 89, endPoint y: 182, distance: 60.1
click at [89, 182] on div "Number of Products 8 In Collection Pages, this is the number of products displa…" at bounding box center [53, 191] width 88 height 47
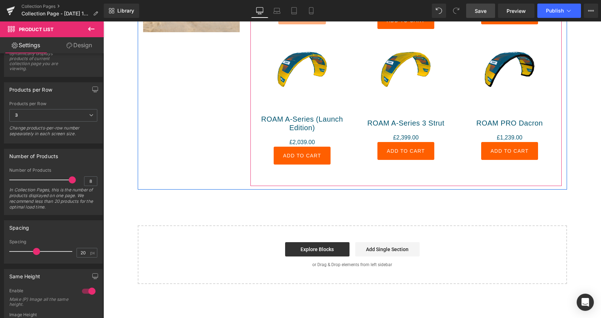
scroll to position [535, 0]
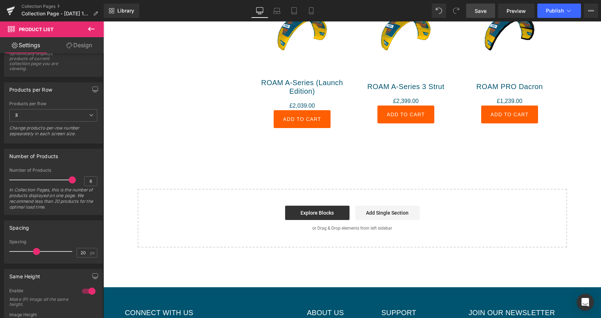
click at [489, 12] on link "Save" at bounding box center [480, 11] width 29 height 14
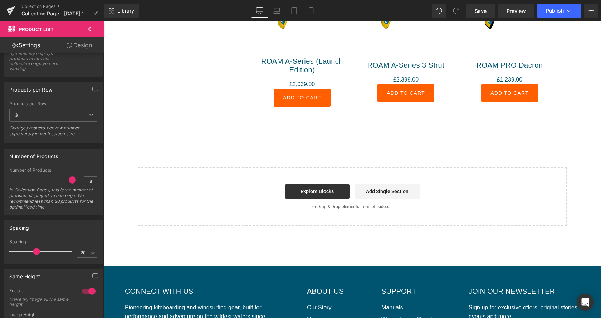
scroll to position [572, 0]
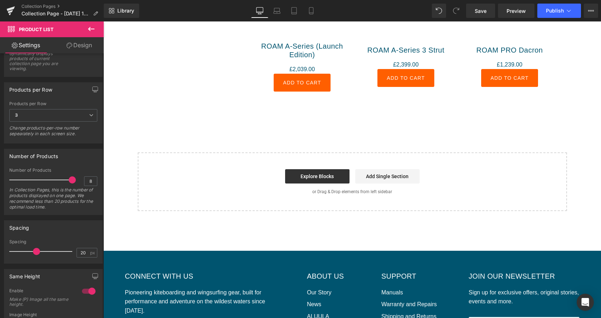
click at [95, 30] on button at bounding box center [91, 29] width 25 height 16
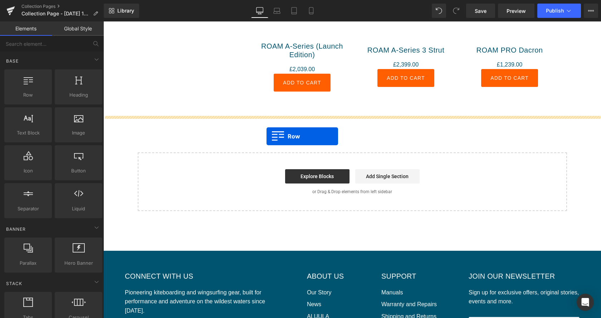
drag, startPoint x: 137, startPoint y: 117, endPoint x: 266, endPoint y: 136, distance: 131.2
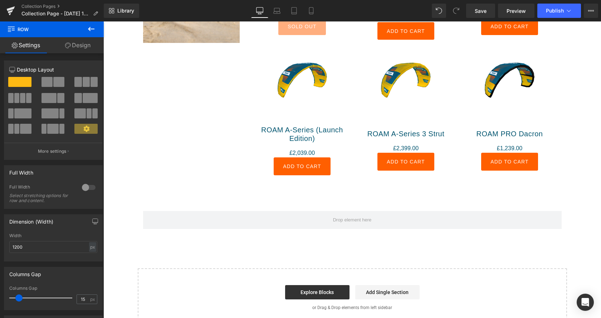
scroll to position [535, 0]
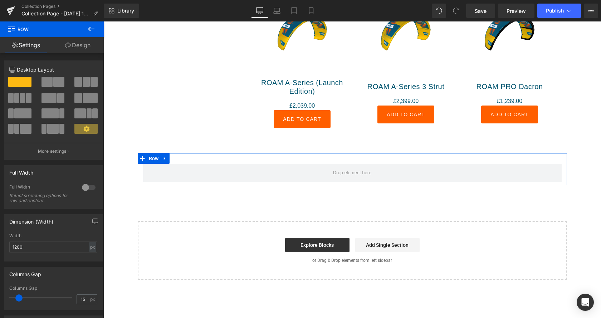
click at [62, 102] on span at bounding box center [60, 98] width 7 height 10
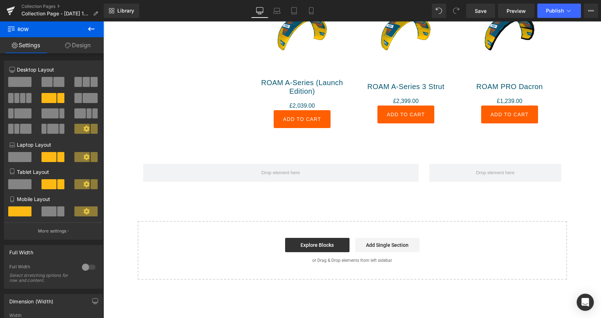
click at [93, 31] on icon at bounding box center [91, 29] width 9 height 9
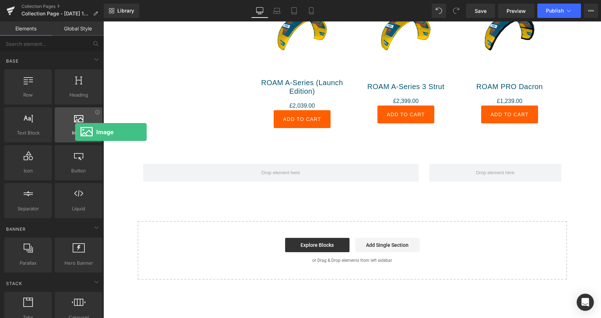
drag, startPoint x: 85, startPoint y: 128, endPoint x: 73, endPoint y: 136, distance: 14.3
click at [75, 132] on div "Image images, photos, alts, uploads" at bounding box center [79, 124] width 48 height 35
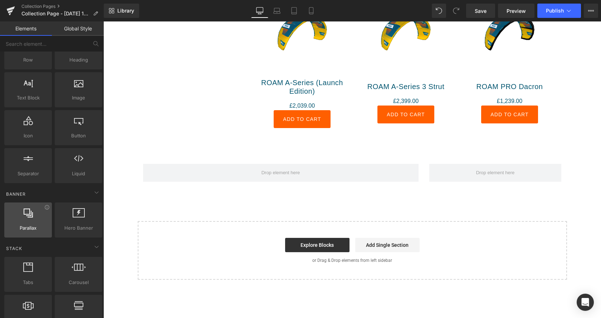
scroll to position [109, 0]
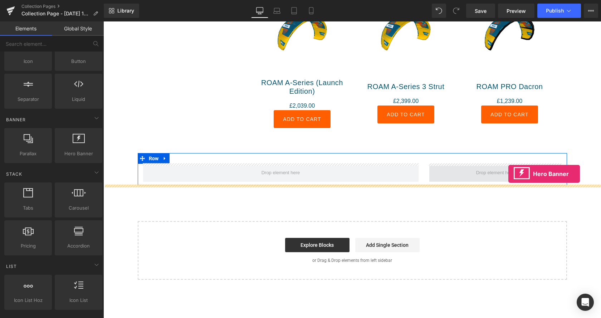
drag, startPoint x: 171, startPoint y: 166, endPoint x: 508, endPoint y: 174, distance: 337.0
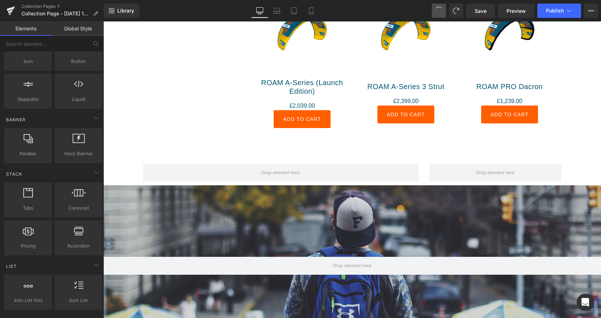
scroll to position [1060, 498]
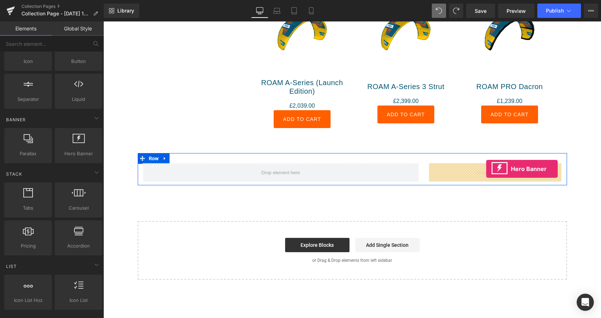
drag, startPoint x: 179, startPoint y: 166, endPoint x: 486, endPoint y: 169, distance: 306.9
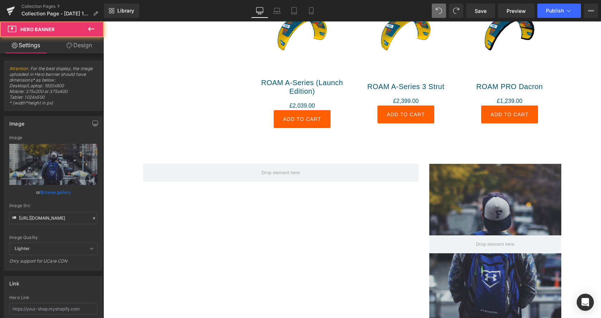
scroll to position [0, 0]
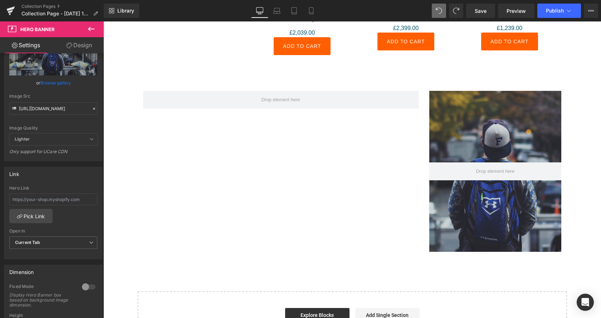
click at [91, 26] on icon at bounding box center [91, 29] width 9 height 9
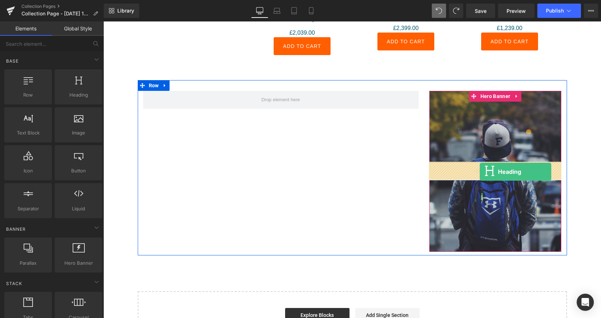
drag, startPoint x: 192, startPoint y: 111, endPoint x: 480, endPoint y: 172, distance: 293.8
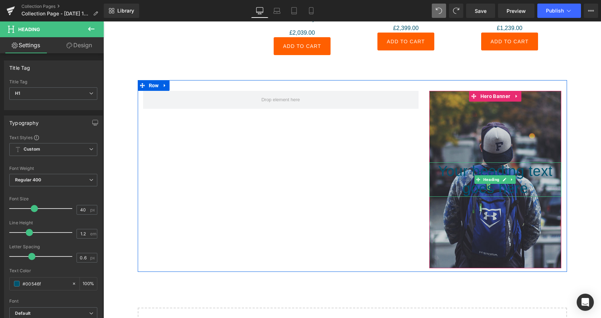
click at [479, 183] on h1 "Your heading text goes here" at bounding box center [495, 179] width 132 height 34
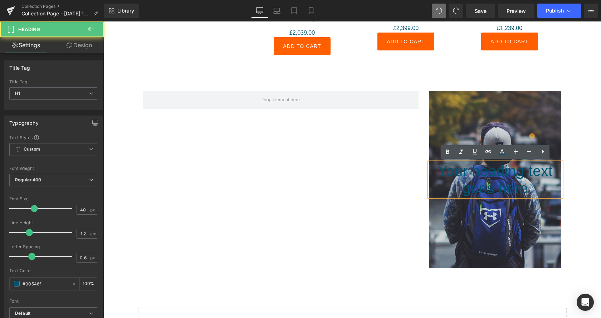
click at [468, 187] on h1 "Your heading text goes here" at bounding box center [495, 179] width 132 height 34
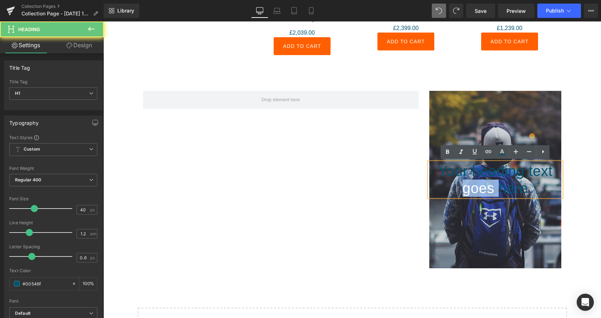
click at [468, 187] on h1 "Your heading text goes here" at bounding box center [495, 179] width 132 height 34
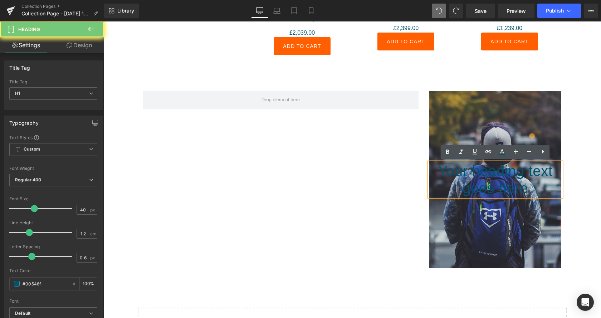
click at [468, 187] on h1 "Your heading text goes here" at bounding box center [495, 179] width 132 height 34
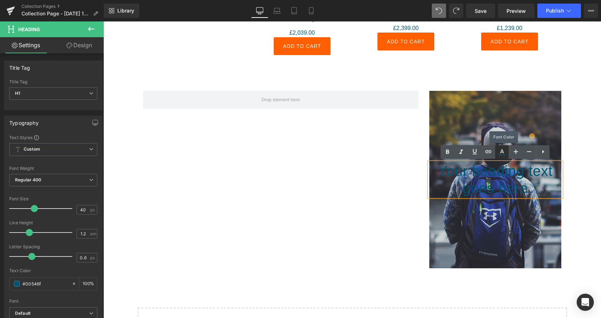
click at [499, 152] on icon at bounding box center [502, 152] width 9 height 9
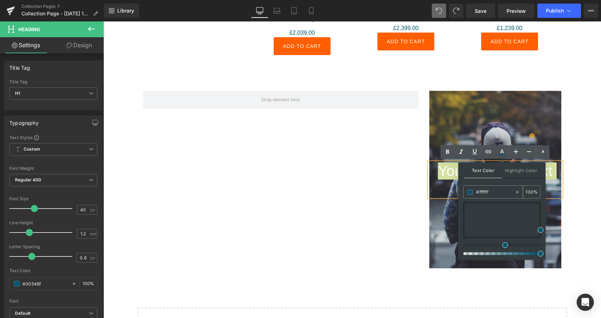
drag, startPoint x: 501, startPoint y: 191, endPoint x: 480, endPoint y: 191, distance: 21.1
click at [480, 191] on input "#ffffff" at bounding box center [495, 192] width 39 height 8
type input "#ffff"
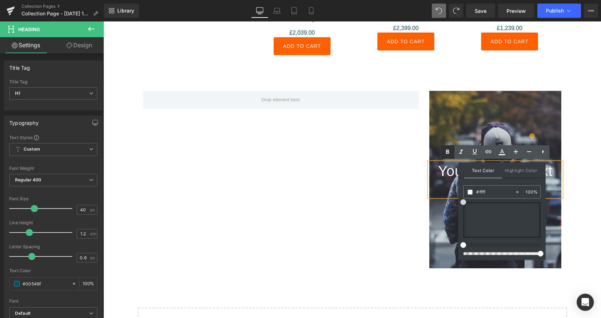
click at [444, 132] on div at bounding box center [495, 179] width 132 height 177
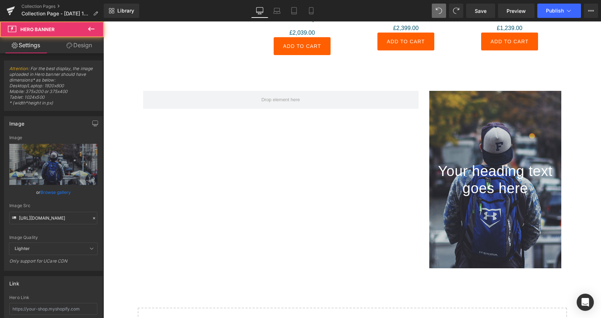
scroll to position [109, 0]
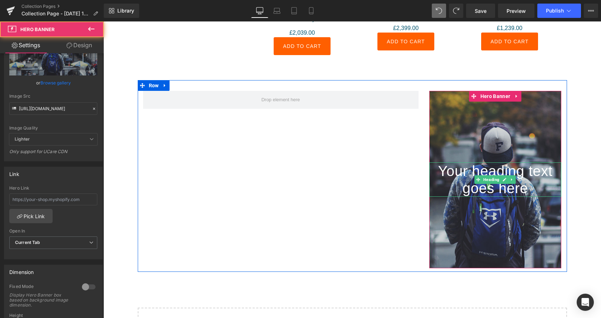
click at [503, 172] on span "Your heading text goes here" at bounding box center [495, 179] width 114 height 33
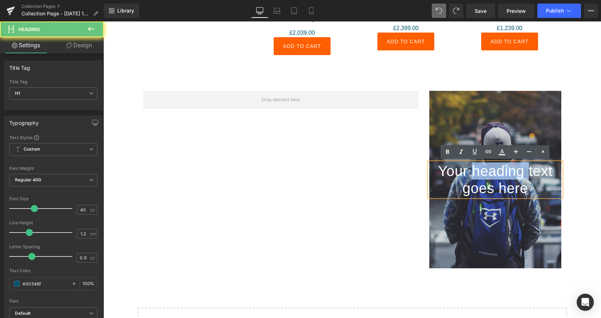
click at [503, 172] on span "Your heading text goes here" at bounding box center [495, 179] width 114 height 33
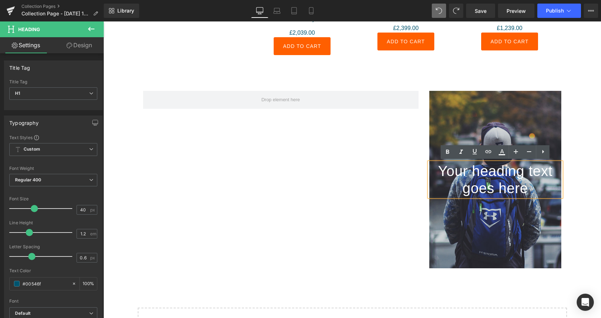
click at [525, 187] on span "Your heading text goes here" at bounding box center [495, 179] width 114 height 33
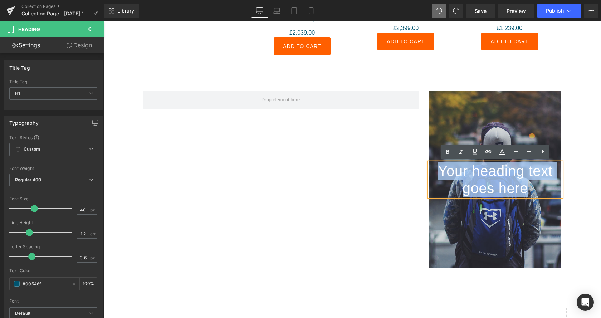
drag, startPoint x: 527, startPoint y: 189, endPoint x: 434, endPoint y: 164, distance: 96.6
click at [434, 164] on h1 "Your heading text goes here" at bounding box center [495, 179] width 132 height 34
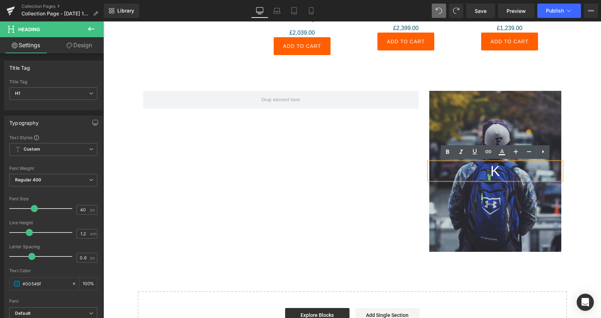
scroll to position [1203, 498]
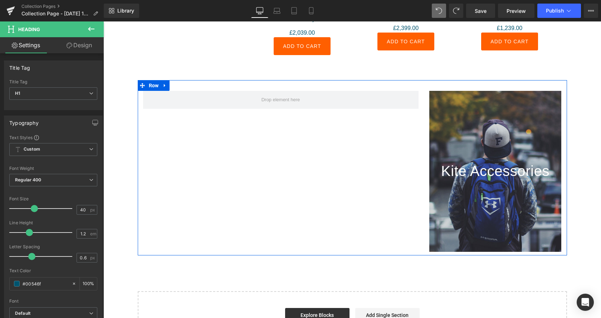
click at [234, 136] on div "Kite Accessories Heading Hero Banner Row" at bounding box center [352, 167] width 429 height 175
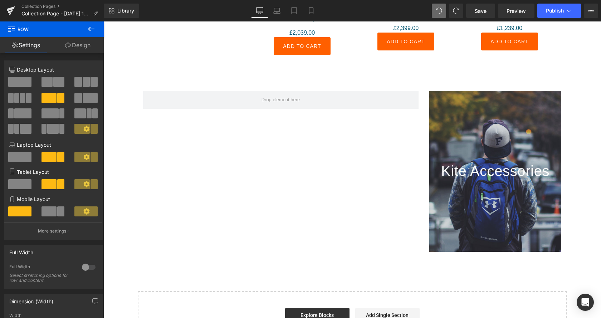
click at [89, 31] on icon at bounding box center [91, 29] width 9 height 9
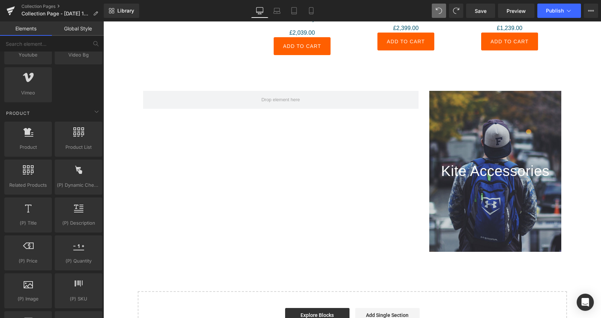
scroll to position [511, 0]
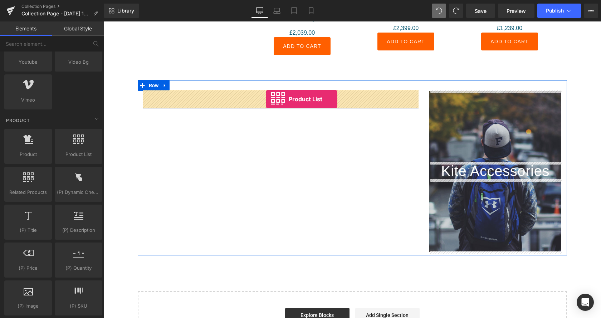
drag, startPoint x: 183, startPoint y: 170, endPoint x: 266, endPoint y: 99, distance: 109.1
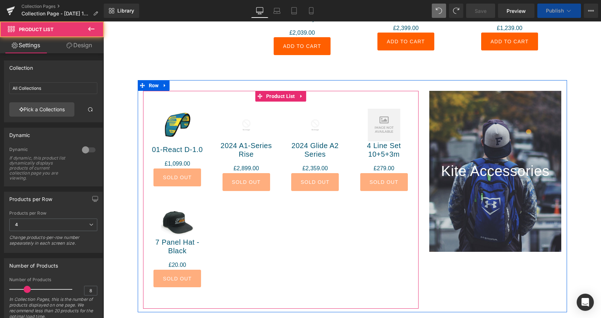
scroll to position [1260, 498]
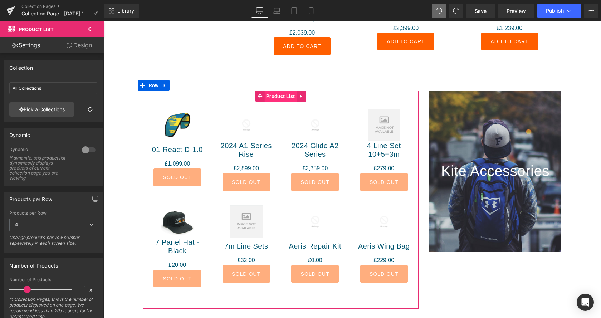
click at [278, 95] on span "Product List" at bounding box center [280, 96] width 33 height 11
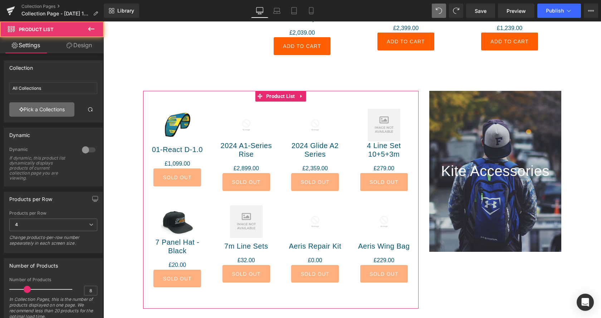
click at [45, 108] on link "Pick a Collections" at bounding box center [41, 109] width 65 height 14
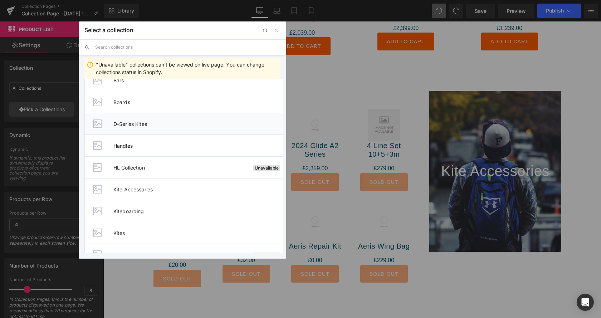
scroll to position [292, 0]
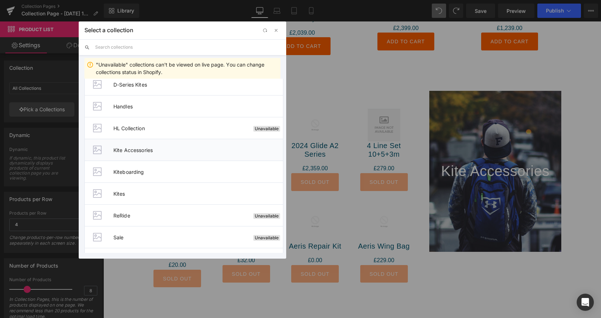
click at [128, 149] on span "Kite Accessories" at bounding box center [198, 150] width 170 height 6
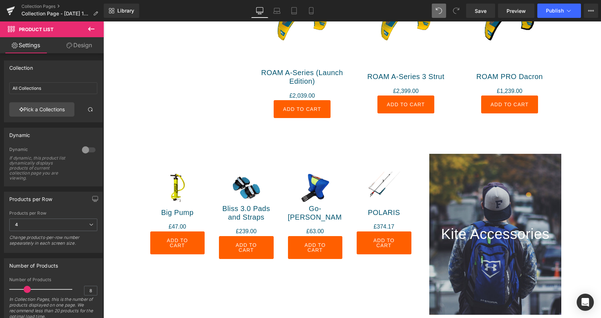
scroll to position [608, 0]
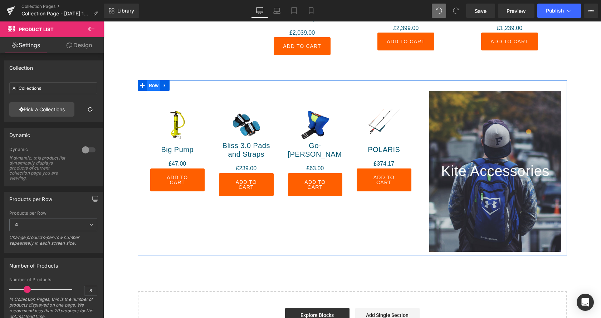
click at [153, 85] on span "Row" at bounding box center [154, 85] width 14 height 11
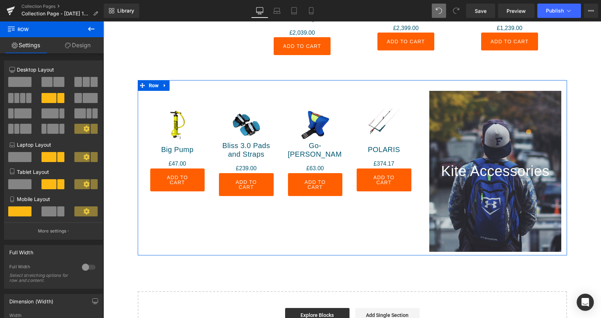
click at [78, 99] on span at bounding box center [77, 98] width 7 height 10
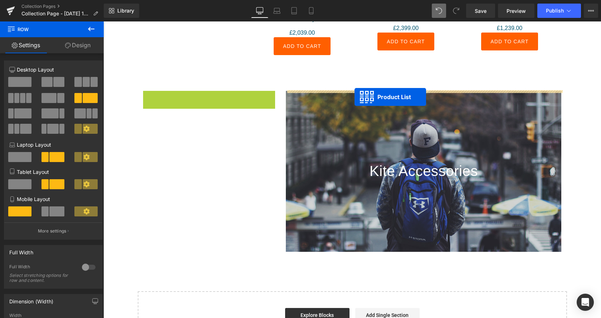
drag, startPoint x: 204, startPoint y: 94, endPoint x: 354, endPoint y: 97, distance: 150.6
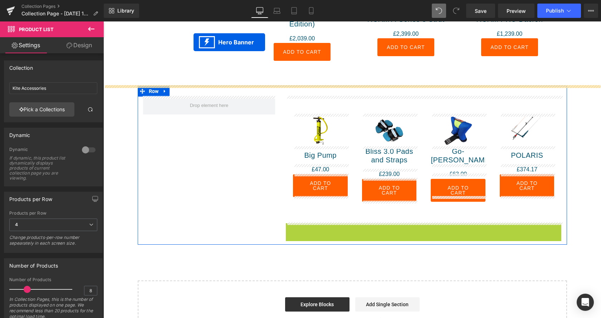
scroll to position [574, 0]
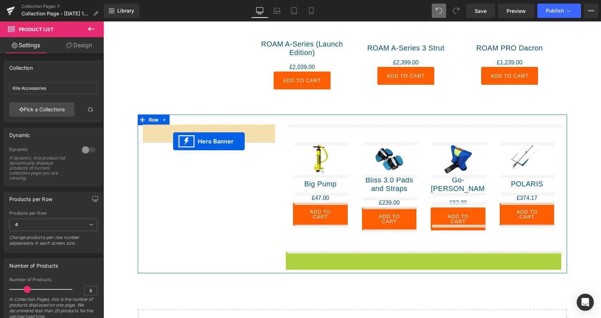
drag, startPoint x: 418, startPoint y: 148, endPoint x: 173, endPoint y: 141, distance: 245.5
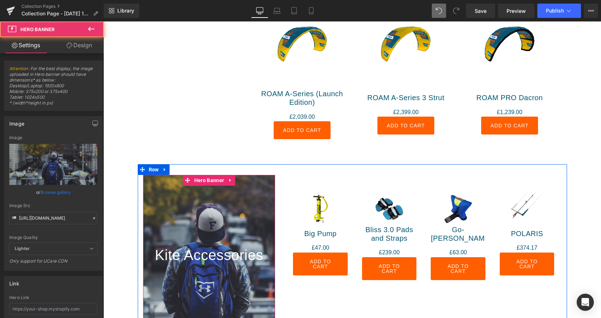
scroll to position [464, 0]
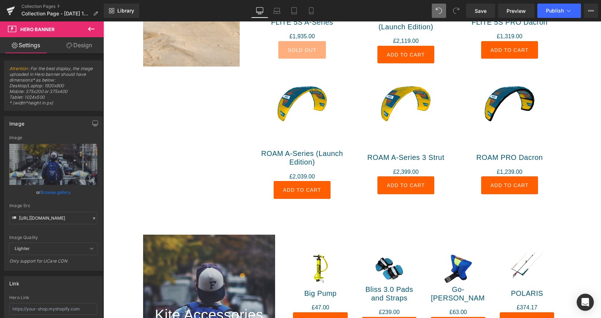
click at [91, 27] on icon at bounding box center [91, 29] width 9 height 9
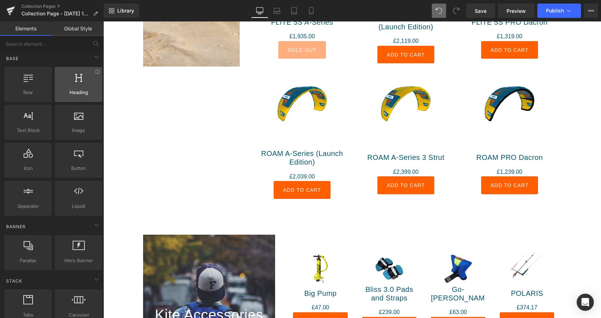
scroll to position [0, 0]
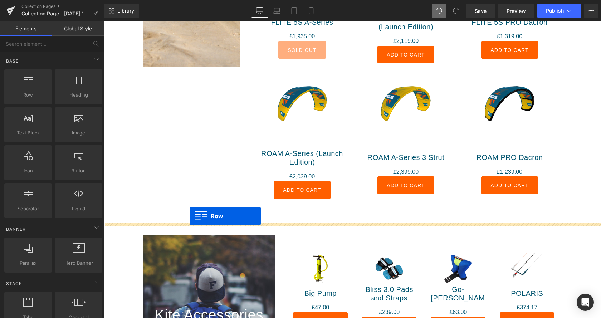
drag, startPoint x: 138, startPoint y: 107, endPoint x: 190, endPoint y: 216, distance: 120.2
click at [190, 216] on div "Kites Heading Hero Banner 200px 525px Sale Off (P) Image CRAVE A-Series (P) Tit…" at bounding box center [352, 1] width 429 height 445
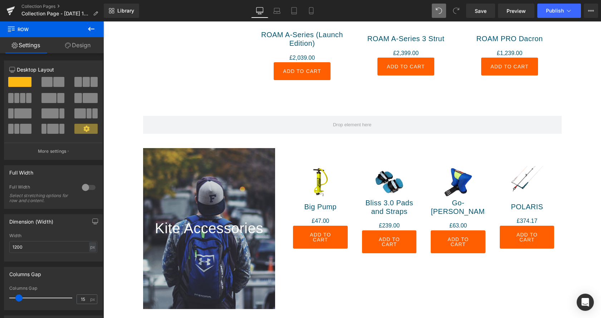
scroll to position [610, 0]
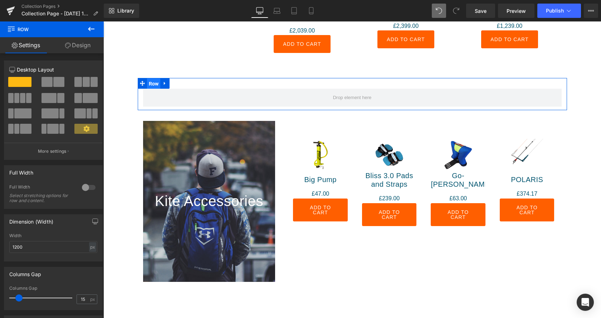
click at [151, 84] on span "Row" at bounding box center [154, 83] width 14 height 11
click at [55, 98] on span at bounding box center [48, 98] width 15 height 10
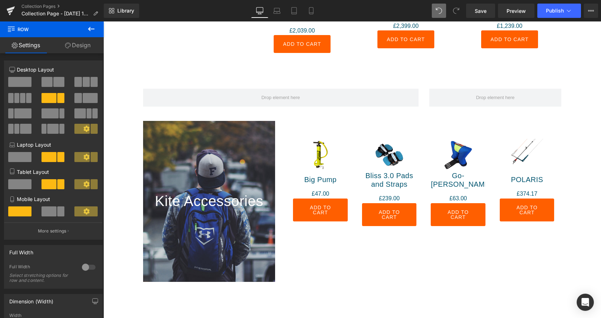
click at [89, 26] on icon at bounding box center [91, 29] width 9 height 9
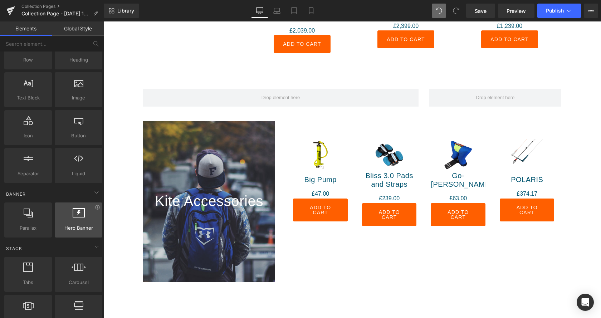
scroll to position [109, 0]
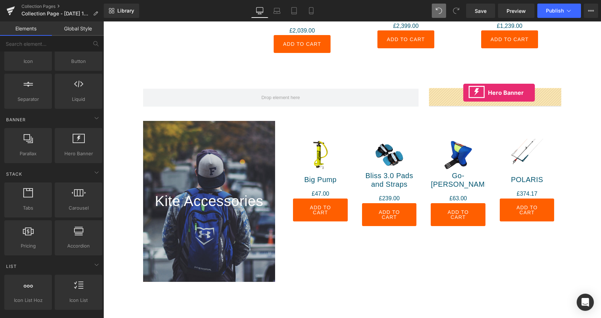
drag, startPoint x: 175, startPoint y: 163, endPoint x: 463, endPoint y: 93, distance: 296.7
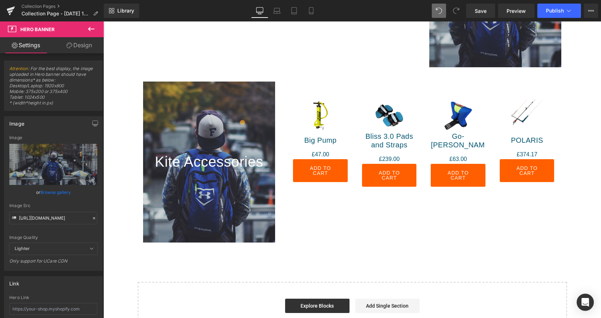
scroll to position [683, 0]
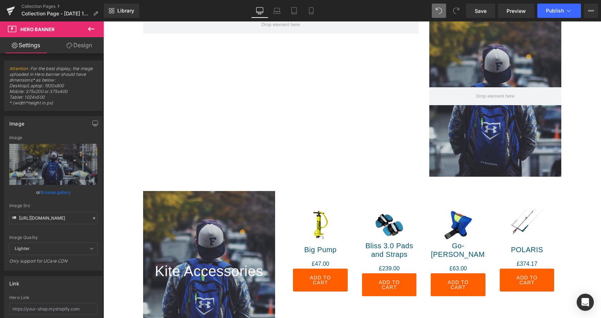
click at [90, 31] on icon at bounding box center [91, 29] width 9 height 9
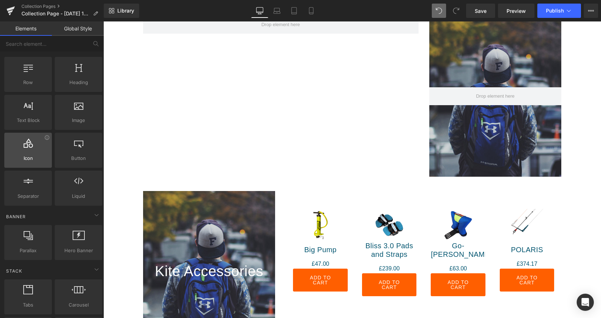
scroll to position [0, 0]
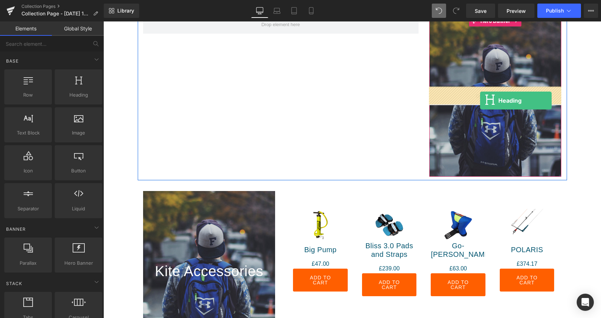
drag, startPoint x: 170, startPoint y: 111, endPoint x: 480, endPoint y: 100, distance: 310.3
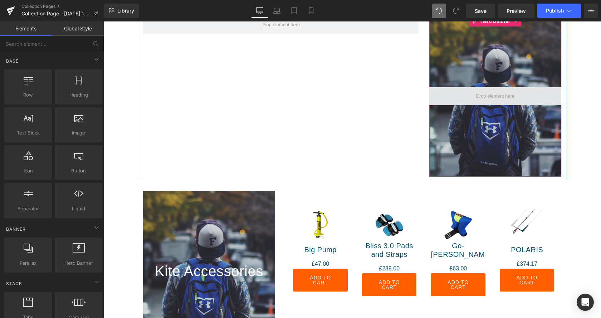
scroll to position [4, 4]
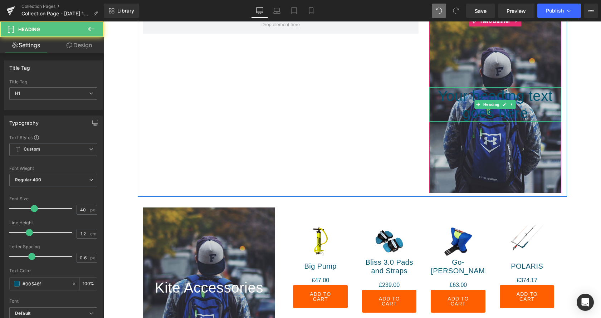
click at [467, 108] on h1 "Your heading text goes here" at bounding box center [495, 104] width 132 height 34
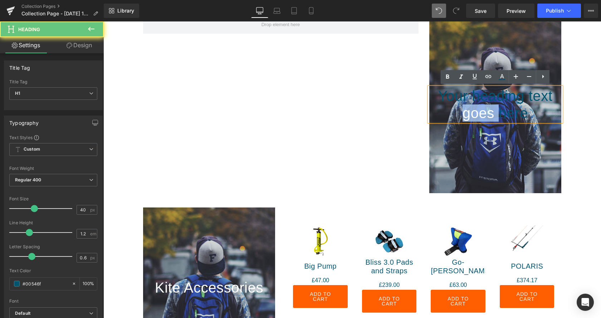
click at [467, 108] on h1 "Your heading text goes here" at bounding box center [495, 104] width 132 height 34
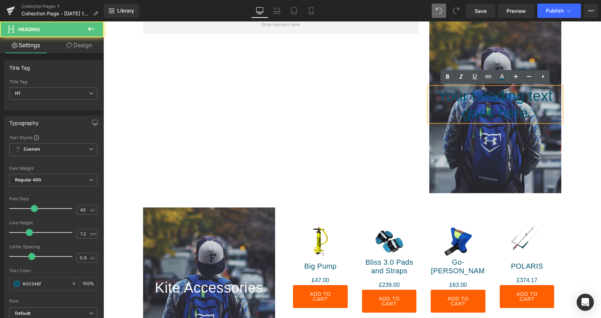
click at [467, 108] on h1 "Your heading text goes here" at bounding box center [495, 104] width 132 height 34
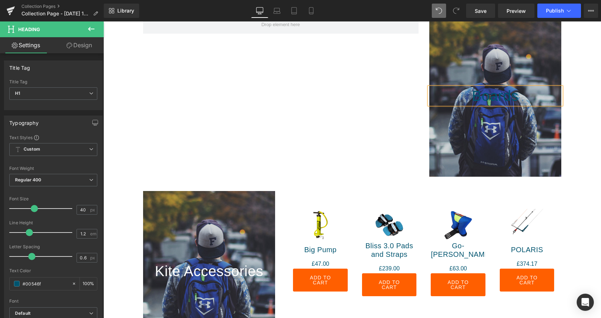
click at [484, 97] on h1 "Boards" at bounding box center [495, 95] width 132 height 17
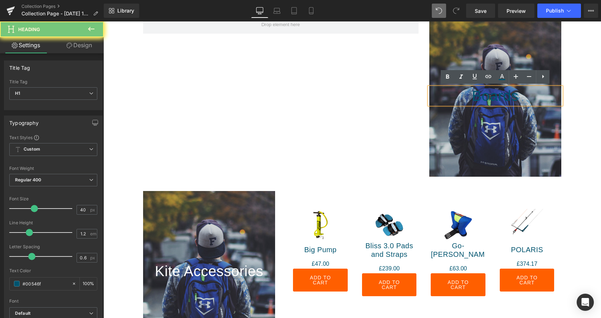
click at [484, 97] on h1 "Boards" at bounding box center [495, 95] width 132 height 17
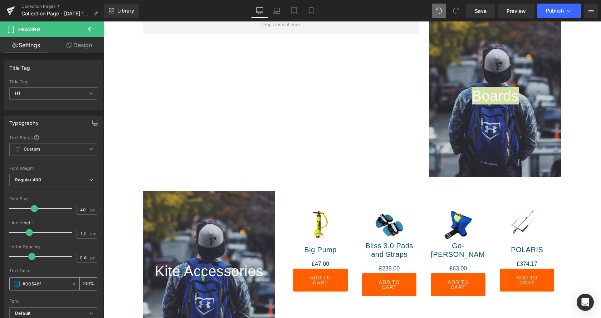
click at [44, 282] on input "#00546f" at bounding box center [46, 284] width 46 height 8
click at [32, 282] on input "#00546f" at bounding box center [46, 284] width 46 height 8
type input "#ffff"
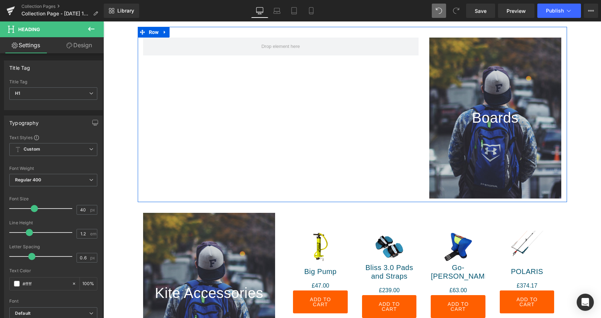
scroll to position [647, 0]
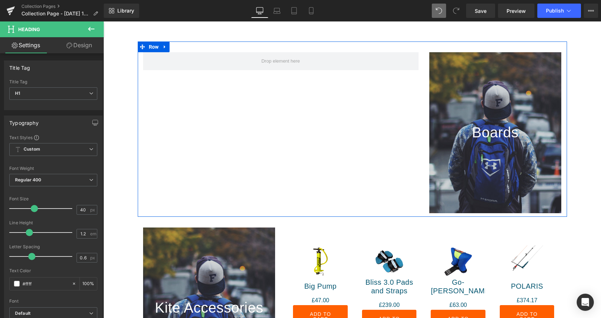
click at [225, 103] on div "Boards Heading Hero Banner Row" at bounding box center [352, 128] width 429 height 175
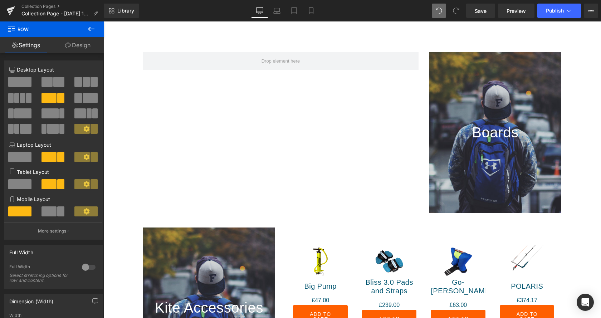
click at [89, 24] on button at bounding box center [91, 29] width 25 height 16
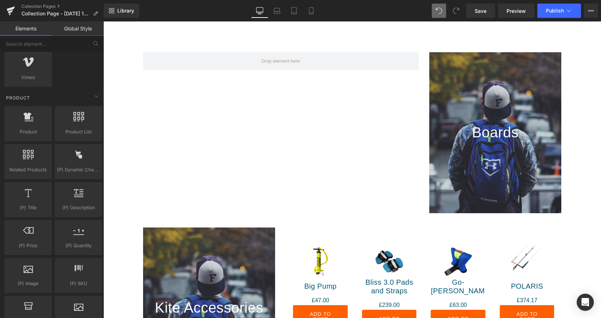
scroll to position [547, 0]
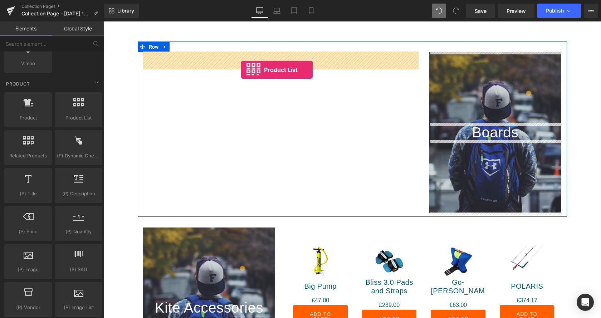
drag, startPoint x: 176, startPoint y: 136, endPoint x: 241, endPoint y: 70, distance: 92.3
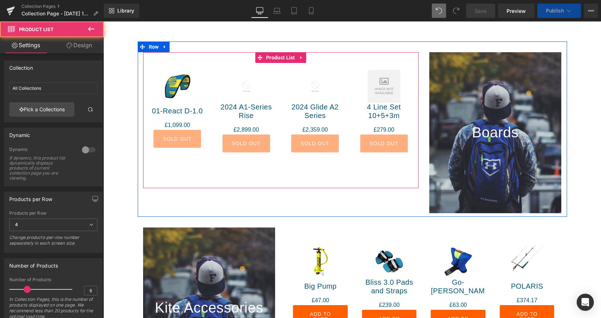
scroll to position [4, 4]
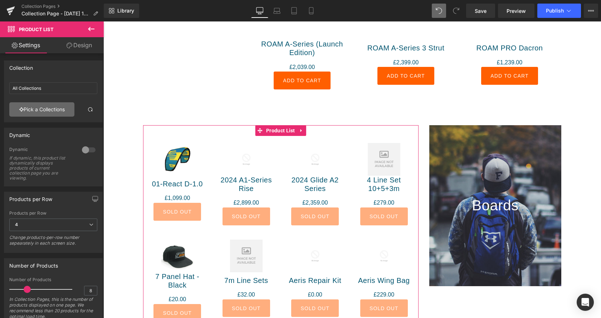
click at [52, 111] on link "Pick a Collections" at bounding box center [41, 109] width 65 height 14
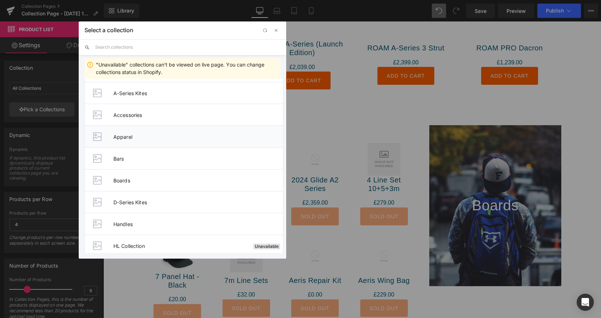
scroll to position [182, 0]
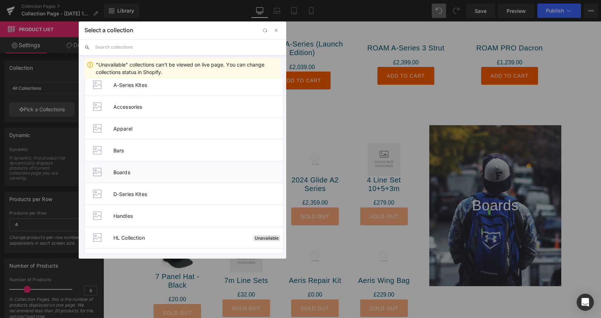
drag, startPoint x: 123, startPoint y: 170, endPoint x: 29, endPoint y: 150, distance: 96.8
click at [123, 170] on span "Boards" at bounding box center [198, 172] width 170 height 6
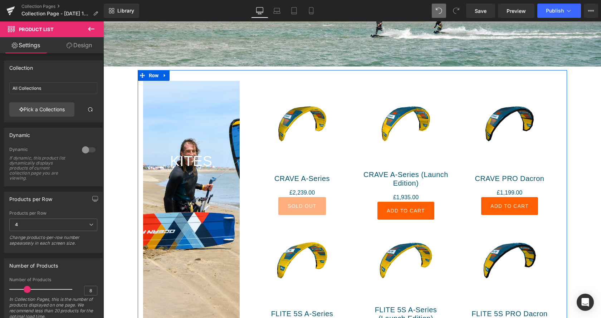
scroll to position [172, 0]
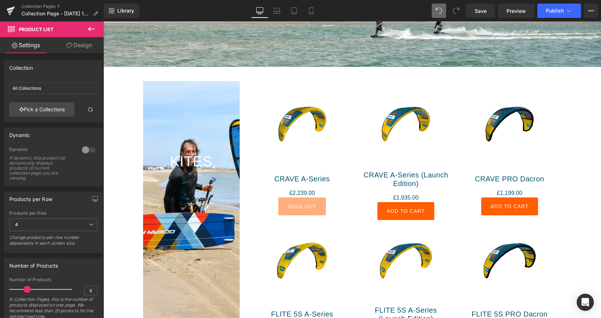
click at [484, 1] on div "Library Desktop Desktop Laptop Tablet Mobile Save Preview Publish Scheduled Vie…" at bounding box center [352, 10] width 497 height 21
click at [485, 12] on span "Save" at bounding box center [481, 11] width 12 height 8
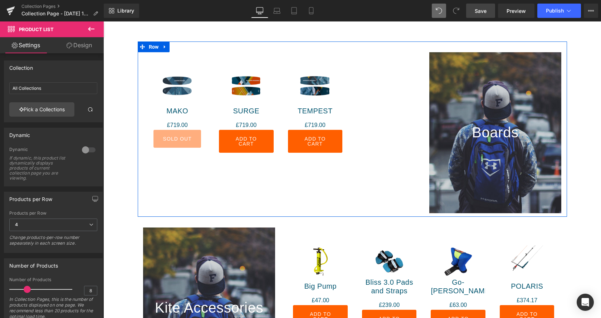
scroll to position [756, 0]
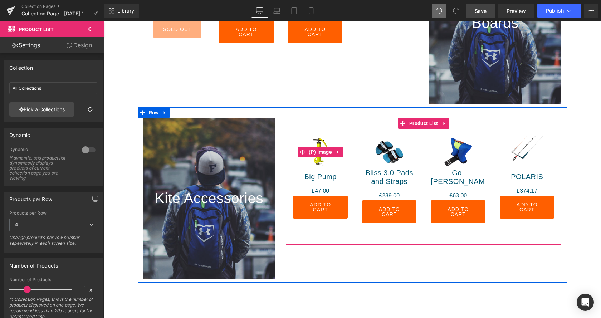
click at [372, 133] on div "Sale Off (P) Image Bliss 3.0 Pads and Straps (P) Title £0 £239.00 (P) Price Add…" at bounding box center [389, 180] width 69 height 102
click at [428, 122] on span "Product List" at bounding box center [423, 123] width 33 height 11
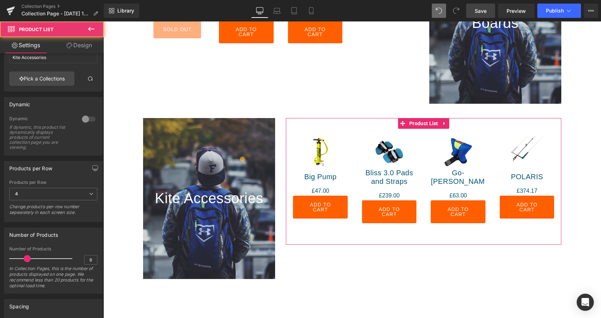
scroll to position [182, 0]
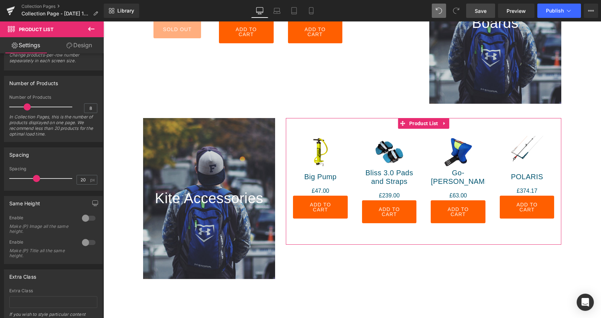
click at [91, 219] on div at bounding box center [88, 217] width 17 height 11
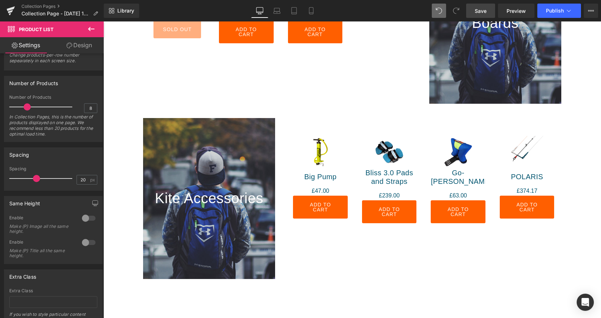
click at [92, 216] on div at bounding box center [88, 217] width 17 height 11
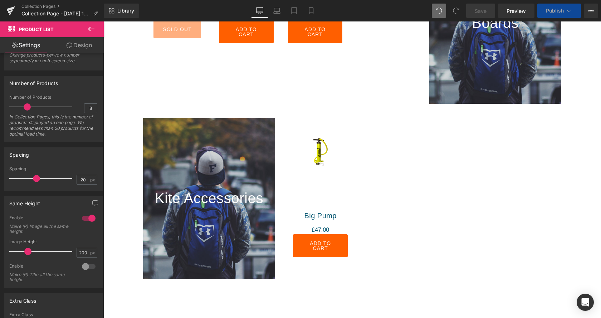
scroll to position [1383, 498]
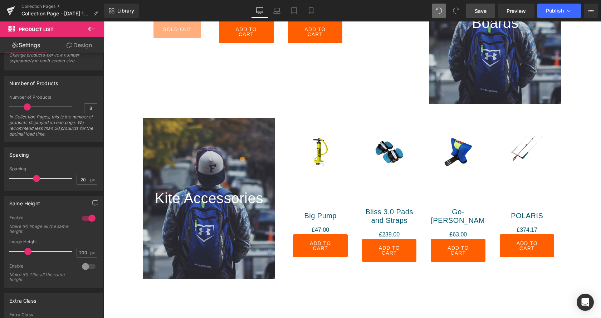
click at [88, 266] on div at bounding box center [88, 266] width 17 height 11
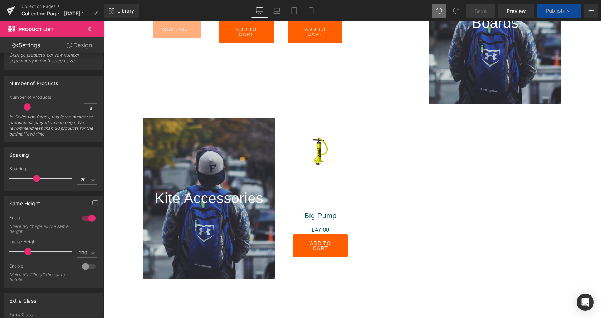
scroll to position [4, 4]
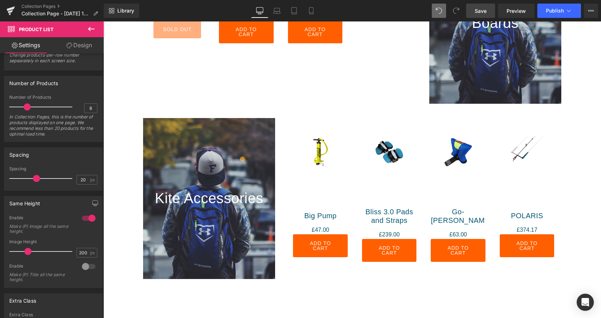
drag, startPoint x: 88, startPoint y: 266, endPoint x: 99, endPoint y: 268, distance: 11.5
click at [99, 268] on div "0 Enable Make (P) Image all the same height. 200px Image Height 200 px 0 Enable…" at bounding box center [53, 251] width 98 height 73
click at [92, 265] on div at bounding box center [88, 266] width 17 height 11
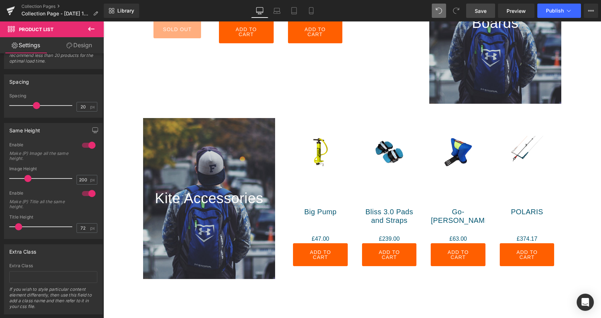
scroll to position [1386, 498]
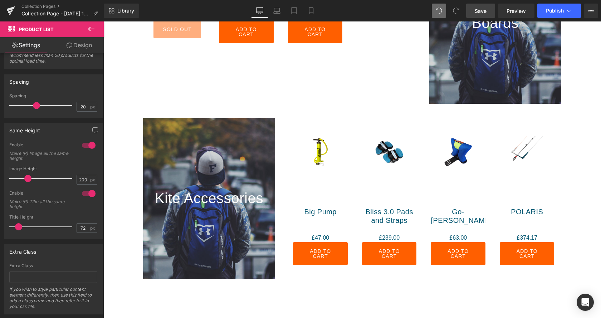
click at [21, 227] on span at bounding box center [18, 226] width 7 height 7
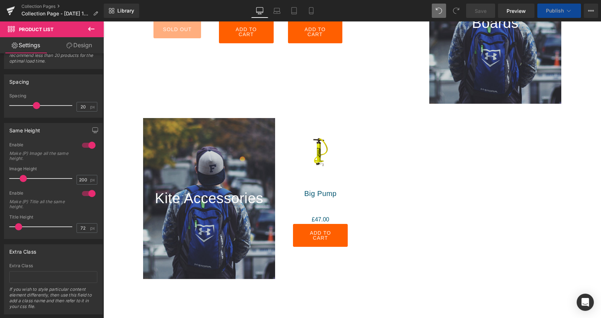
scroll to position [1378, 498]
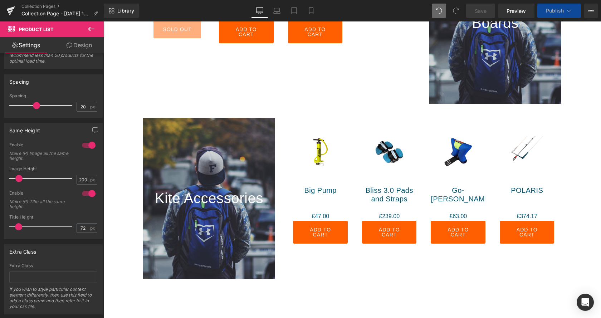
drag, startPoint x: 31, startPoint y: 179, endPoint x: 22, endPoint y: 180, distance: 9.0
click at [22, 180] on span at bounding box center [18, 178] width 7 height 7
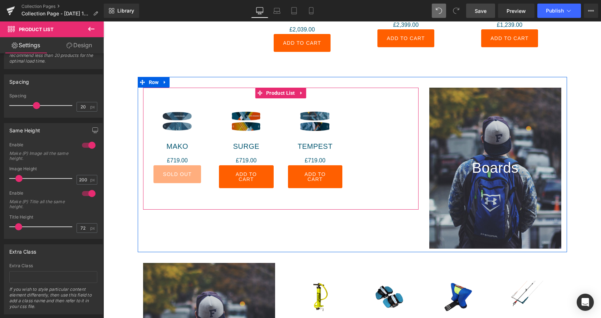
scroll to position [574, 0]
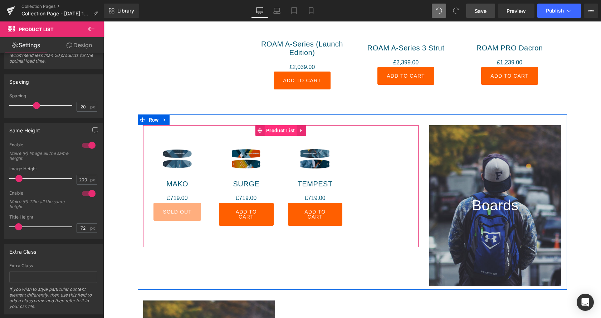
click at [282, 127] on span "Product List" at bounding box center [280, 130] width 33 height 11
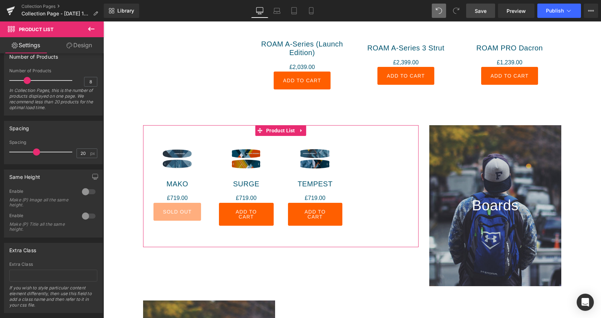
scroll to position [219, 0]
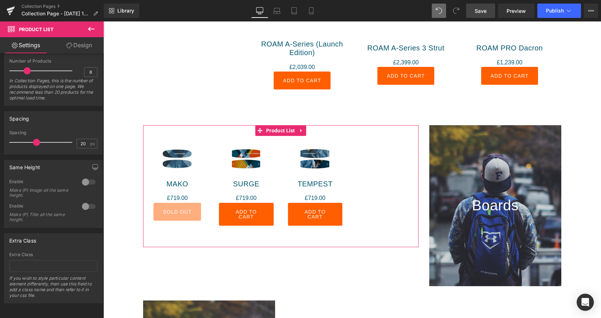
click at [91, 179] on div at bounding box center [88, 181] width 17 height 11
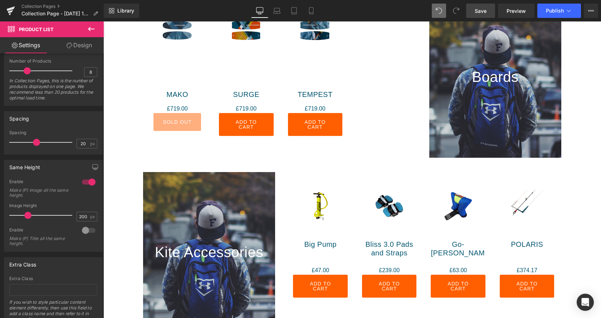
scroll to position [793, 0]
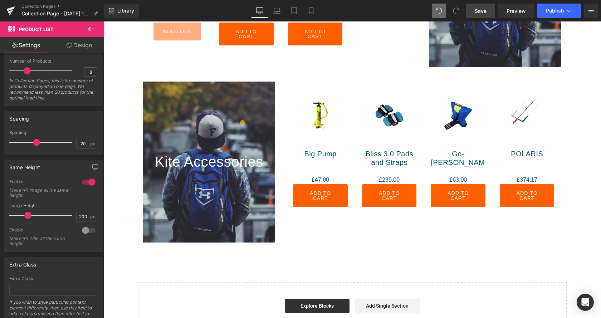
click at [361, 137] on div "Sale Off (P) Image Bliss 3.0 Pads and Straps (P) Title £0 £239.00 (P) Price Add…" at bounding box center [389, 153] width 69 height 122
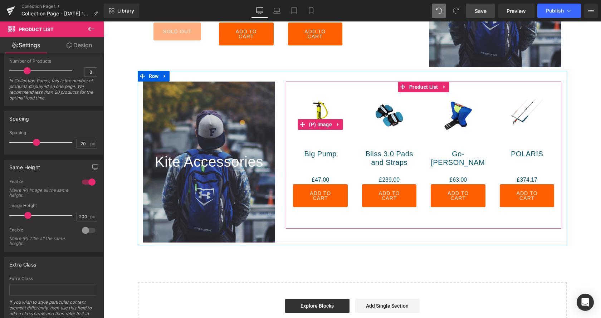
click at [327, 113] on img at bounding box center [320, 115] width 33 height 33
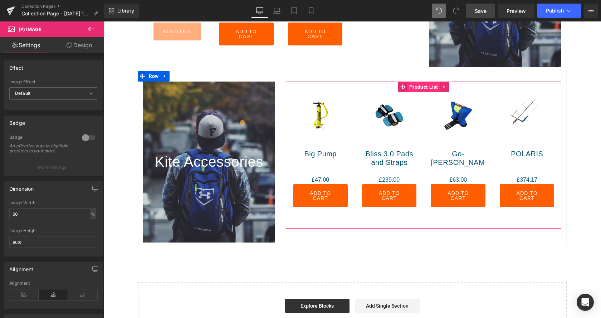
click at [428, 90] on span "Product List" at bounding box center [423, 87] width 33 height 11
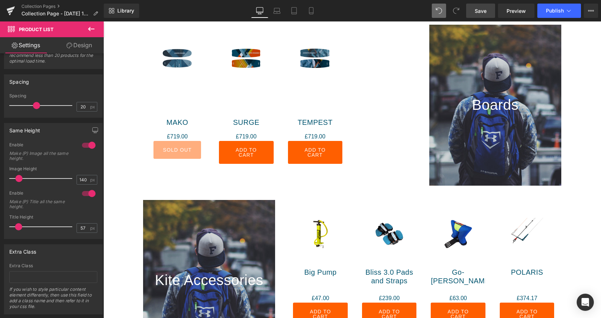
scroll to position [610, 0]
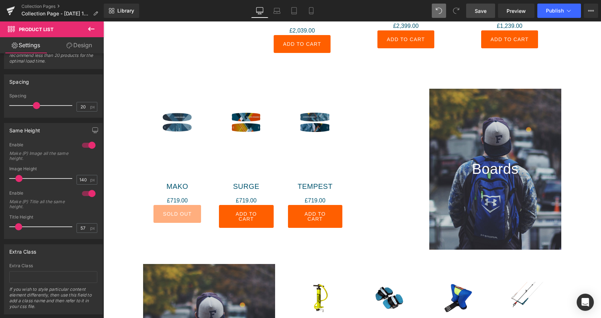
click at [263, 123] on div "Sale Off" at bounding box center [246, 143] width 55 height 72
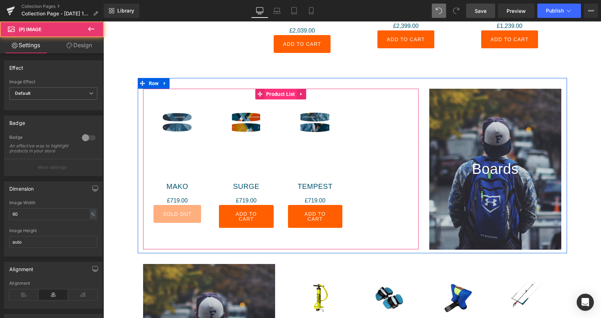
click at [274, 93] on span "Product List" at bounding box center [280, 94] width 33 height 11
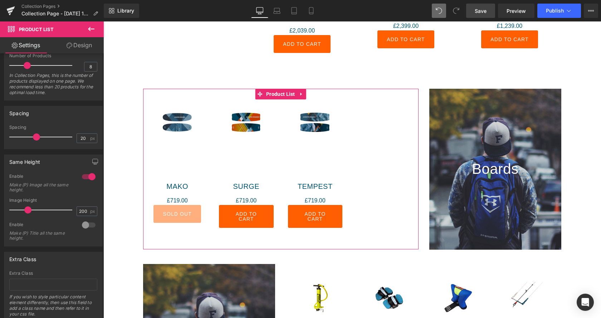
scroll to position [242, 0]
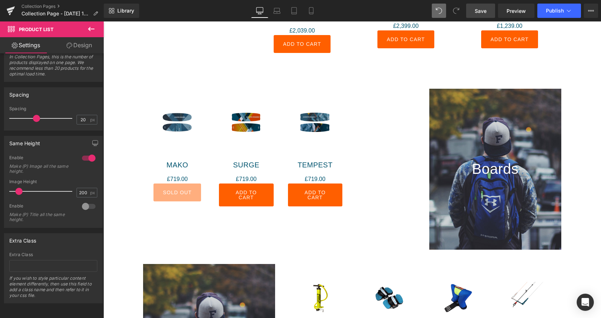
drag, startPoint x: 28, startPoint y: 191, endPoint x: 19, endPoint y: 192, distance: 9.0
click at [19, 192] on span at bounding box center [18, 191] width 7 height 7
click at [93, 206] on div at bounding box center [88, 206] width 17 height 11
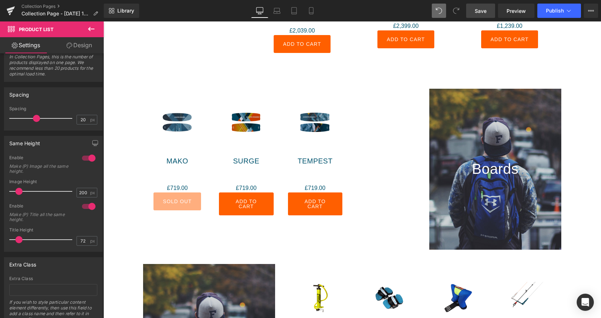
click at [20, 238] on span at bounding box center [18, 239] width 7 height 7
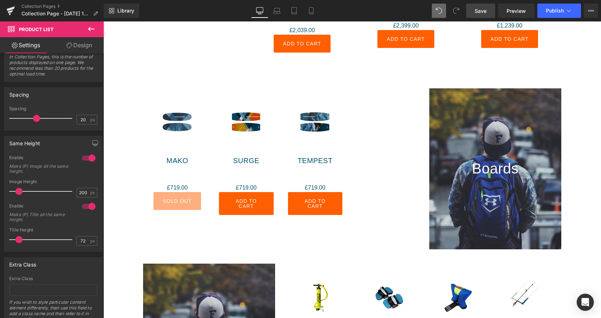
scroll to position [610, 0]
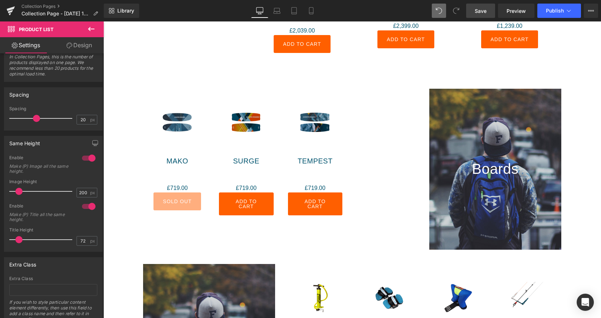
click at [480, 11] on span "Save" at bounding box center [481, 11] width 12 height 8
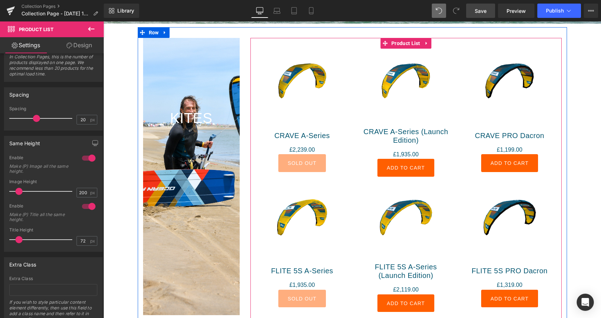
scroll to position [172, 0]
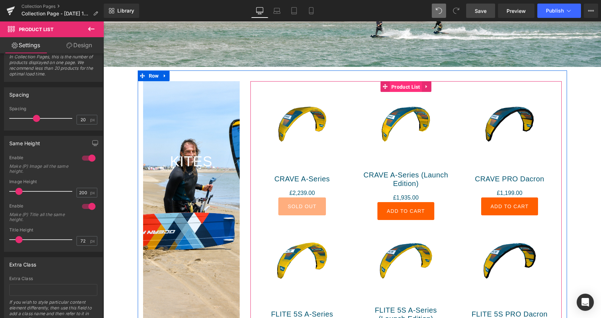
click at [411, 89] on span "Product List" at bounding box center [405, 87] width 33 height 11
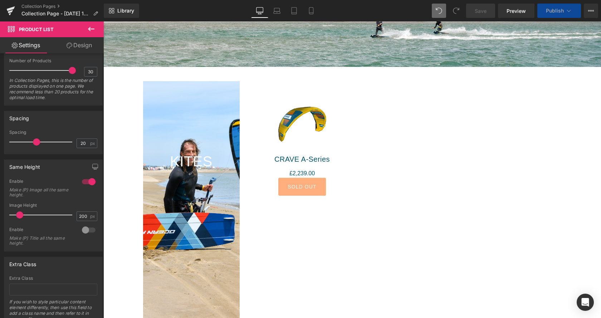
scroll to position [1225, 498]
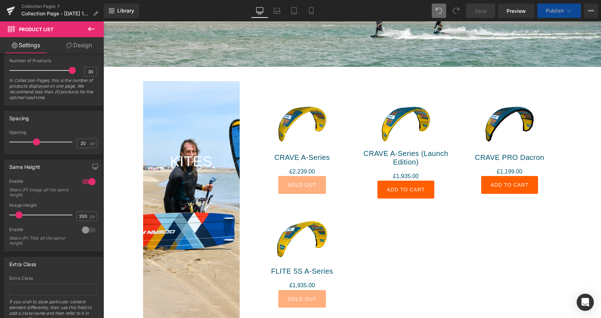
drag, startPoint x: 29, startPoint y: 214, endPoint x: 20, endPoint y: 214, distance: 8.9
click at [20, 214] on span at bounding box center [18, 214] width 7 height 7
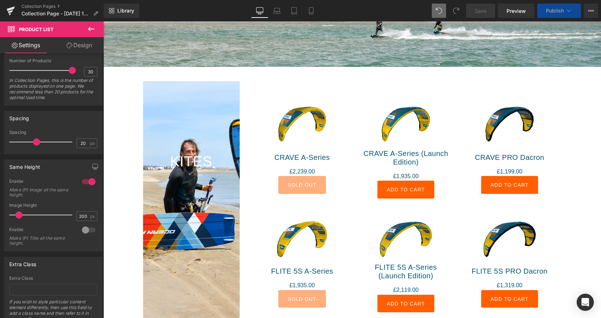
scroll to position [4, 4]
click at [89, 230] on div at bounding box center [88, 229] width 17 height 11
click at [92, 230] on div at bounding box center [88, 229] width 17 height 11
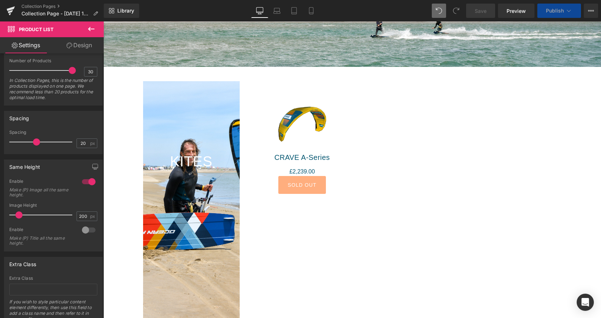
scroll to position [1225, 498]
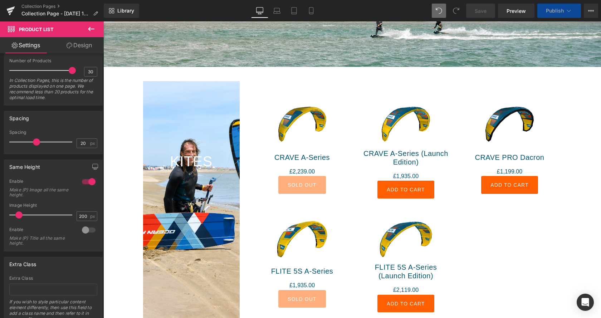
click at [85, 230] on div at bounding box center [88, 229] width 17 height 11
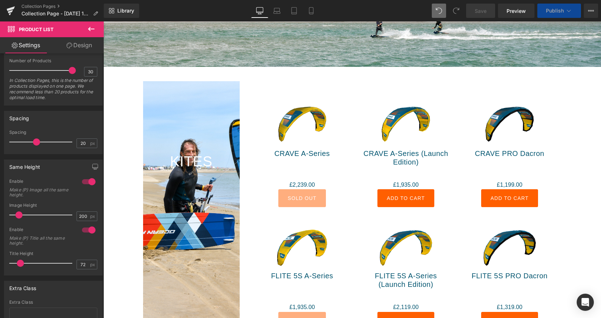
scroll to position [262, 0]
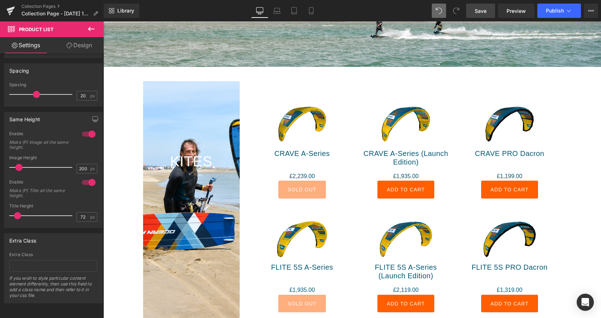
click at [17, 217] on span at bounding box center [17, 215] width 7 height 7
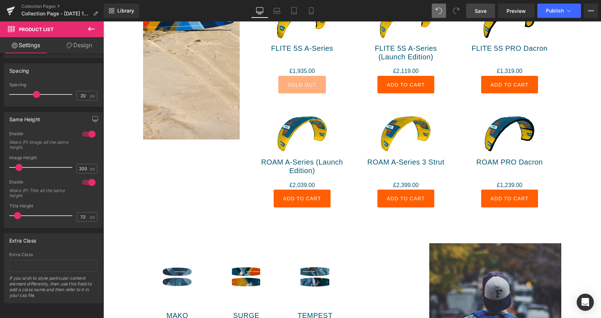
click at [485, 9] on link "Save" at bounding box center [480, 11] width 29 height 14
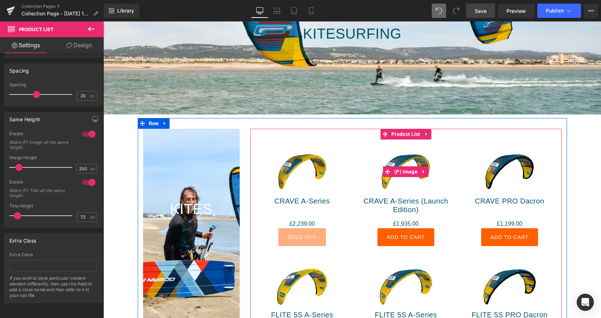
scroll to position [136, 0]
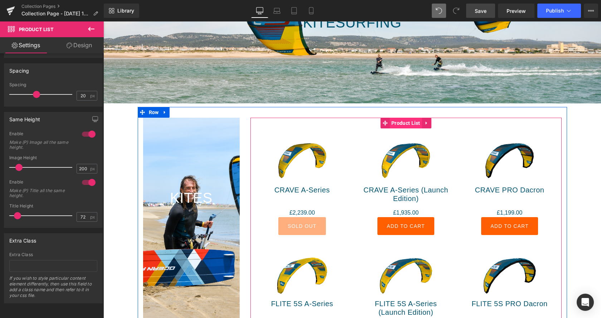
click at [413, 121] on span "Product List" at bounding box center [405, 123] width 33 height 11
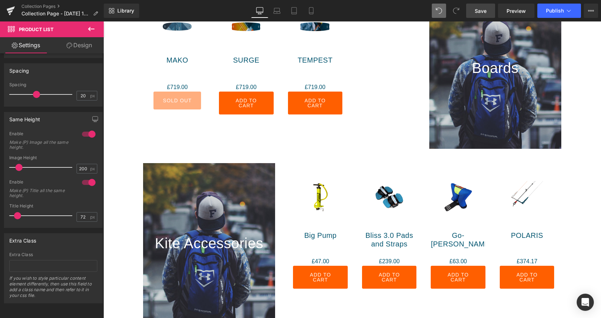
scroll to position [683, 0]
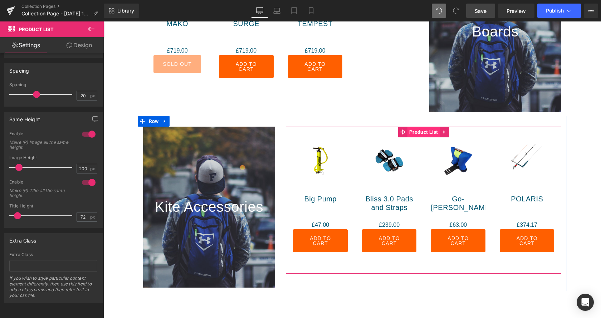
click at [429, 131] on span "Product List" at bounding box center [423, 132] width 33 height 11
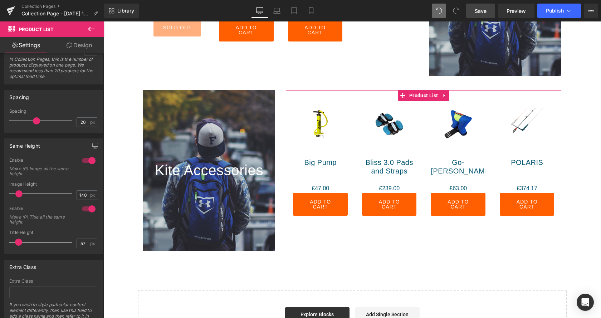
scroll to position [266, 0]
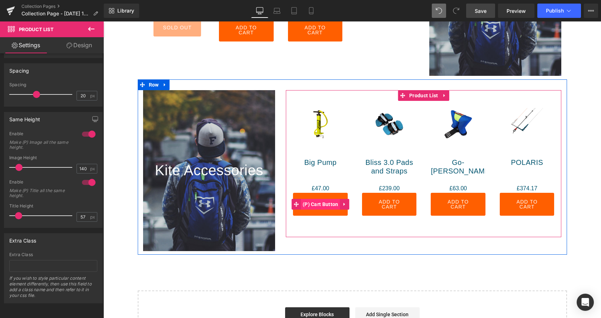
click at [334, 205] on span "(P) Cart Button" at bounding box center [320, 204] width 39 height 11
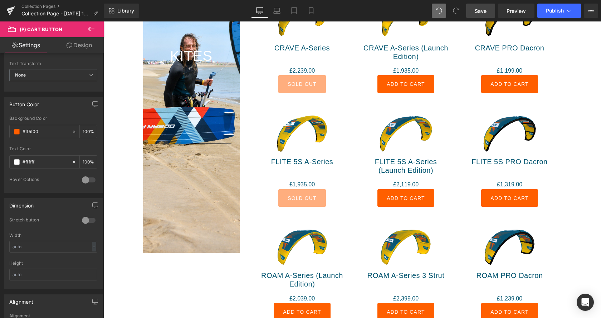
scroll to position [245, 0]
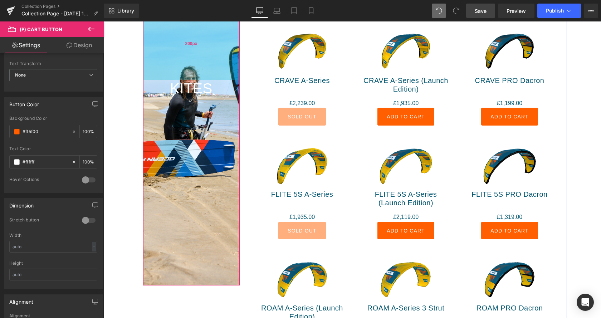
click at [211, 52] on div "200px" at bounding box center [191, 44] width 97 height 72
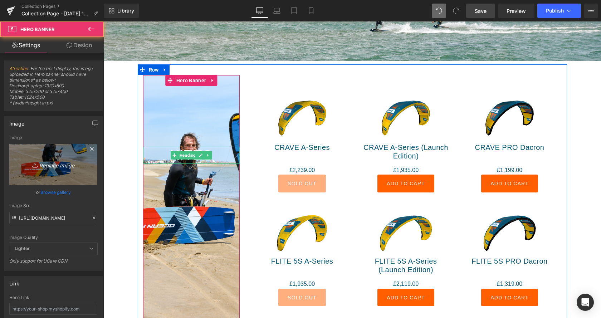
scroll to position [172, 0]
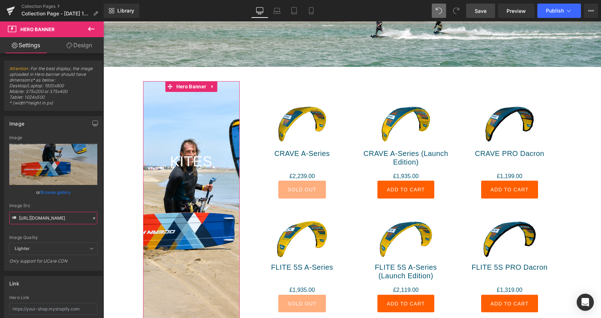
click at [53, 218] on input "[URL][DOMAIN_NAME]" at bounding box center [53, 218] width 88 height 13
paste input "OR_Rio_Jara_Crave-31.jpg?v=1760455234"
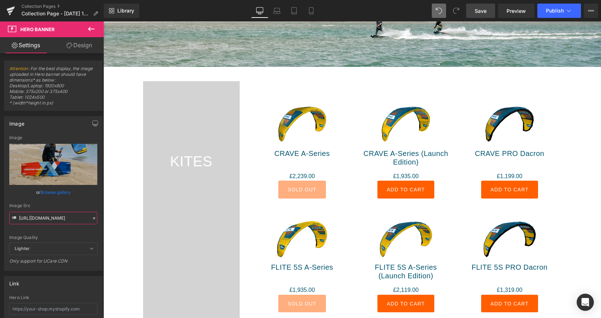
type input "[URL][DOMAIN_NAME]"
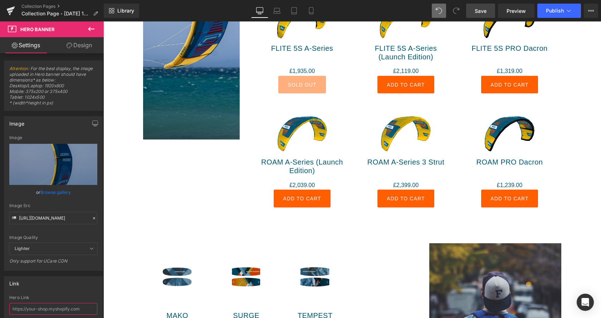
scroll to position [537, 0]
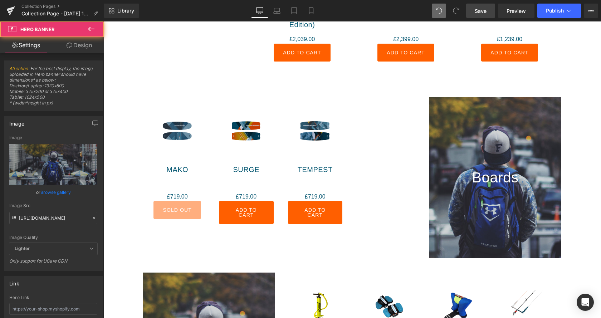
click at [495, 128] on div at bounding box center [495, 177] width 132 height 161
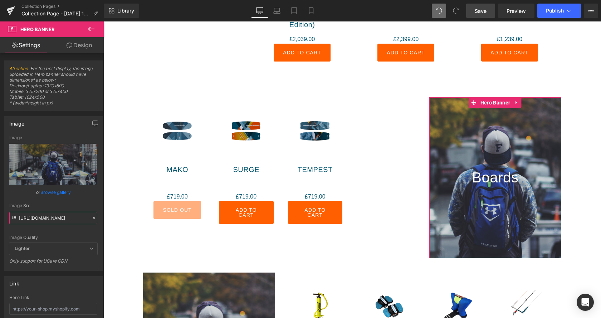
click at [52, 217] on input "[URL][DOMAIN_NAME]" at bounding box center [53, 218] width 88 height 13
paste input "[DOMAIN_NAME][URL]"
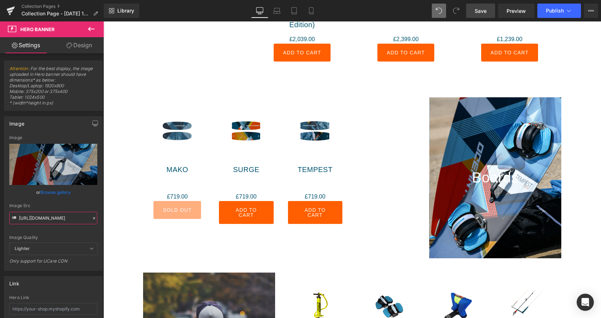
scroll to position [0, 184]
type input "[URL][DOMAIN_NAME]"
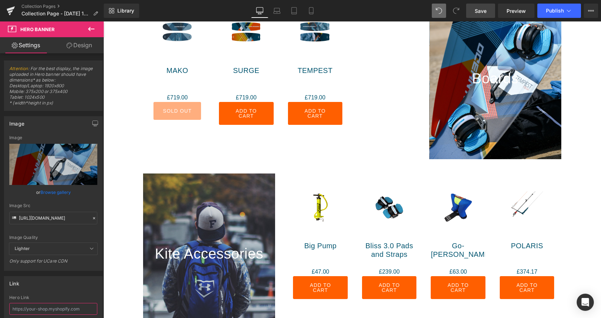
scroll to position [683, 0]
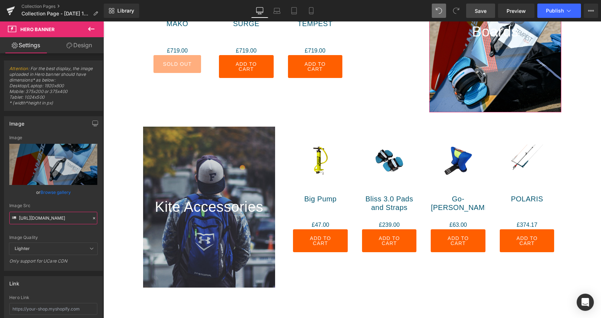
click at [49, 219] on input "[URL][DOMAIN_NAME]" at bounding box center [53, 218] width 88 height 13
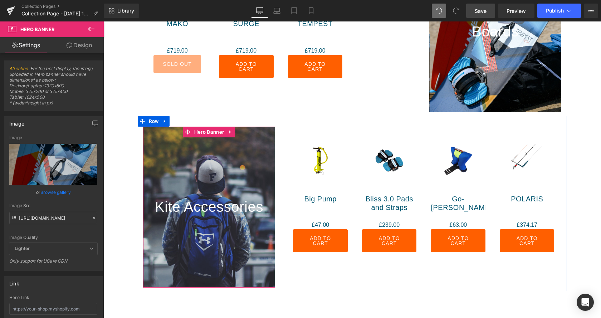
click at [216, 166] on div at bounding box center [209, 207] width 132 height 161
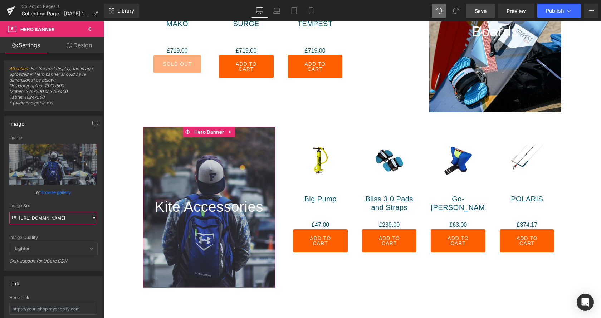
click at [58, 219] on input "[URL][DOMAIN_NAME]" at bounding box center [53, 218] width 88 height 13
type input "[URL][DOMAIN_NAME]"
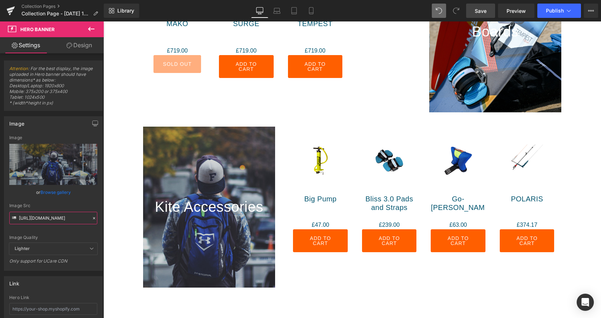
scroll to position [0, 130]
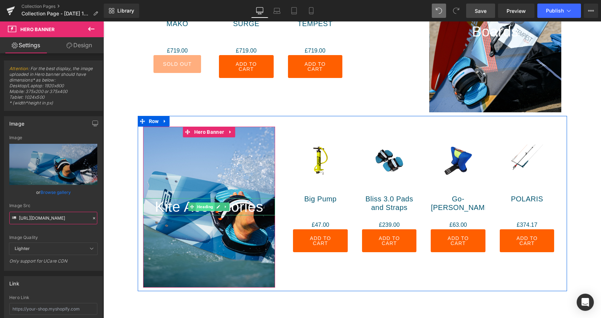
click at [196, 207] on span "Heading" at bounding box center [205, 206] width 19 height 9
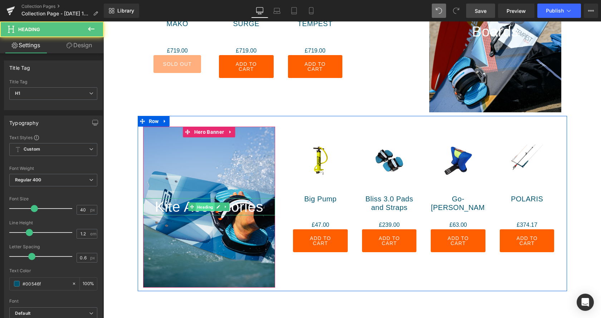
click at [196, 207] on span "Heading" at bounding box center [205, 206] width 19 height 9
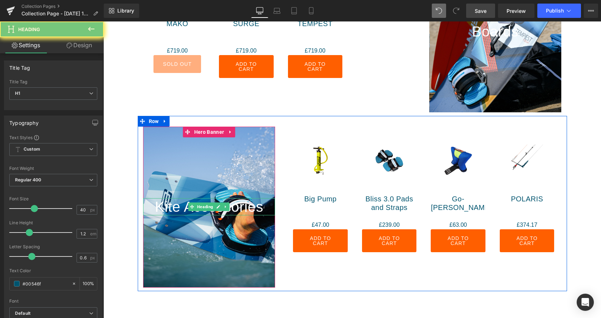
click at [176, 208] on span "Kite Accessories" at bounding box center [209, 207] width 108 height 16
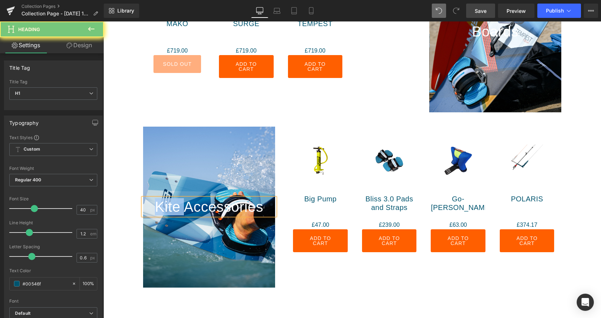
click at [176, 208] on span "Kite Accessories" at bounding box center [209, 207] width 108 height 16
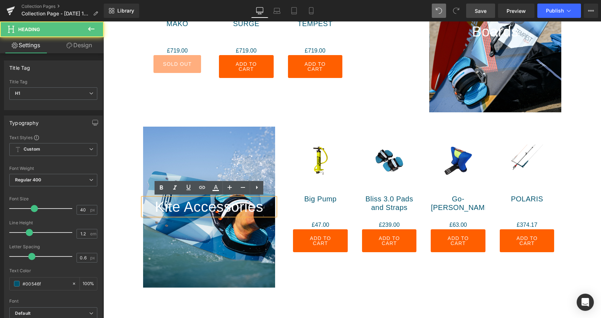
click at [176, 208] on span "Kite Accessories" at bounding box center [209, 207] width 108 height 16
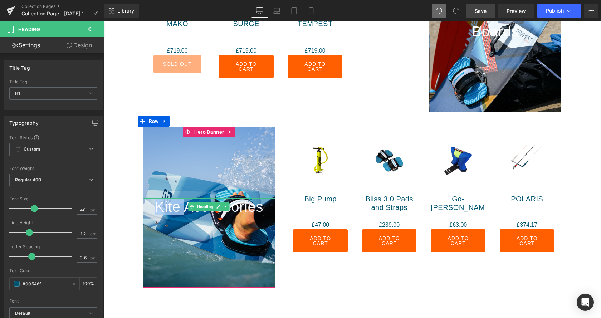
click at [199, 207] on span "Heading" at bounding box center [205, 206] width 19 height 9
click at [179, 208] on span "Kite Accessories" at bounding box center [209, 207] width 108 height 16
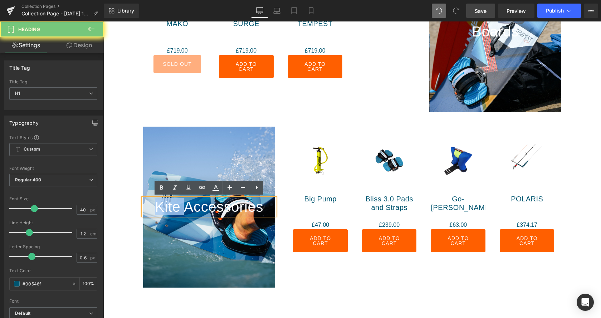
click at [179, 208] on span "Kite Accessories" at bounding box center [209, 207] width 108 height 16
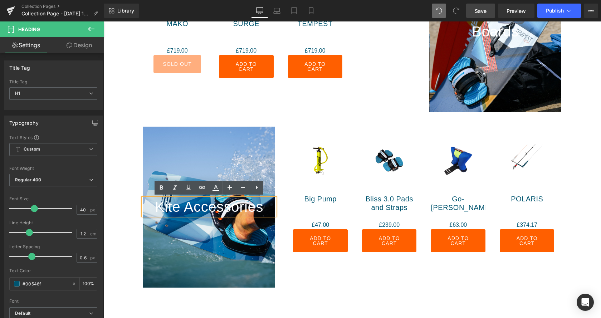
click at [179, 208] on span "Kite Accessories" at bounding box center [209, 207] width 108 height 16
click at [215, 187] on icon at bounding box center [216, 187] width 4 height 4
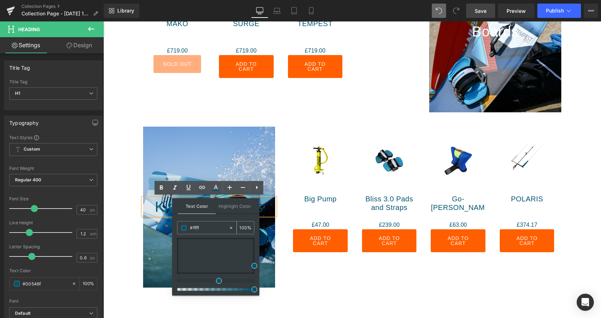
click at [211, 227] on input "#ffff" at bounding box center [209, 228] width 39 height 8
type input "#00546f"
click at [401, 279] on div "Kite Accessories Heading Hero Banner 200px 200px Sale Off (P) Image Big Pump (P…" at bounding box center [352, 203] width 429 height 175
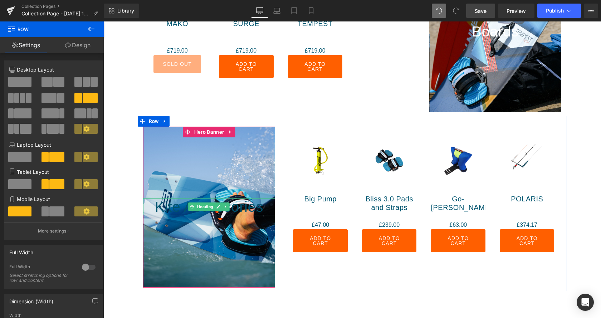
click at [170, 205] on h1 "Kite Accessories" at bounding box center [209, 206] width 132 height 17
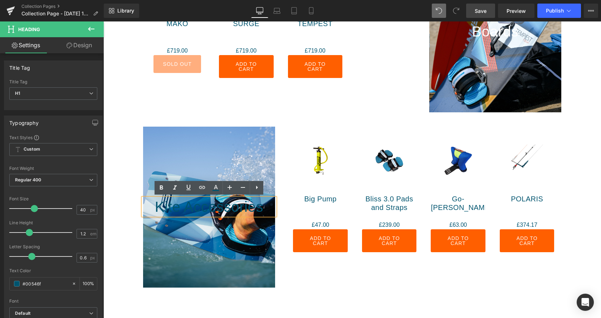
click at [204, 231] on div at bounding box center [209, 207] width 132 height 161
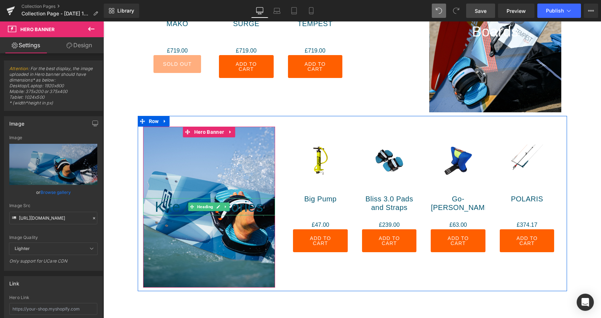
click at [166, 202] on h1 "Kite Accessories" at bounding box center [209, 206] width 132 height 17
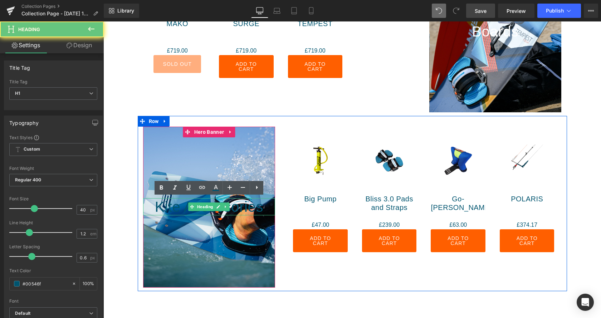
click at [166, 202] on h1 "Kite Accessories" at bounding box center [209, 206] width 132 height 17
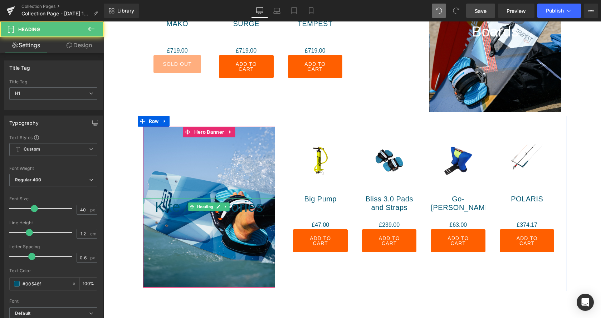
click at [151, 208] on h1 "Kite Accessories" at bounding box center [209, 206] width 132 height 17
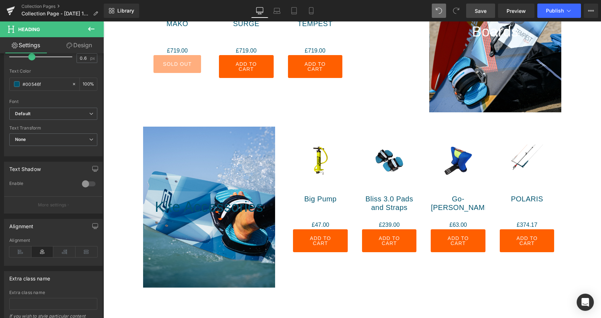
scroll to position [219, 0]
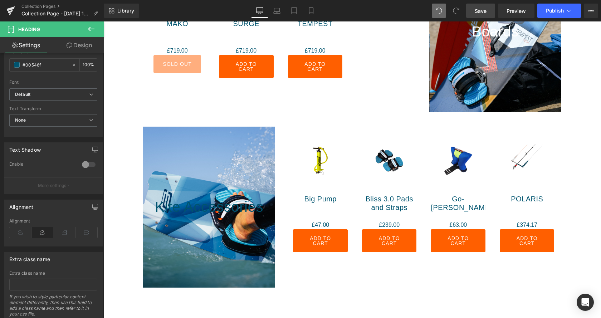
click at [90, 164] on div at bounding box center [88, 164] width 17 height 11
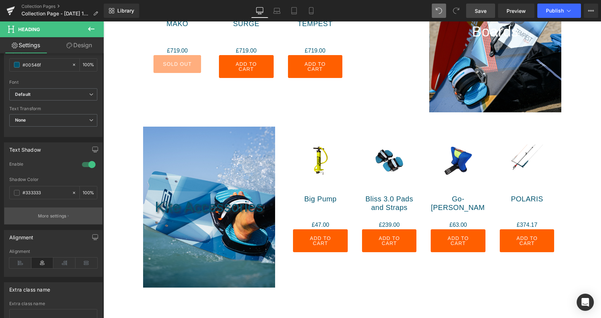
click at [58, 217] on p "More settings" at bounding box center [52, 216] width 29 height 6
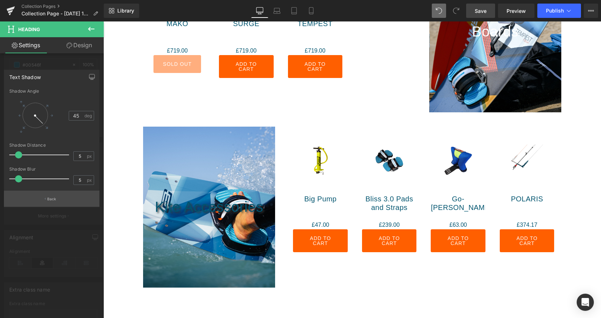
click at [53, 197] on p "Back" at bounding box center [51, 198] width 9 height 5
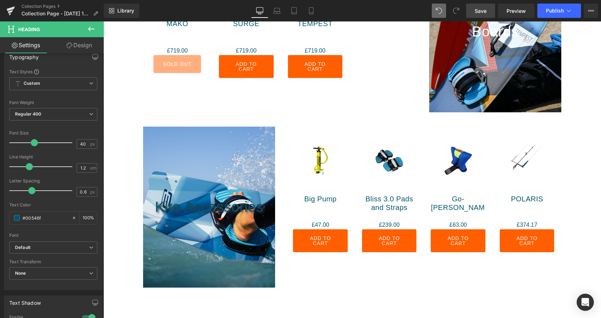
scroll to position [49, 0]
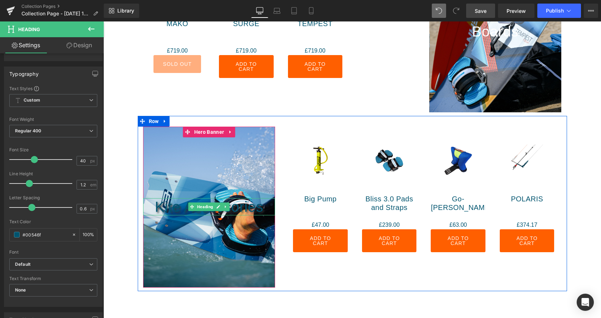
click at [147, 202] on h1 "Kite Accessories" at bounding box center [209, 206] width 132 height 17
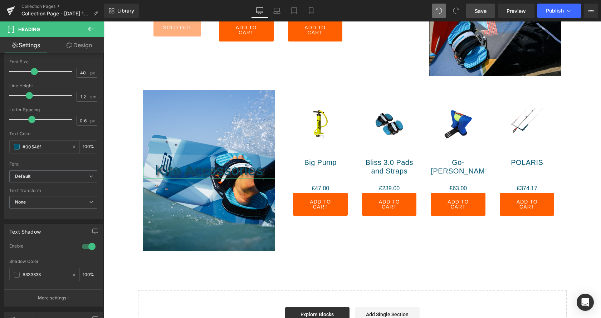
scroll to position [182, 0]
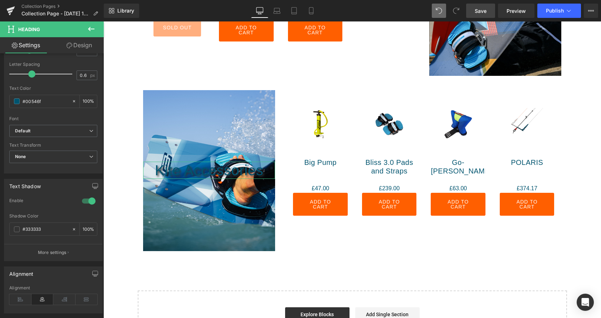
click at [86, 199] on div at bounding box center [88, 200] width 17 height 11
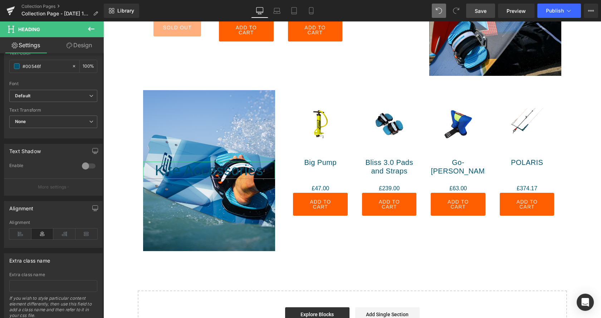
scroll to position [237, 0]
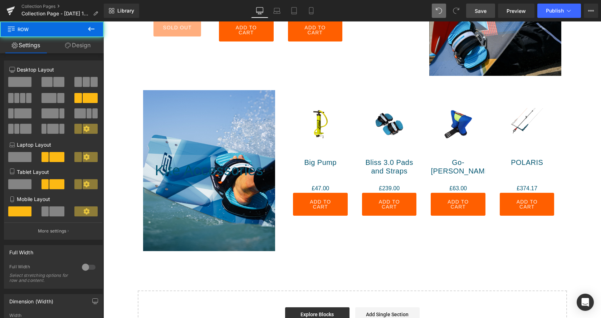
click at [382, 245] on div "Kite Accessories Heading Hero Banner 200px 200px Sale Off (P) Image Big Pump (P…" at bounding box center [352, 166] width 429 height 175
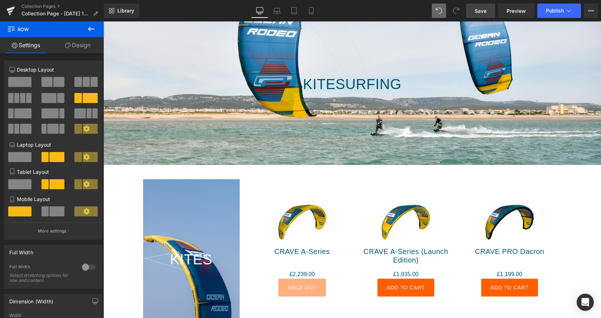
scroll to position [0, 0]
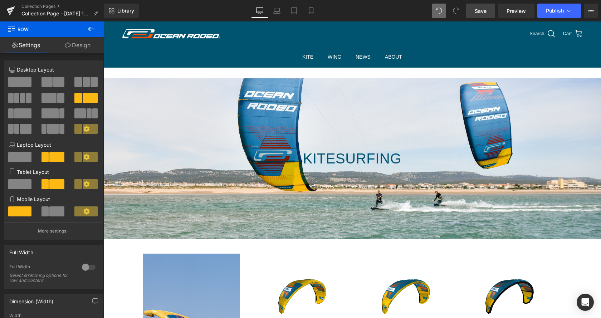
click at [474, 7] on link "Save" at bounding box center [480, 11] width 29 height 14
click at [477, 13] on span "Save" at bounding box center [481, 11] width 12 height 8
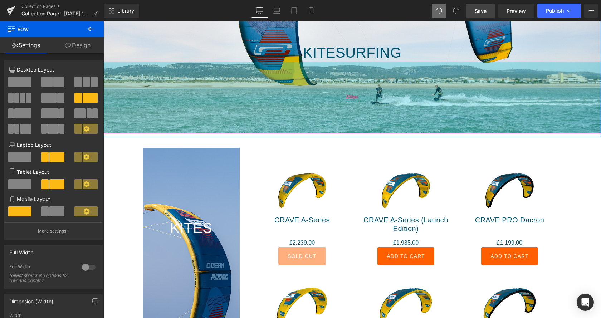
scroll to position [109, 0]
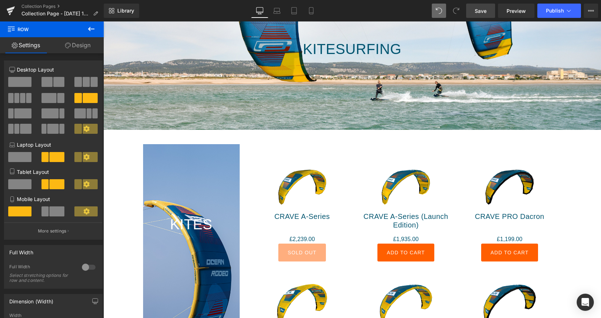
click at [94, 30] on icon at bounding box center [91, 29] width 9 height 9
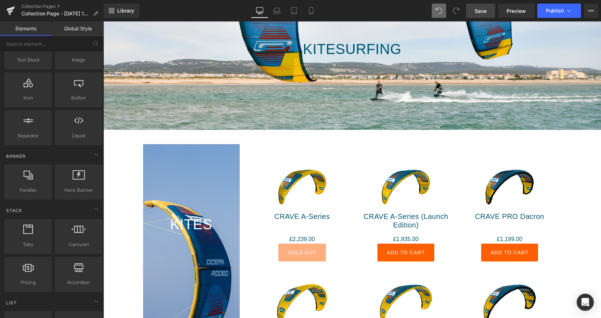
scroll to position [0, 0]
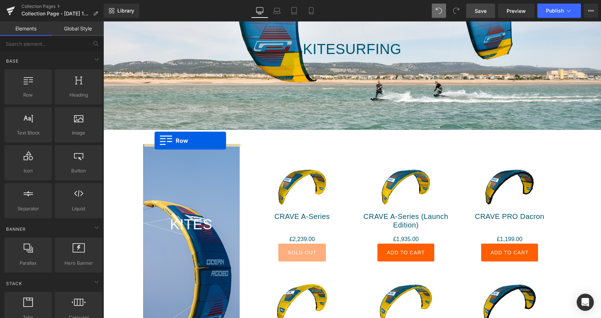
drag, startPoint x: 128, startPoint y: 119, endPoint x: 155, endPoint y: 141, distance: 34.6
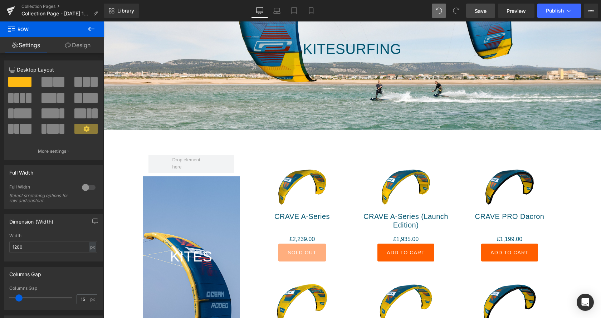
click at [477, 12] on span "Save" at bounding box center [481, 11] width 12 height 8
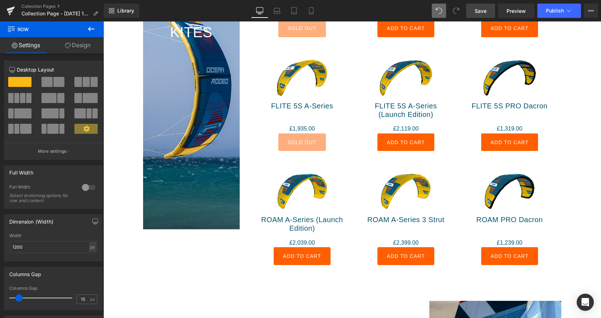
scroll to position [365, 0]
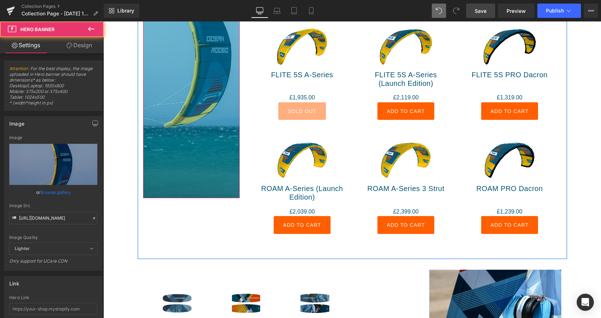
click at [196, 195] on div "525px" at bounding box center [191, 104] width 97 height 188
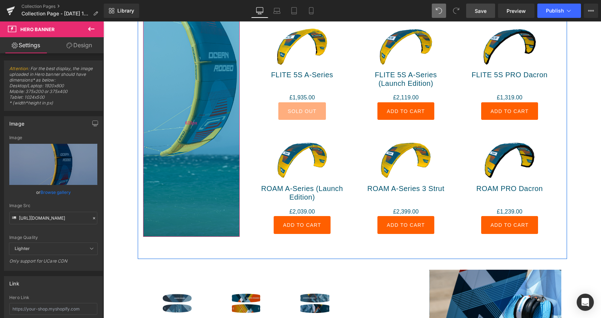
drag, startPoint x: 194, startPoint y: 196, endPoint x: 188, endPoint y: 235, distance: 39.0
click at [188, 235] on div "633px" at bounding box center [191, 123] width 97 height 226
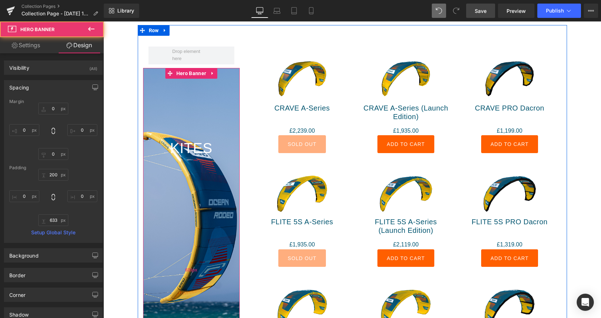
scroll to position [182, 0]
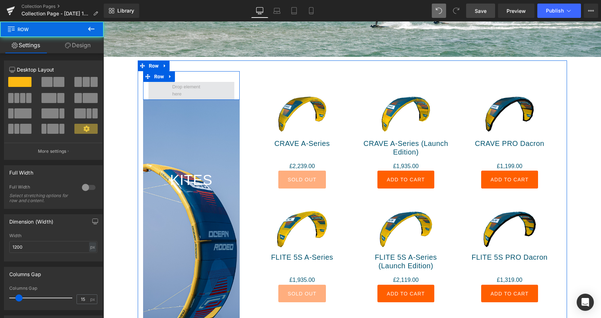
drag, startPoint x: 200, startPoint y: 103, endPoint x: 209, endPoint y: 86, distance: 18.4
click at [209, 86] on div "Row" at bounding box center [191, 85] width 97 height 29
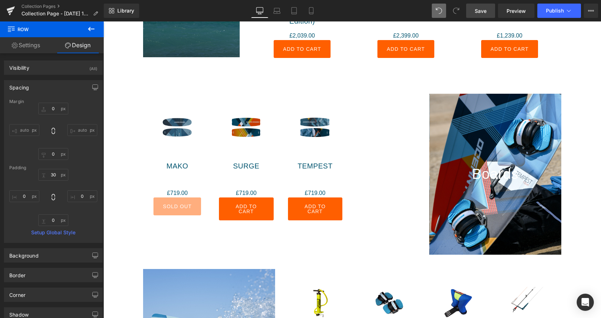
scroll to position [584, 0]
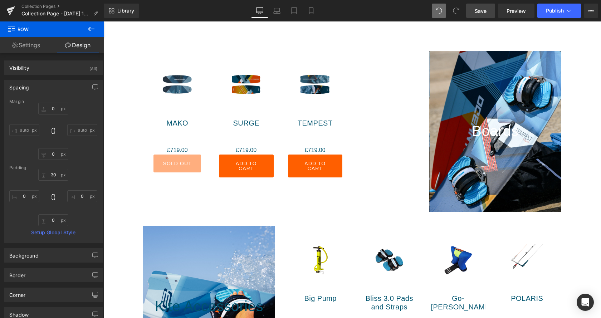
click at [481, 12] on span "Save" at bounding box center [481, 11] width 12 height 8
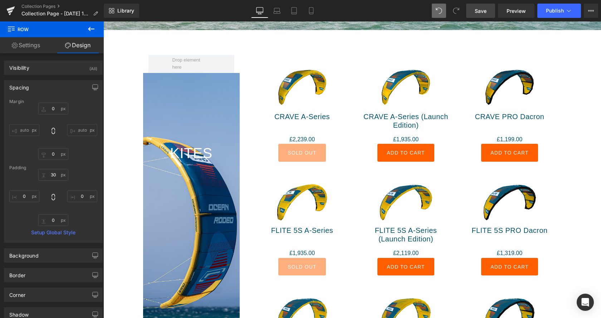
scroll to position [182, 0]
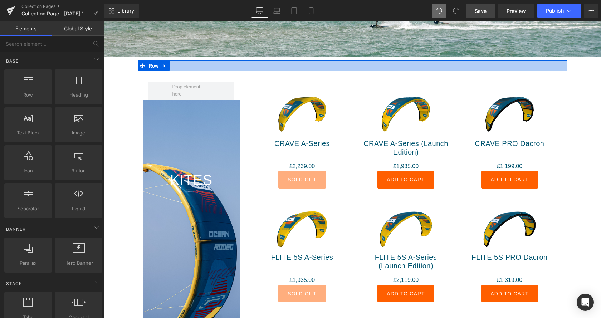
click at [267, 65] on div at bounding box center [352, 65] width 429 height 11
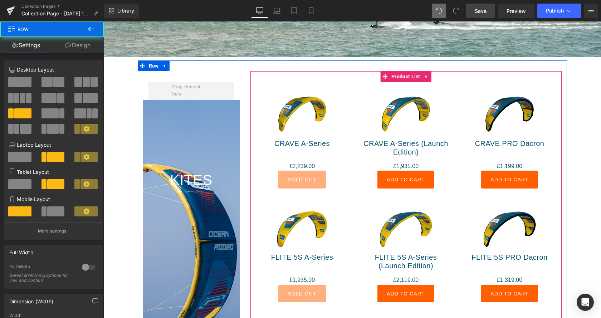
click at [295, 73] on div "Sale Off (P) Image CRAVE A-Series (P) Title £0 £2,239.00 (P) Price Sold Out (P)…" at bounding box center [405, 249] width 311 height 356
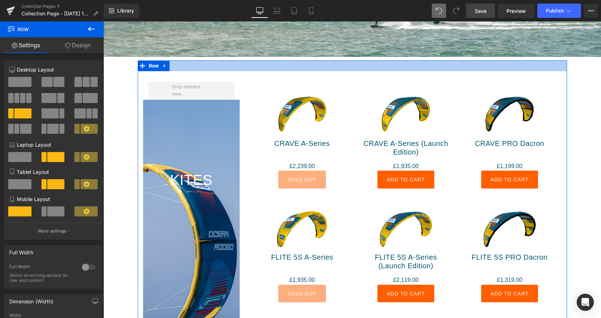
click at [292, 67] on div at bounding box center [352, 65] width 429 height 11
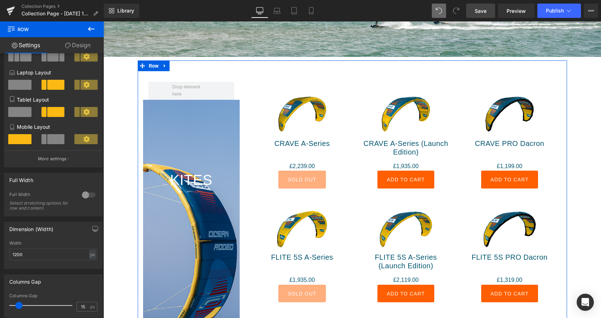
scroll to position [65, 0]
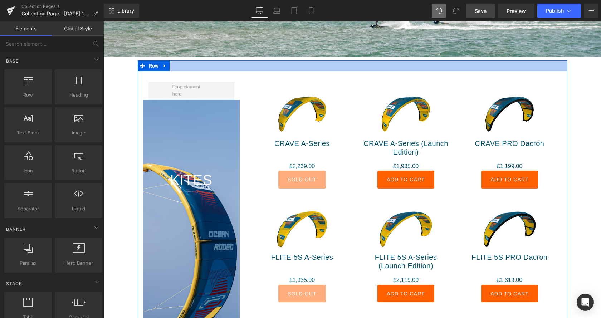
click at [228, 65] on div at bounding box center [352, 65] width 429 height 11
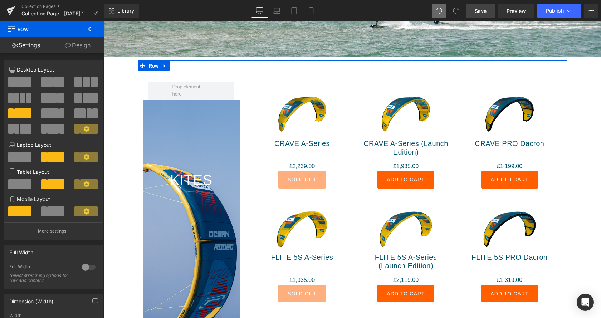
scroll to position [36, 0]
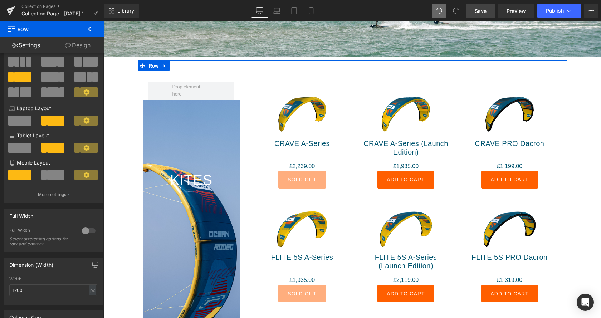
click at [82, 47] on link "Design" at bounding box center [78, 45] width 52 height 16
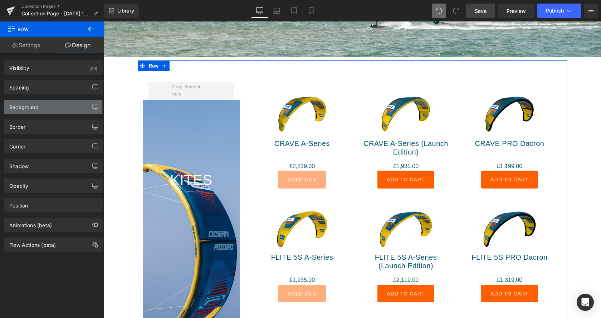
click at [56, 110] on div "Background" at bounding box center [53, 107] width 98 height 14
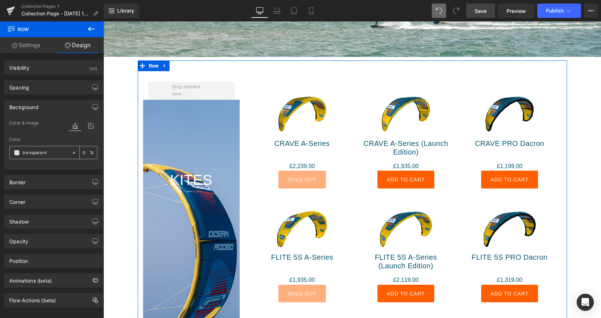
click at [47, 151] on input "transparent" at bounding box center [46, 153] width 46 height 8
click at [84, 127] on div at bounding box center [83, 125] width 29 height 9
click at [89, 127] on icon at bounding box center [90, 125] width 13 height 9
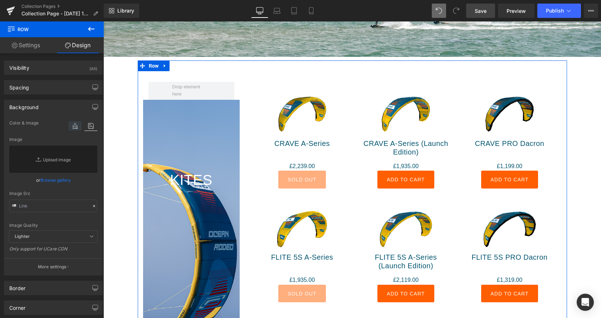
click at [74, 127] on icon at bounding box center [75, 125] width 13 height 9
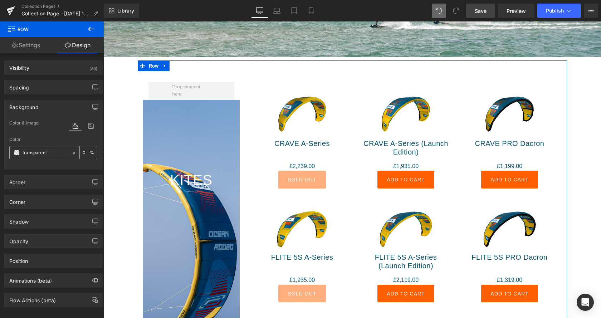
click at [53, 154] on input "transparent" at bounding box center [46, 153] width 46 height 8
click at [18, 153] on span at bounding box center [17, 153] width 6 height 6
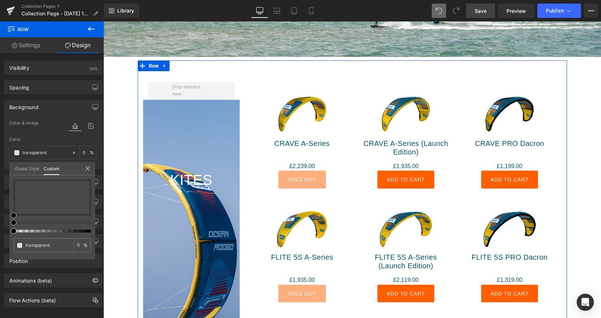
click at [26, 168] on link "Global Style" at bounding box center [27, 168] width 24 height 12
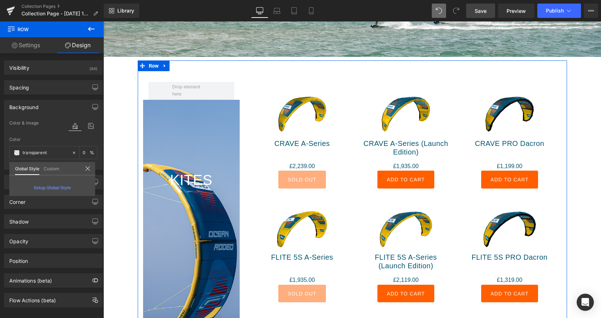
click at [44, 187] on span "Setup Global Style" at bounding box center [52, 187] width 37 height 5
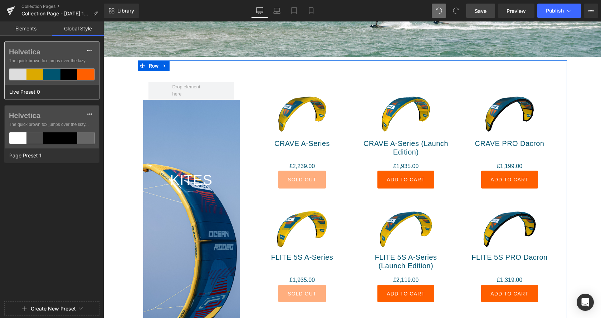
click at [60, 73] on div at bounding box center [68, 74] width 17 height 11
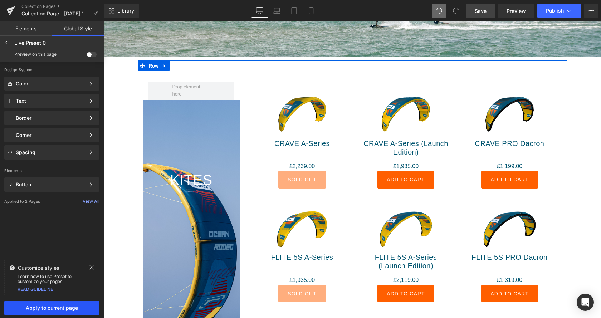
click at [64, 306] on span "Apply to current page" at bounding box center [52, 308] width 87 height 6
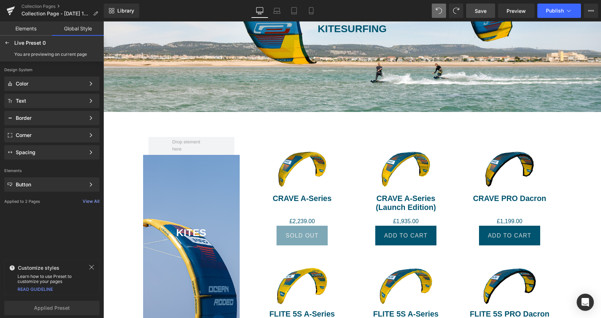
scroll to position [121, 0]
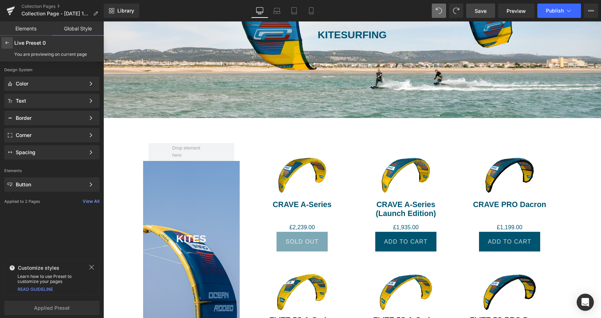
click at [10, 42] on div at bounding box center [6, 42] width 11 height 11
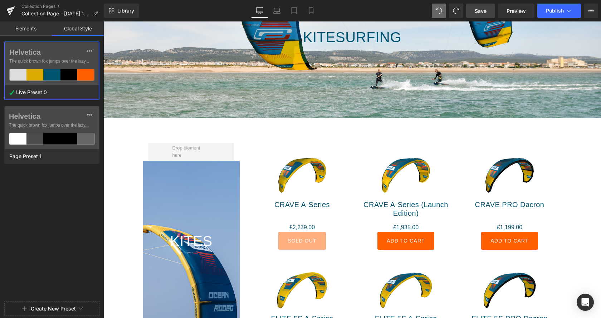
click at [13, 96] on div "Live Preset 0" at bounding box center [50, 92] width 90 height 14
click at [91, 51] on icon at bounding box center [89, 50] width 5 height 1
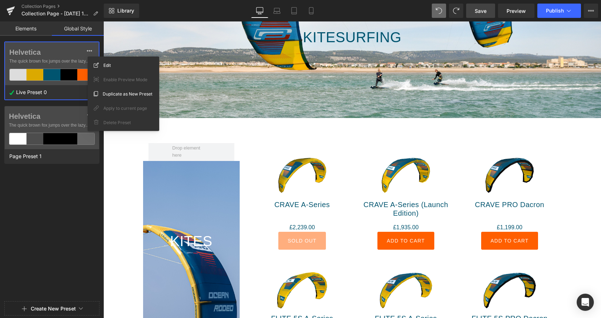
click at [69, 220] on div "Helvetica The quick brown fox jumps over the lazy... Live Preset 0 Helvetica Th…" at bounding box center [52, 169] width 104 height 257
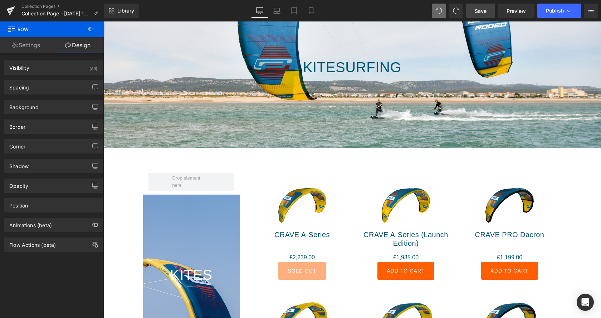
scroll to position [85, 0]
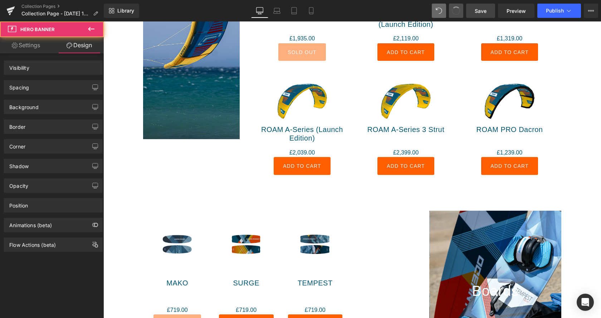
click at [460, 9] on span at bounding box center [456, 11] width 12 height 12
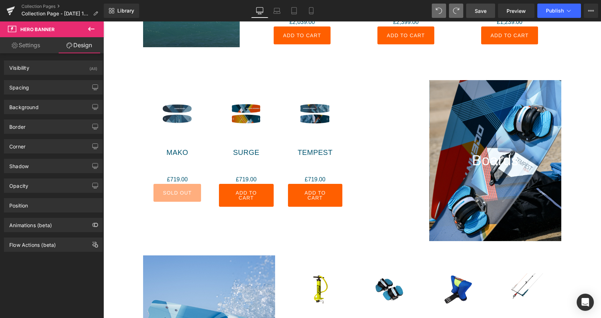
scroll to position [565, 0]
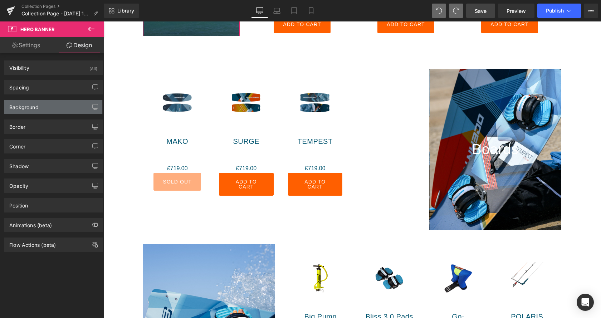
click at [52, 104] on div "Background" at bounding box center [53, 107] width 98 height 14
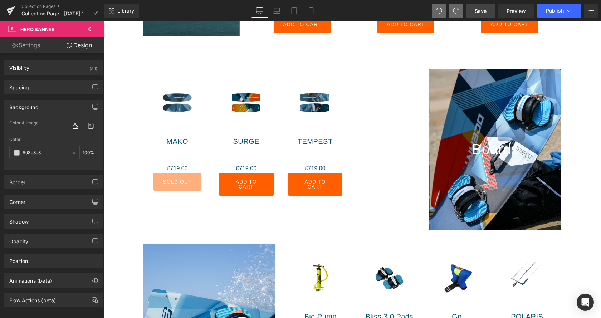
click at [25, 46] on link "Settings" at bounding box center [26, 45] width 52 height 16
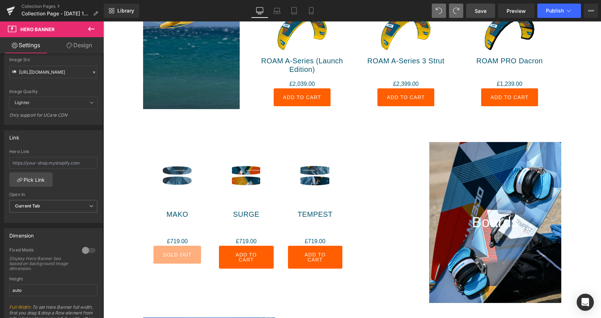
scroll to position [675, 0]
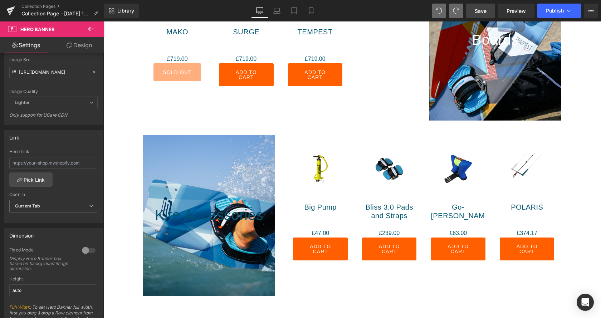
click at [88, 29] on icon at bounding box center [91, 29] width 6 height 4
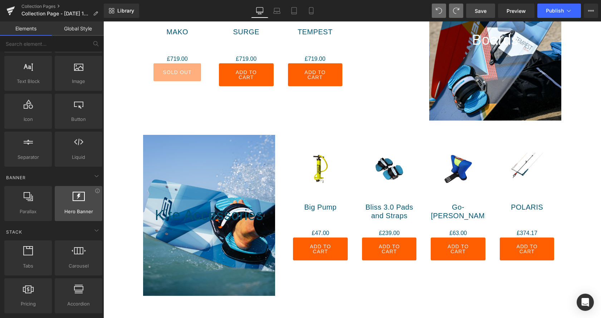
scroll to position [109, 0]
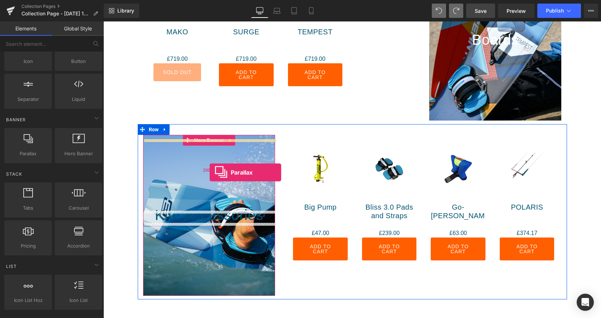
drag, startPoint x: 141, startPoint y: 162, endPoint x: 210, endPoint y: 172, distance: 69.1
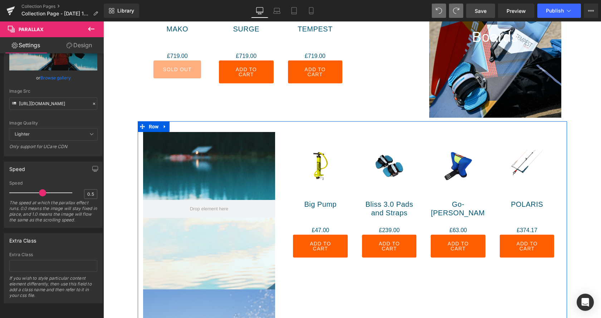
scroll to position [675, 0]
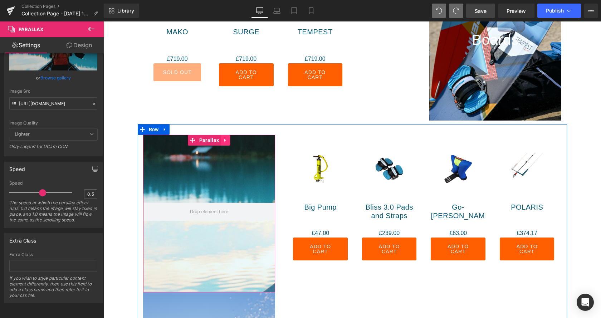
click at [224, 144] on link at bounding box center [225, 140] width 9 height 11
click at [228, 143] on link at bounding box center [229, 140] width 9 height 11
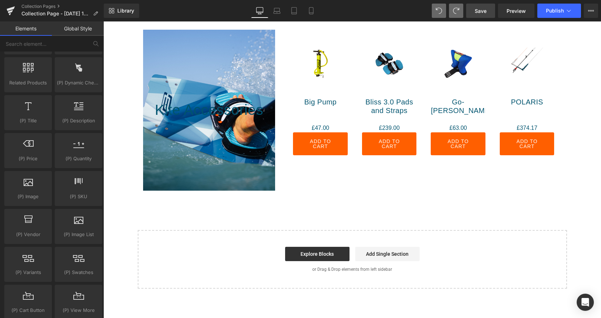
scroll to position [784, 0]
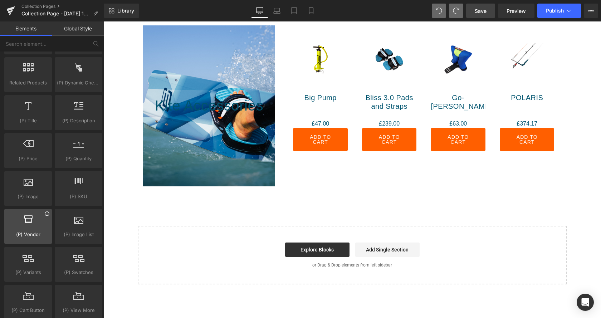
click at [48, 213] on icon at bounding box center [46, 213] width 5 height 5
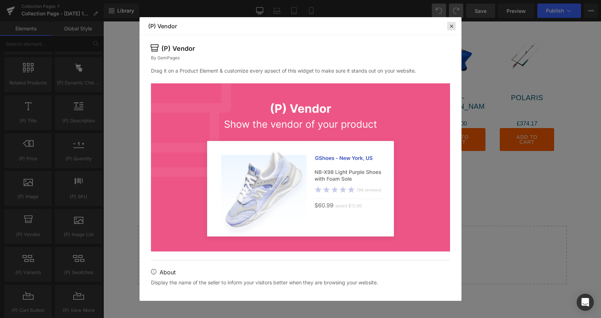
click at [455, 23] on div at bounding box center [451, 26] width 9 height 9
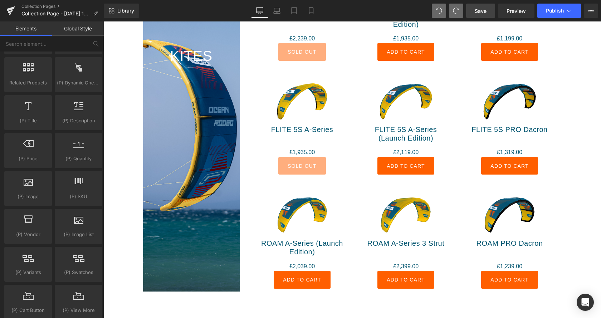
scroll to position [201, 0]
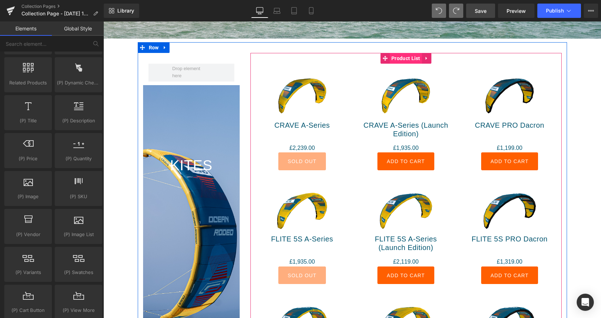
click at [412, 58] on span "Product List" at bounding box center [405, 58] width 33 height 11
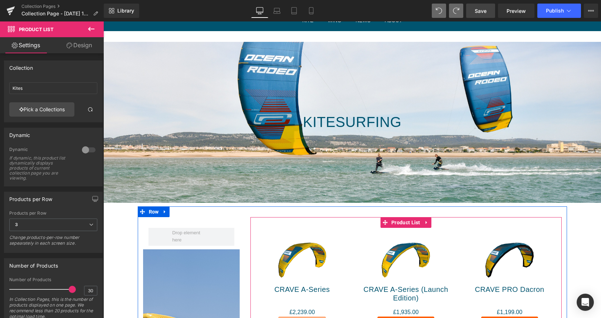
scroll to position [0, 0]
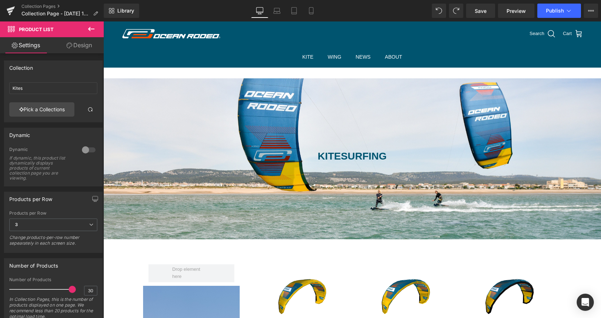
scroll to position [1319, 498]
click at [279, 42] on div at bounding box center [233, 33] width 224 height 25
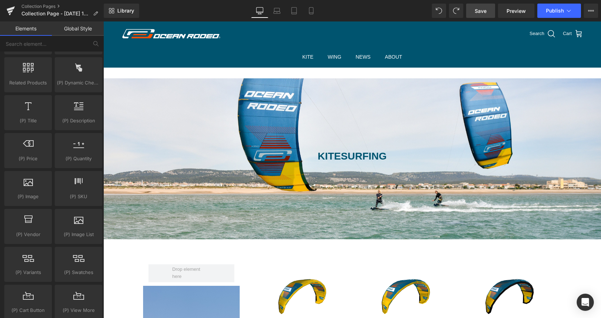
click at [475, 11] on span "Save" at bounding box center [481, 11] width 12 height 8
